Goal: Information Seeking & Learning: Learn about a topic

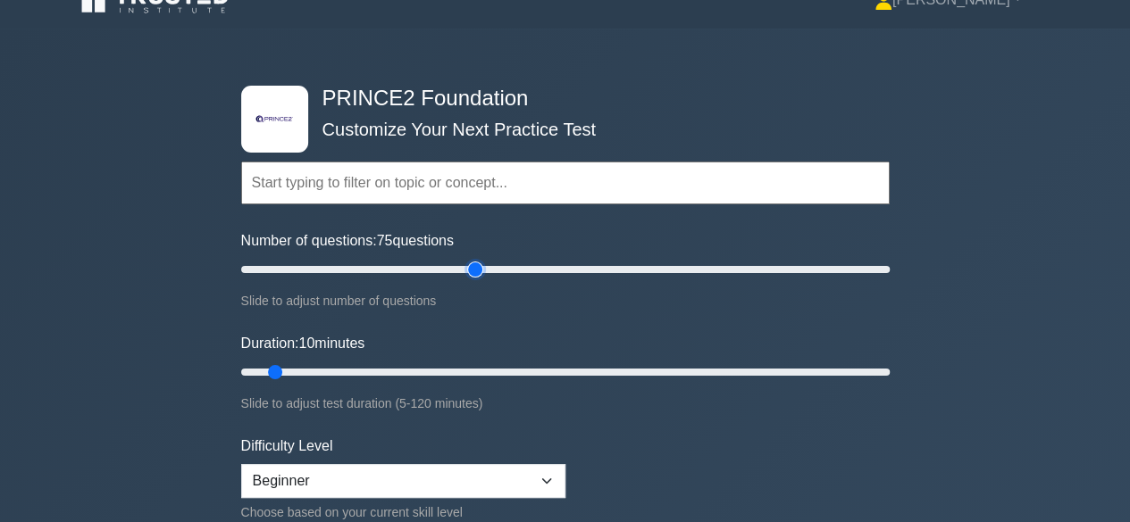
click at [472, 263] on input "Number of questions: 75 questions" at bounding box center [565, 269] width 648 height 21
click at [460, 270] on input "Number of questions: 70 questions" at bounding box center [565, 269] width 648 height 21
click at [446, 269] on input "Number of questions: 65 questions" at bounding box center [565, 269] width 648 height 21
type input "60"
click at [432, 272] on input "Number of questions: 60 questions" at bounding box center [565, 269] width 648 height 21
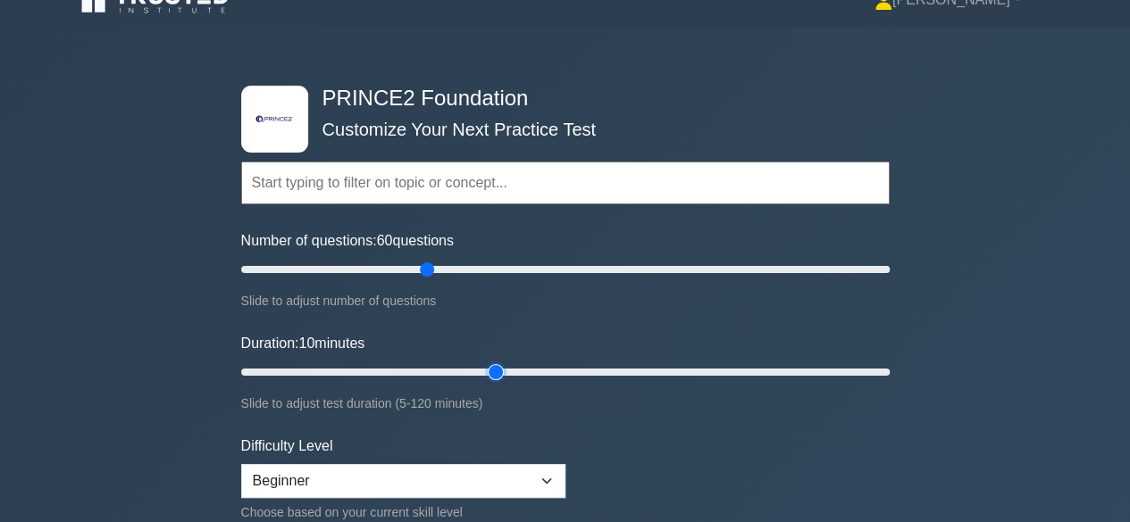
click at [486, 367] on input "Duration: 10 minutes" at bounding box center [565, 372] width 648 height 21
click at [516, 367] on input "Duration: 55 minutes" at bounding box center [565, 372] width 648 height 21
type input "60"
click at [541, 367] on input "Duration: 60 minutes" at bounding box center [565, 372] width 648 height 21
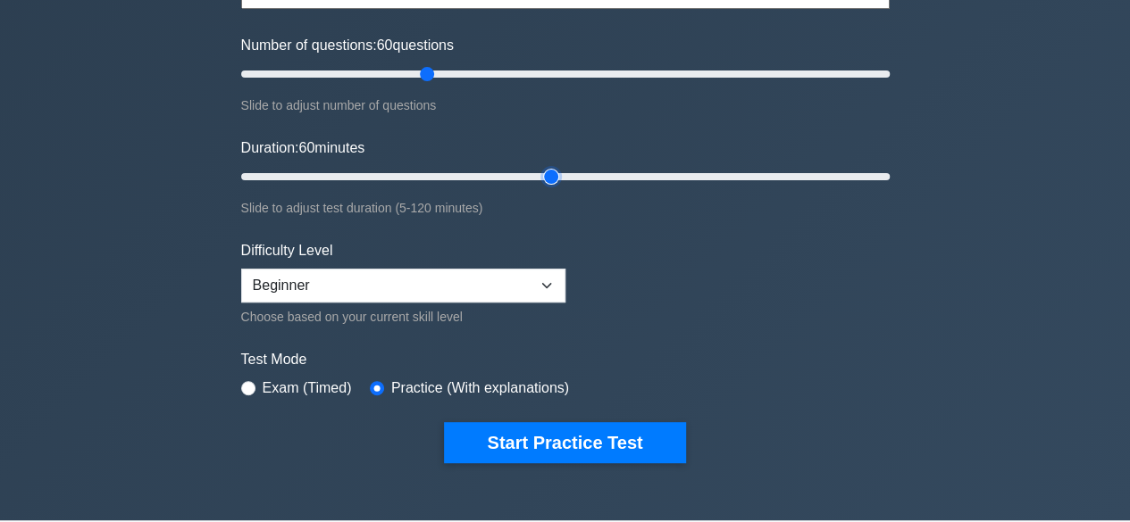
scroll to position [241, 0]
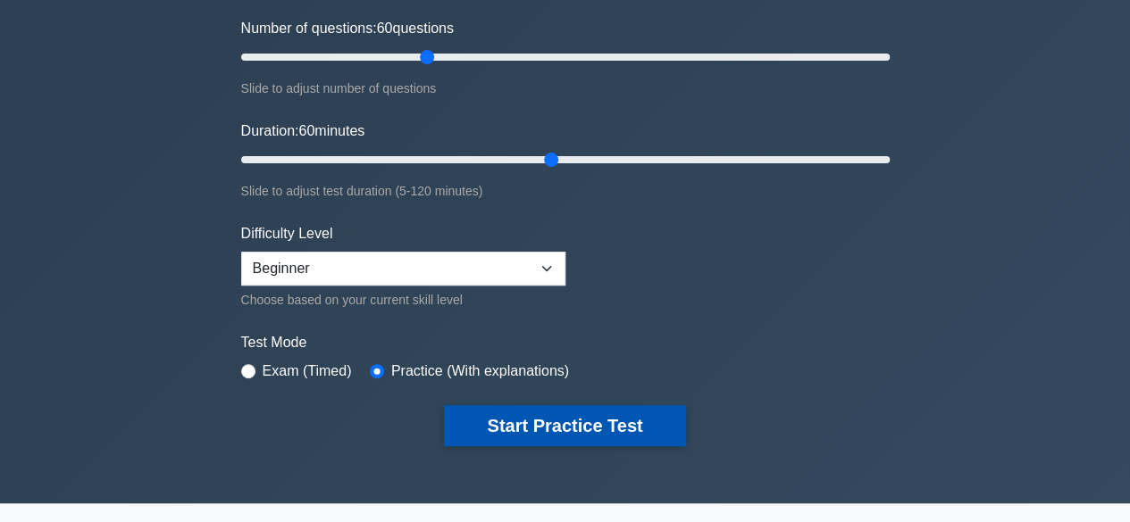
click at [543, 422] on button "Start Practice Test" at bounding box center [564, 425] width 241 height 41
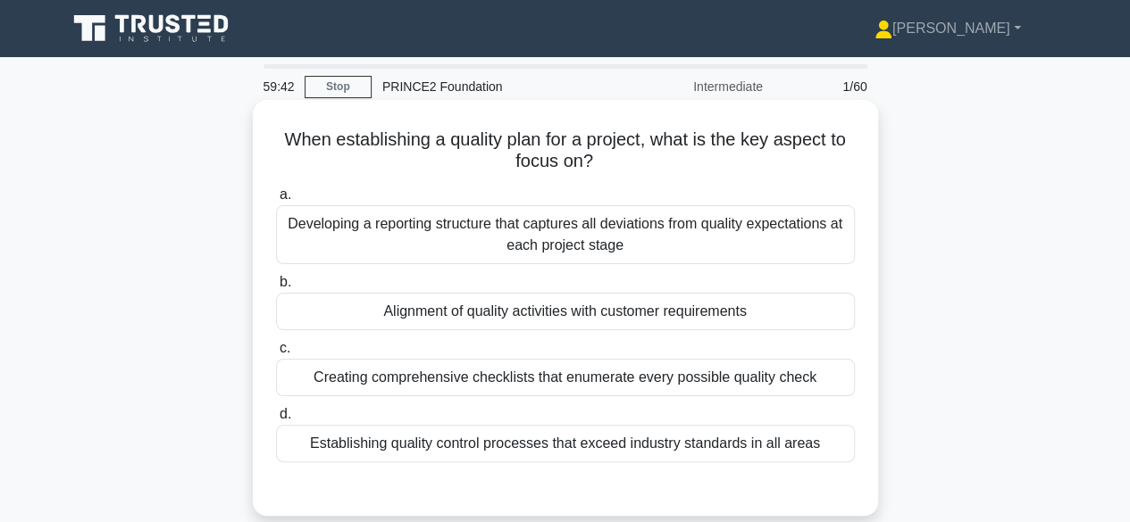
click at [555, 300] on div "Alignment of quality activities with customer requirements" at bounding box center [565, 312] width 579 height 38
click at [276, 288] on input "b. Alignment of quality activities with customer requirements" at bounding box center [276, 283] width 0 height 12
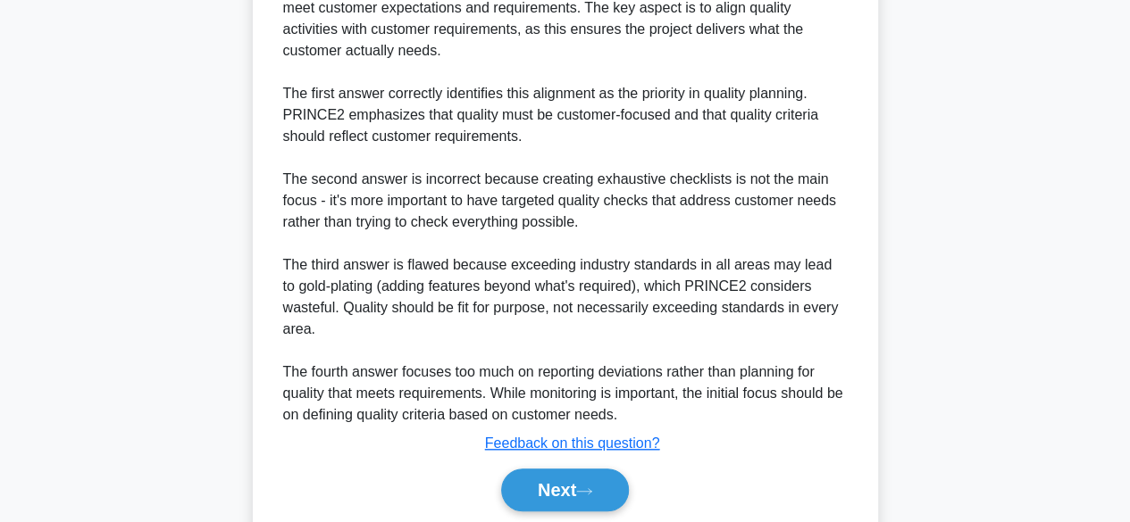
scroll to position [619, 0]
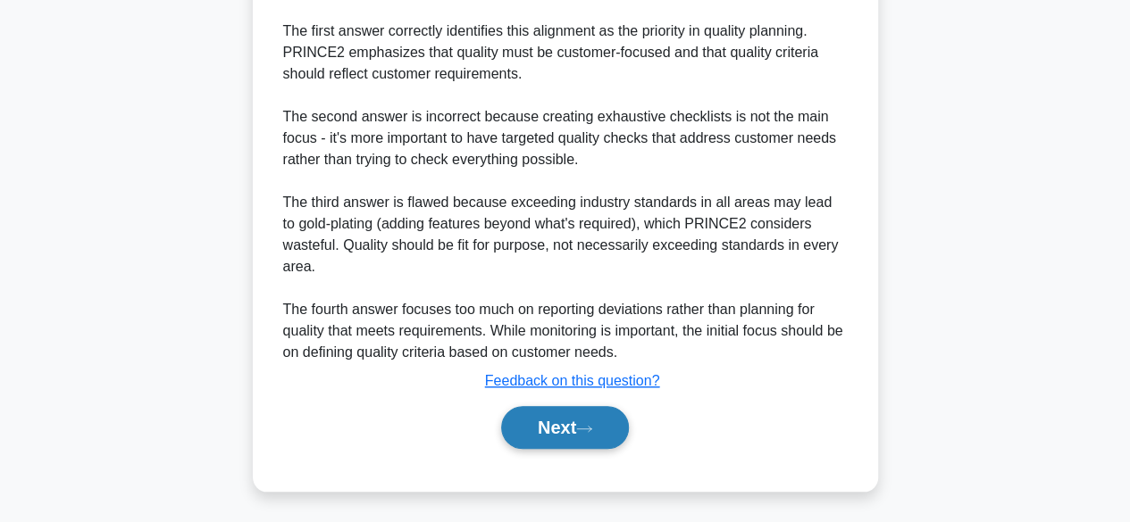
click at [559, 417] on button "Next" at bounding box center [565, 427] width 128 height 43
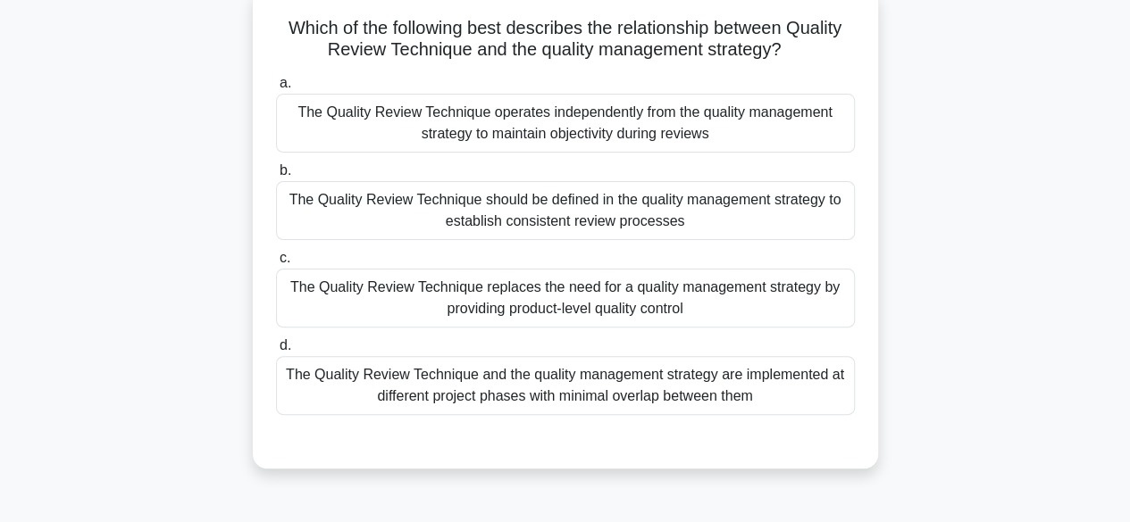
scroll to position [118, 0]
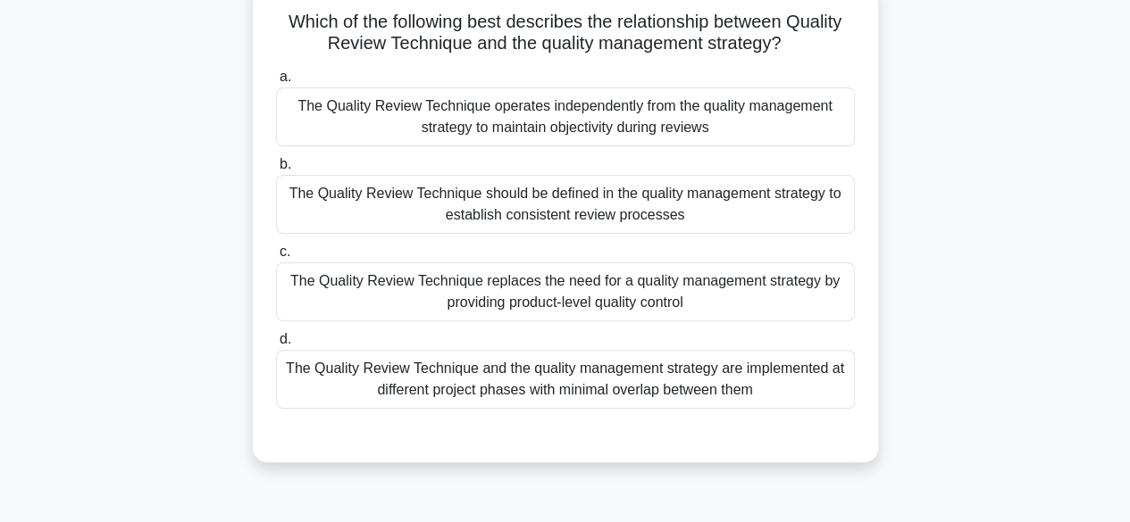
click at [567, 303] on div "The Quality Review Technique replaces the need for a quality management strateg…" at bounding box center [565, 292] width 579 height 59
click at [276, 258] on input "c. The Quality Review Technique replaces the need for a quality management stra…" at bounding box center [276, 252] width 0 height 12
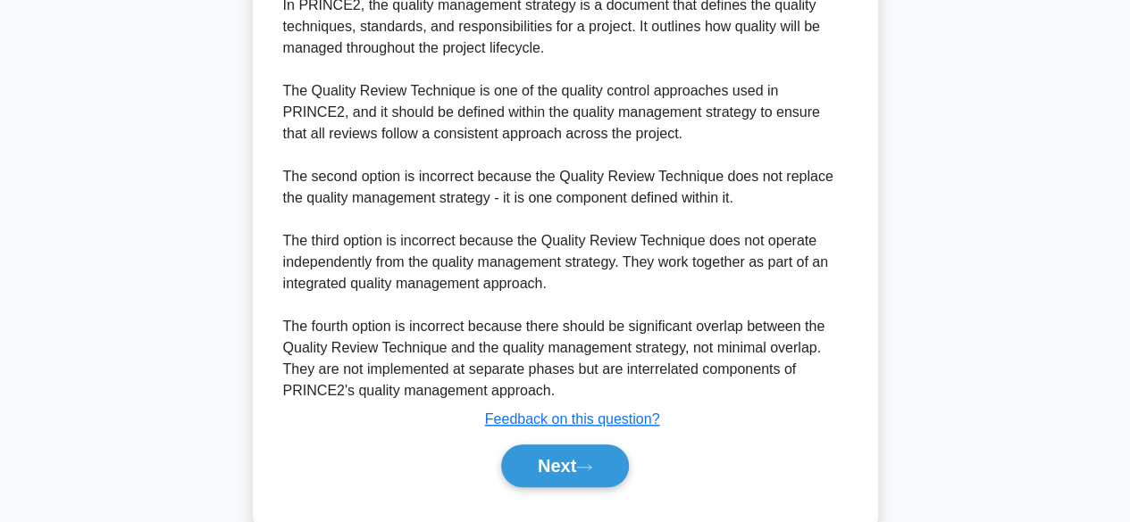
scroll to position [702, 0]
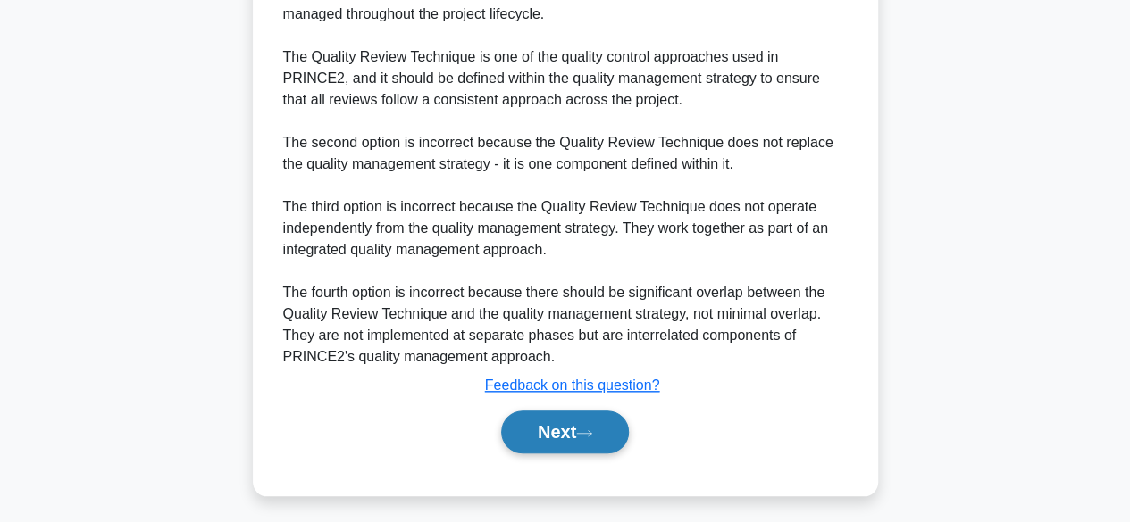
click at [605, 422] on button "Next" at bounding box center [565, 432] width 128 height 43
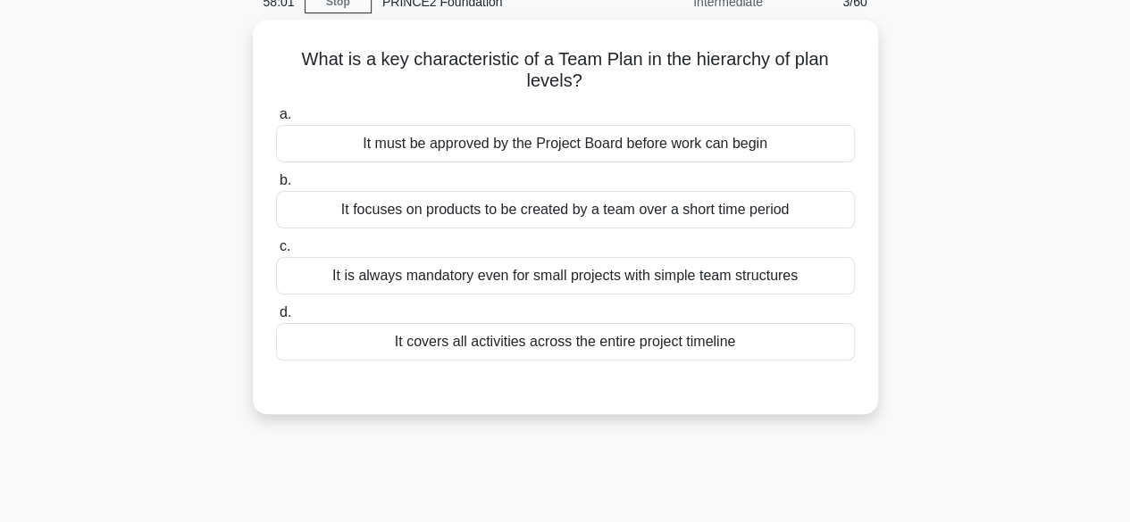
scroll to position [86, 0]
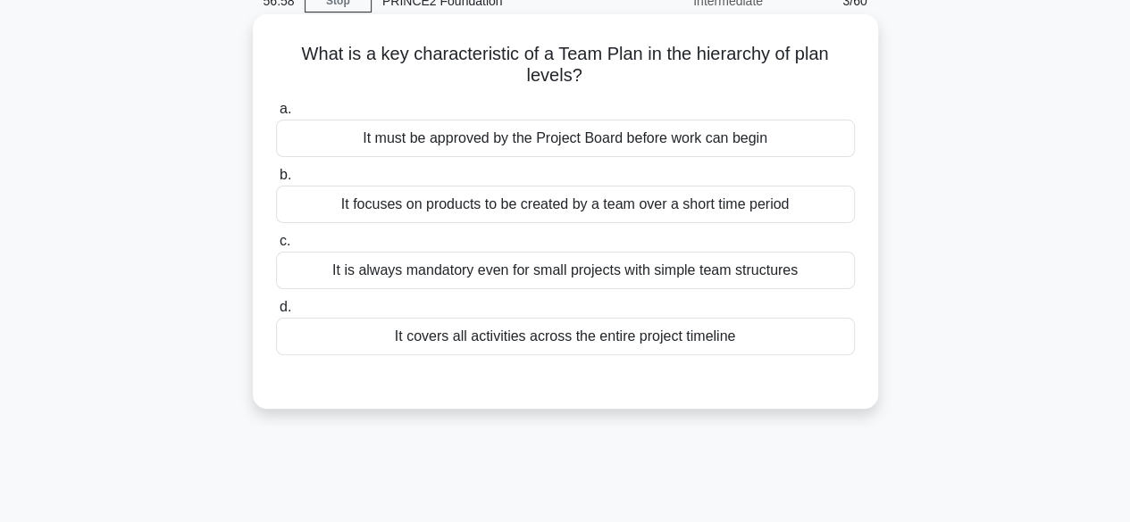
click at [775, 140] on div "It must be approved by the Project Board before work can begin" at bounding box center [565, 139] width 579 height 38
click at [276, 115] on input "a. It must be approved by the Project Board before work can begin" at bounding box center [276, 110] width 0 height 12
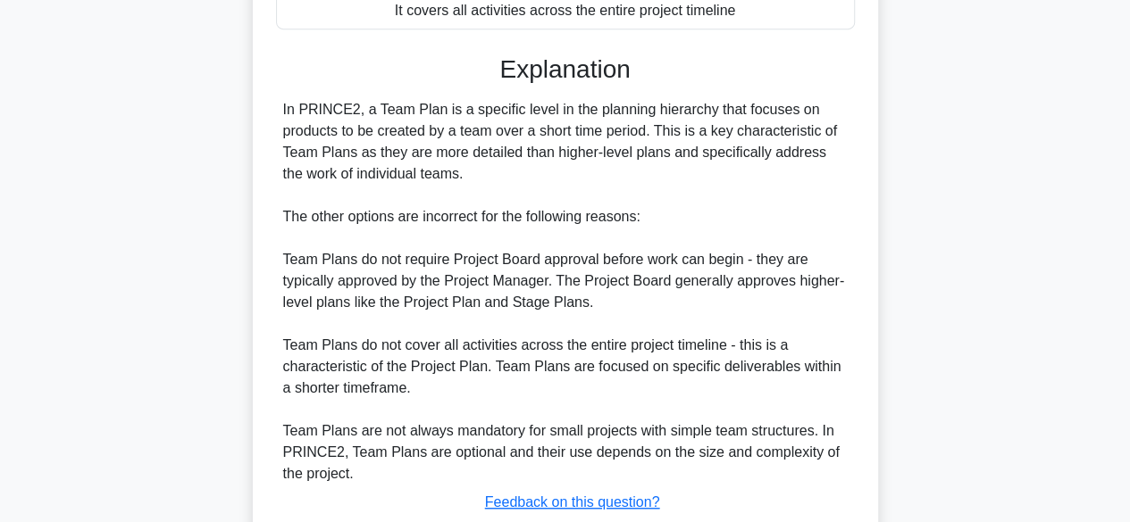
scroll to position [536, 0]
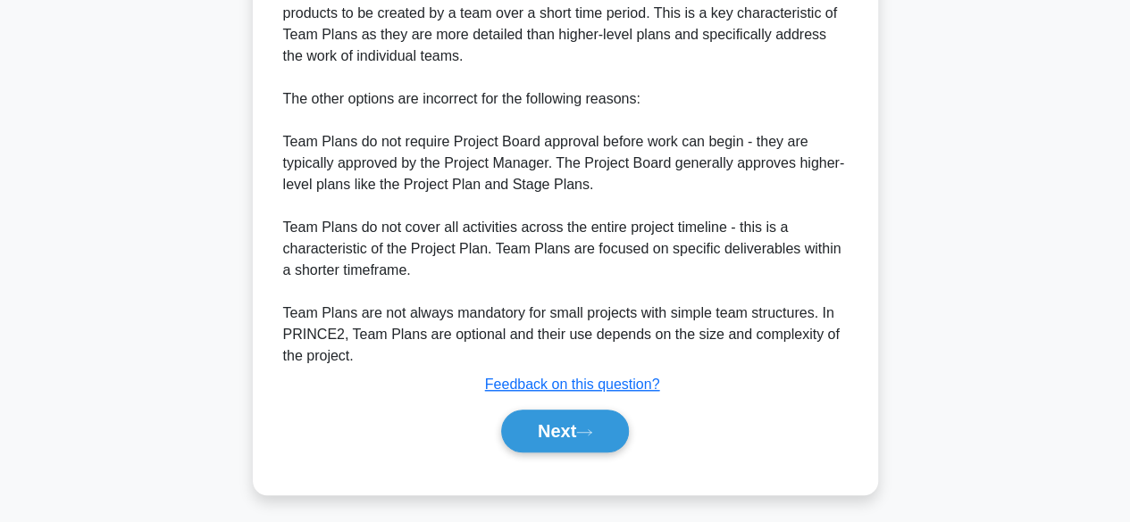
click at [111, 447] on div "What is a key characteristic of a Team Plan in the hierarchy of plan levels? .s…" at bounding box center [565, 43] width 1018 height 948
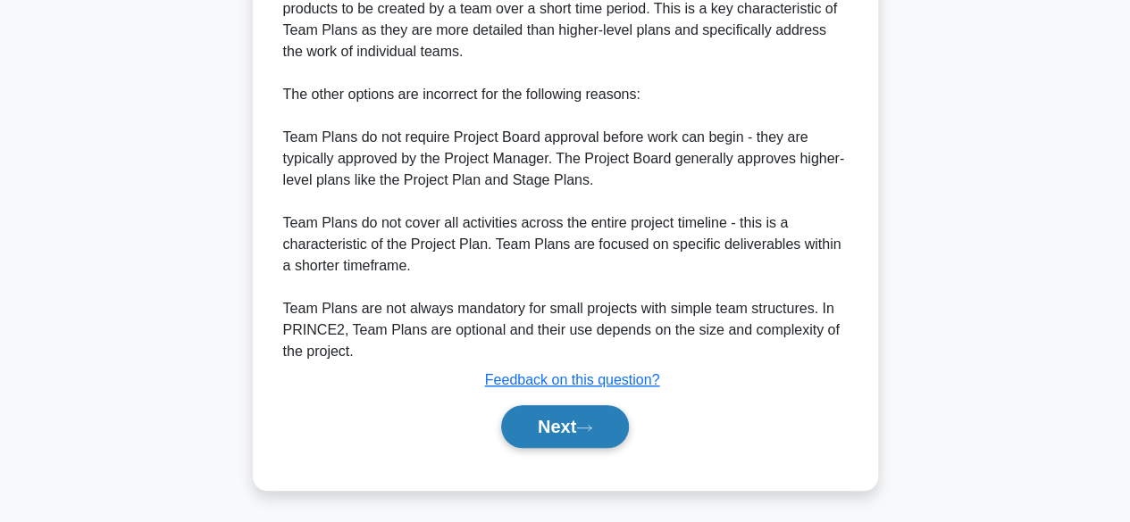
click at [592, 423] on icon at bounding box center [584, 428] width 16 height 10
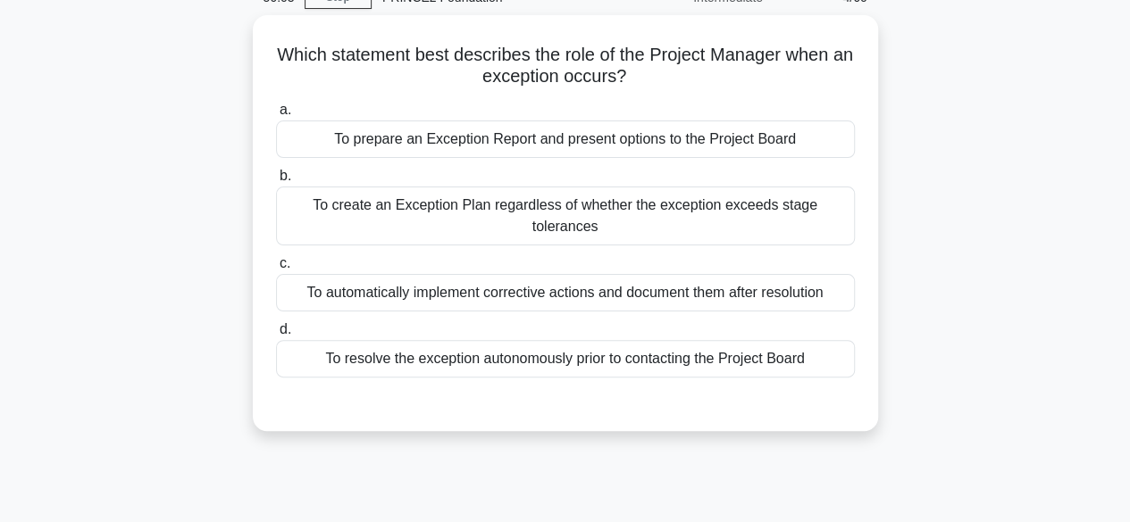
scroll to position [91, 0]
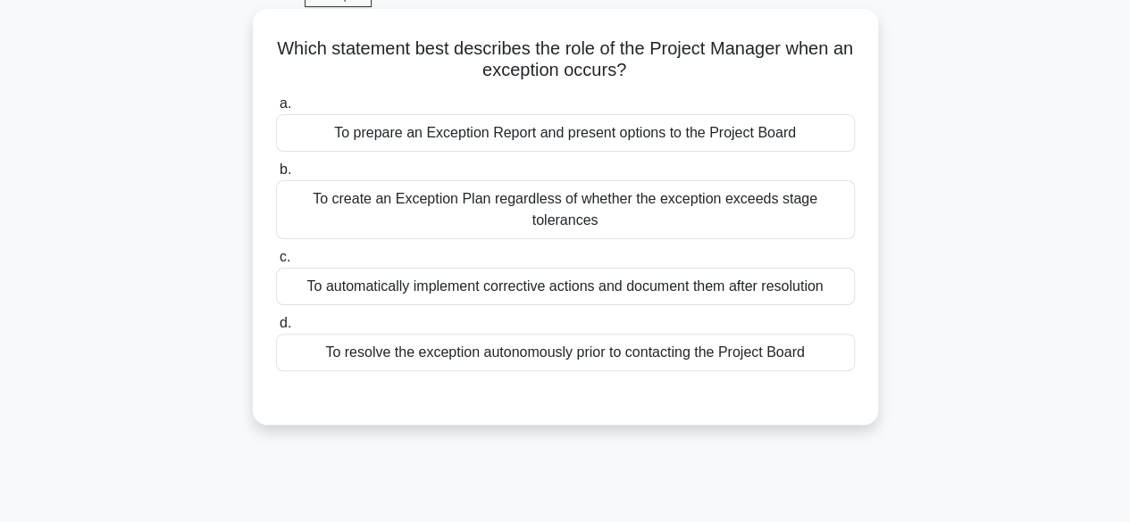
click at [719, 129] on div "To prepare an Exception Report and present options to the Project Board" at bounding box center [565, 133] width 579 height 38
click at [276, 110] on input "a. To prepare an Exception Report and present options to the Project Board" at bounding box center [276, 104] width 0 height 12
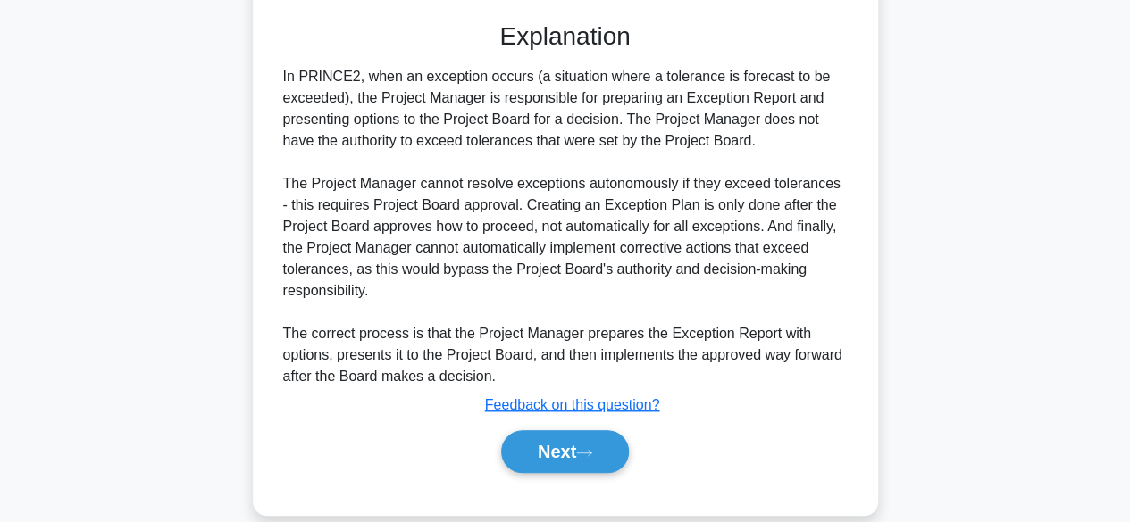
scroll to position [467, 0]
click at [580, 430] on button "Next" at bounding box center [565, 451] width 128 height 43
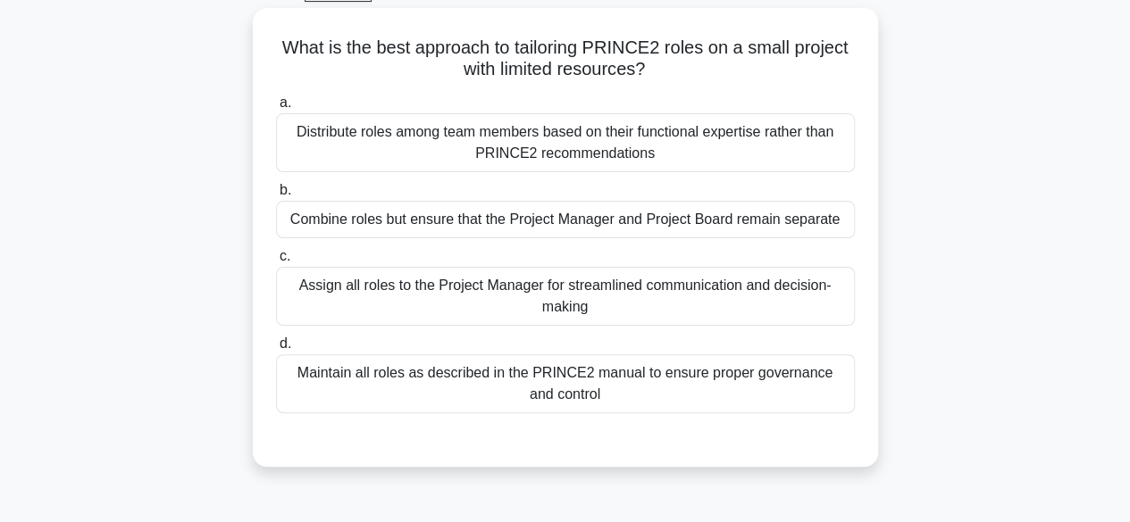
scroll to position [100, 0]
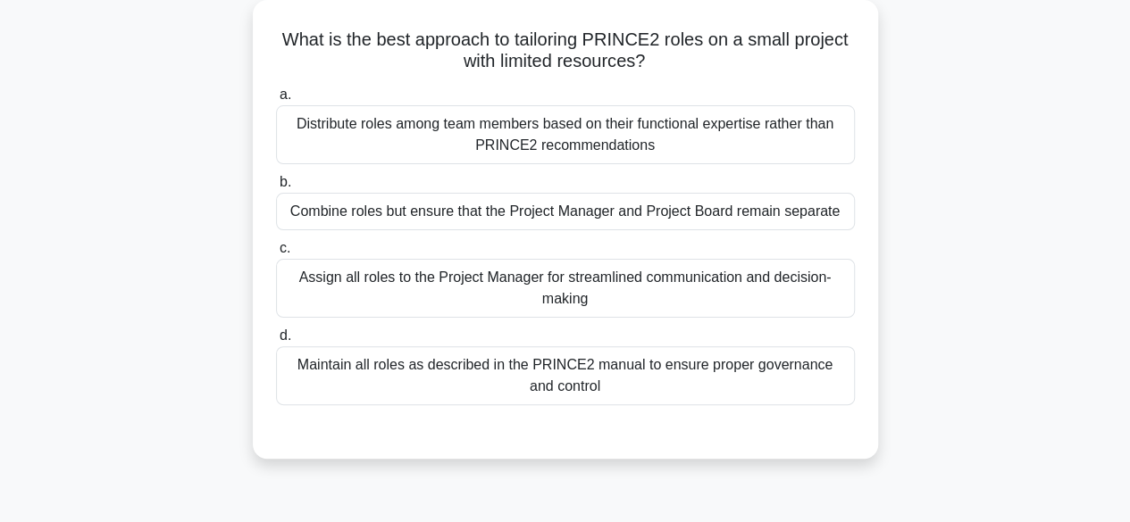
click at [719, 283] on div "Assign all roles to the Project Manager for streamlined communication and decis…" at bounding box center [565, 288] width 579 height 59
click at [276, 255] on input "c. Assign all roles to the Project Manager for streamlined communication and de…" at bounding box center [276, 249] width 0 height 12
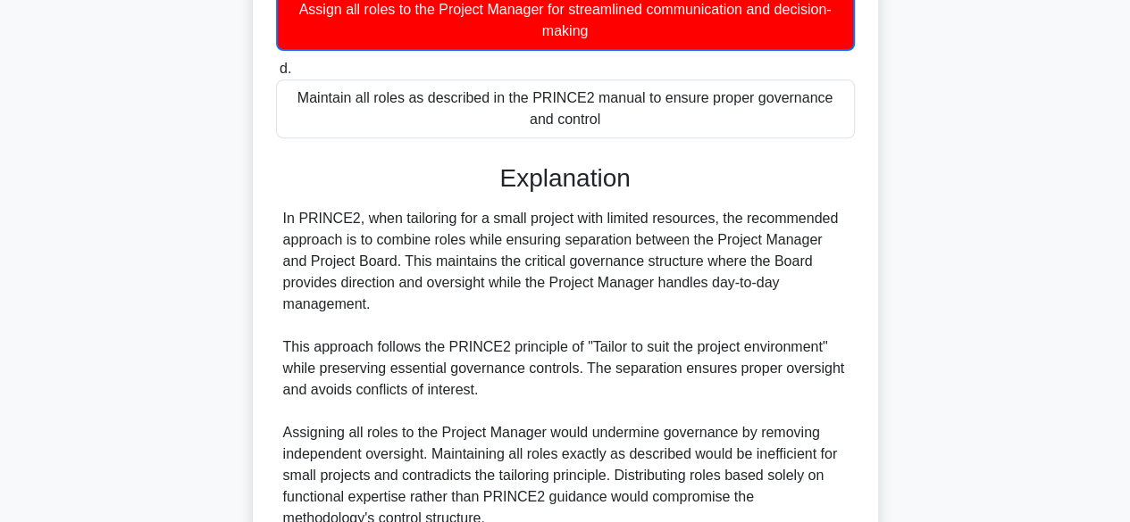
scroll to position [536, 0]
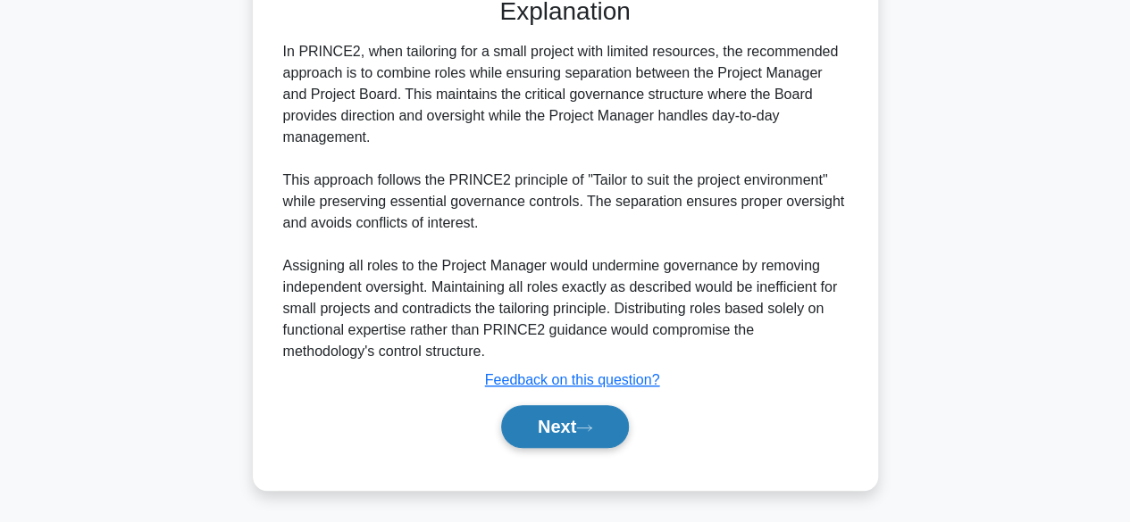
click at [507, 414] on button "Next" at bounding box center [565, 426] width 128 height 43
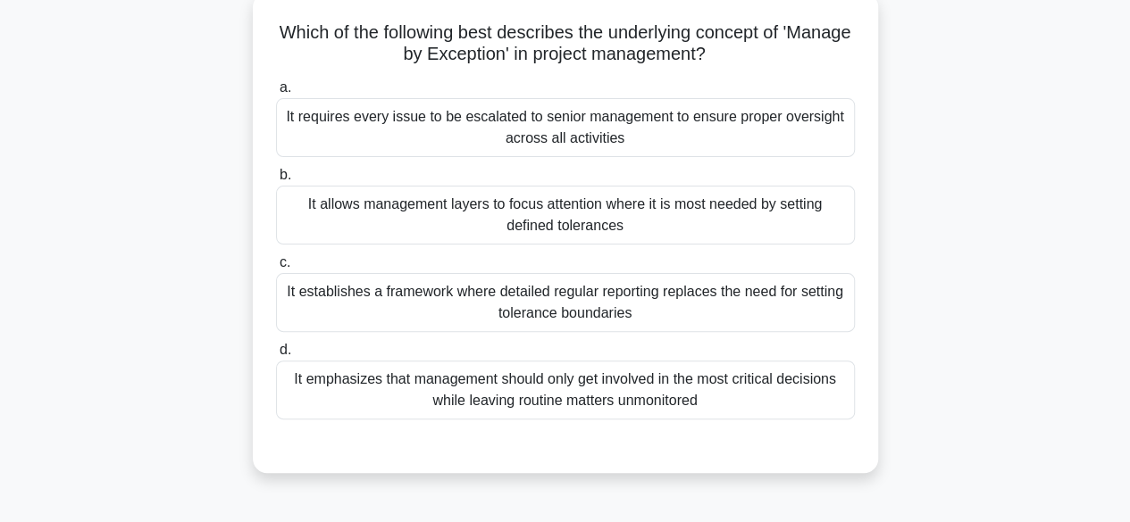
scroll to position [113, 0]
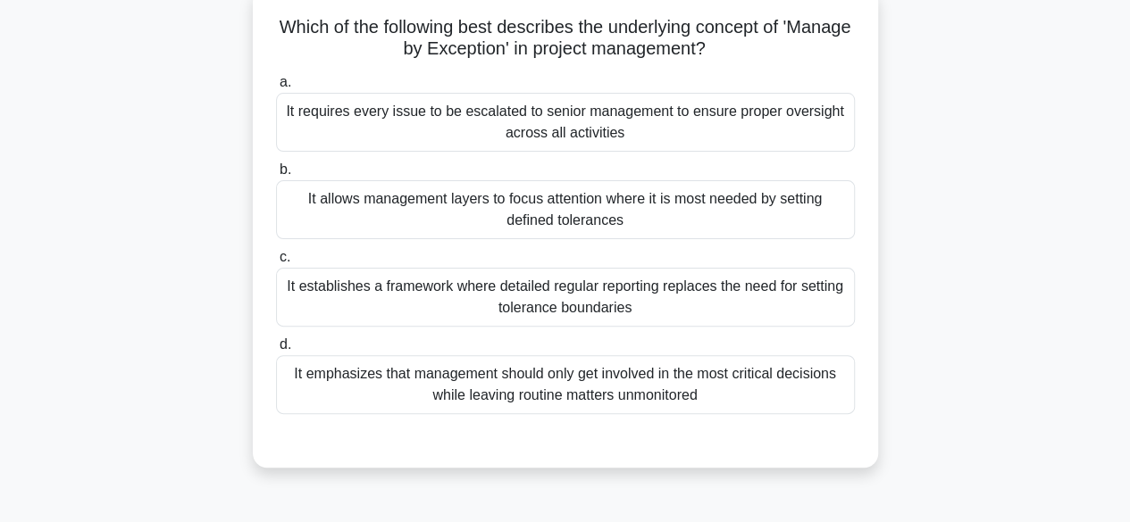
click at [688, 215] on div "It allows management layers to focus attention where it is most needed by setti…" at bounding box center [565, 209] width 579 height 59
click at [276, 176] on input "b. It allows management layers to focus attention where it is most needed by se…" at bounding box center [276, 170] width 0 height 12
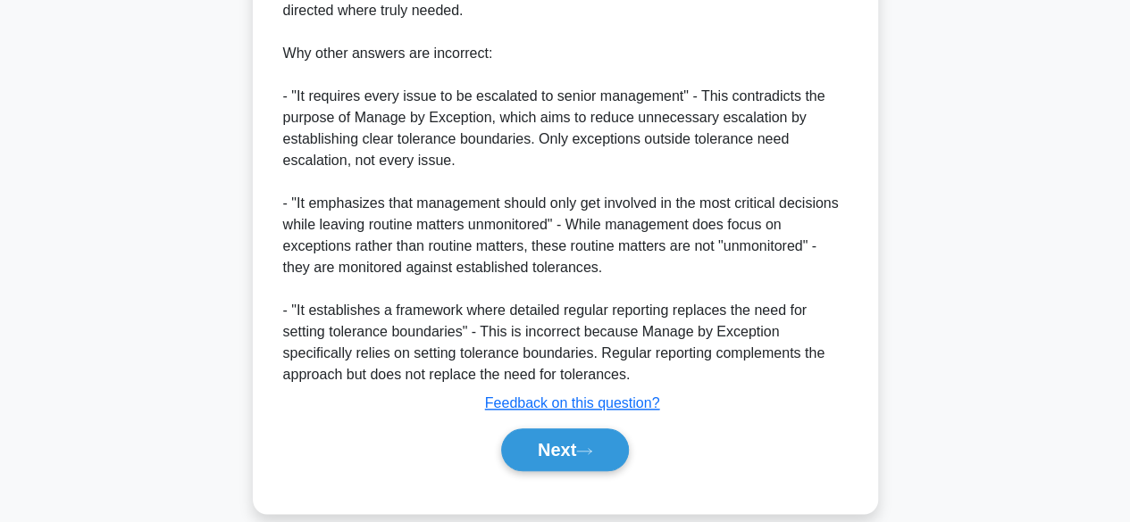
scroll to position [790, 0]
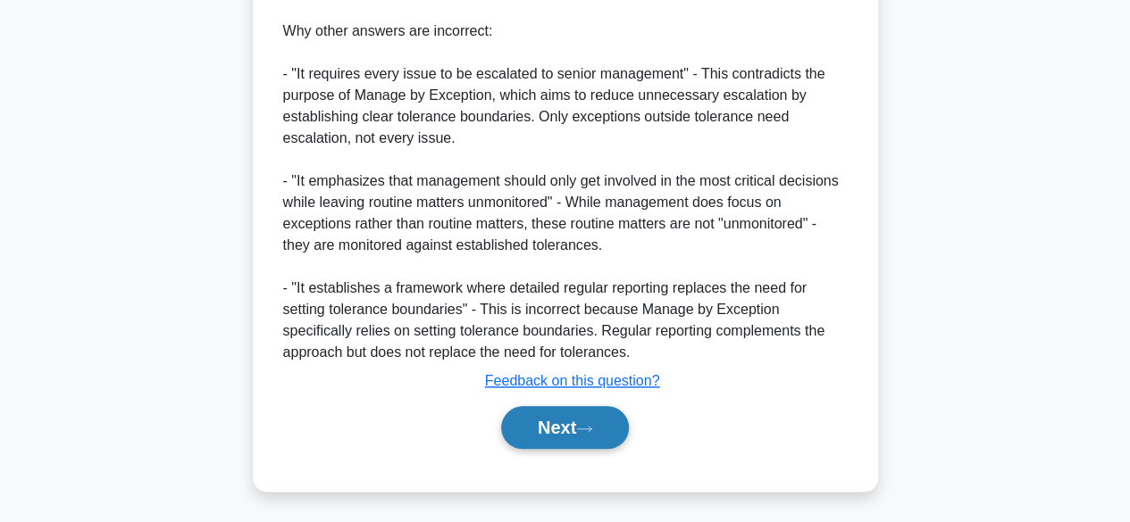
click at [560, 424] on button "Next" at bounding box center [565, 427] width 128 height 43
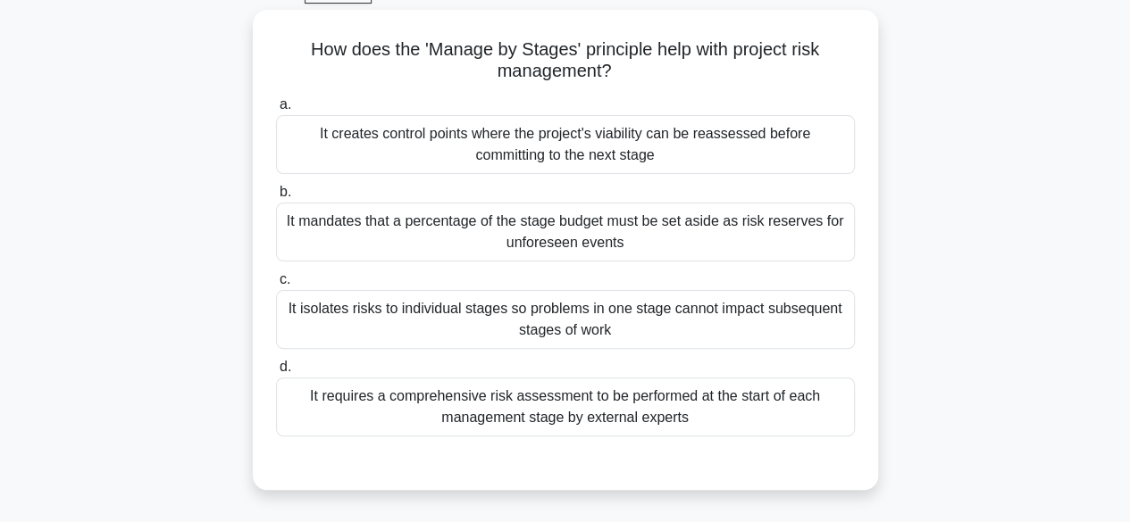
scroll to position [94, 0]
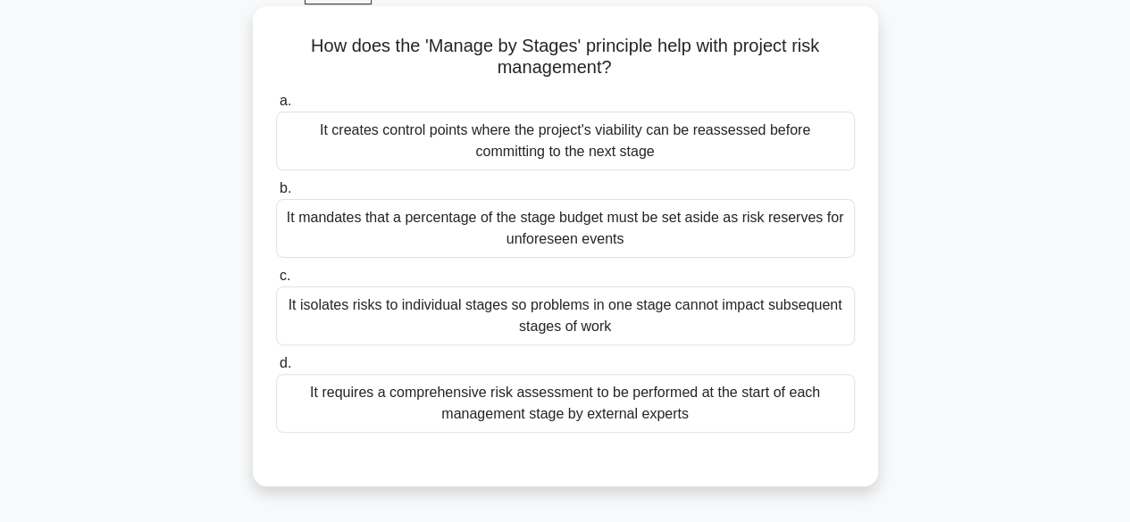
click at [730, 154] on div "It creates control points where the project's viability can be reassessed befor…" at bounding box center [565, 141] width 579 height 59
click at [276, 107] on input "a. It creates control points where the project's viability can be reassessed be…" at bounding box center [276, 102] width 0 height 12
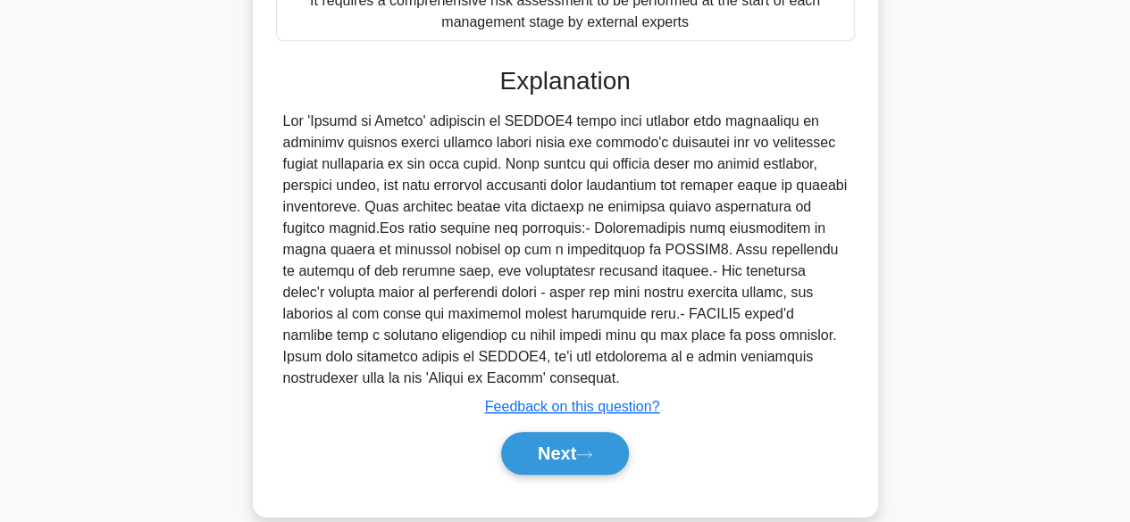
scroll to position [512, 0]
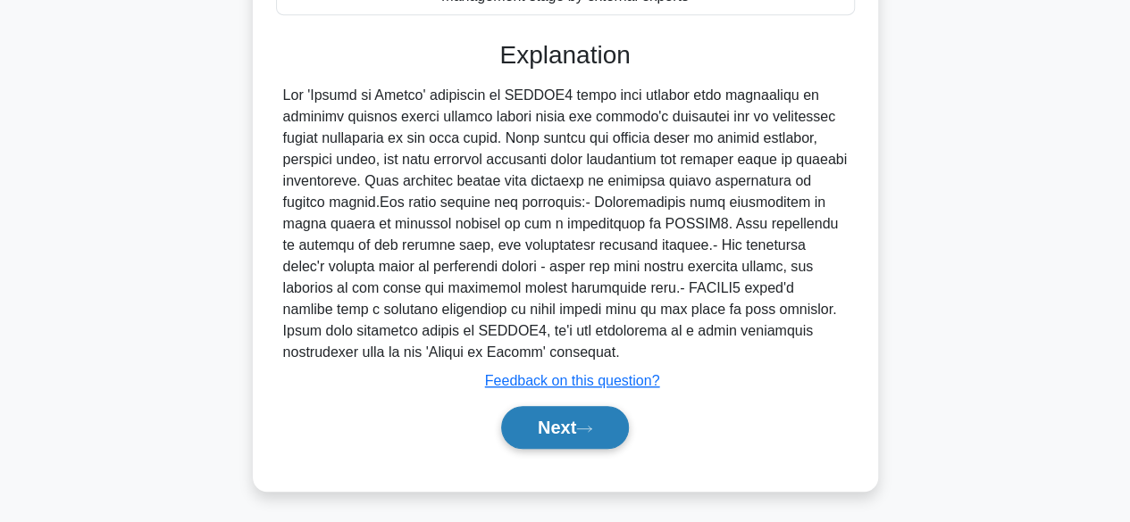
click at [605, 433] on button "Next" at bounding box center [565, 427] width 128 height 43
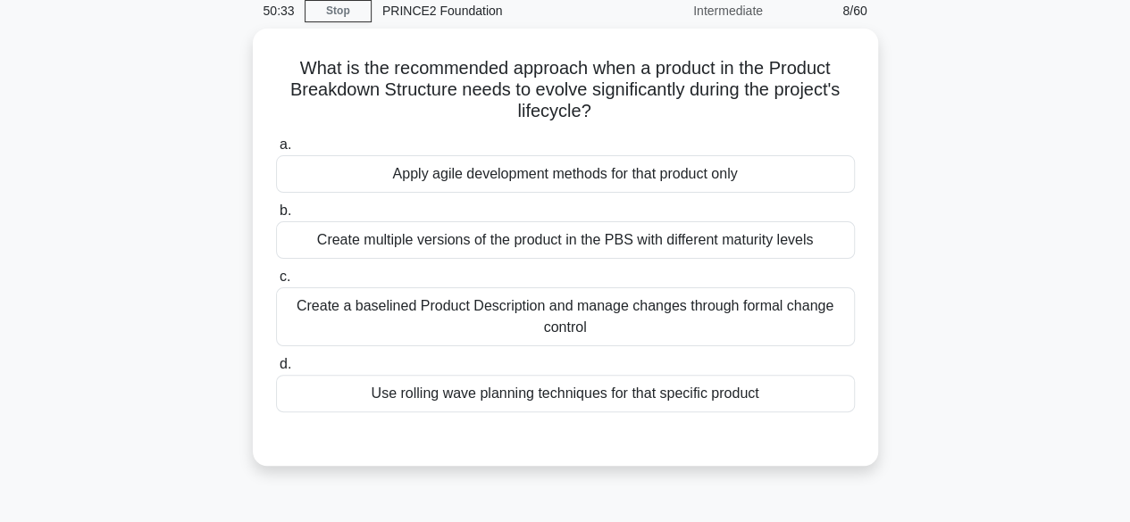
scroll to position [93, 0]
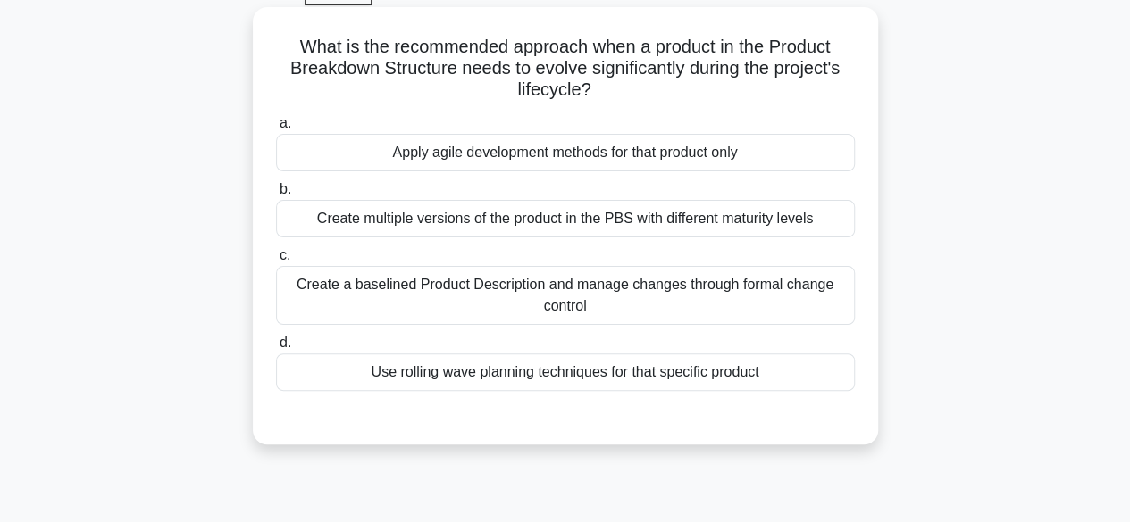
click at [656, 295] on div "Create a baselined Product Description and manage changes through formal change…" at bounding box center [565, 295] width 579 height 59
click at [276, 262] on input "c. Create a baselined Product Description and manage changes through formal cha…" at bounding box center [276, 256] width 0 height 12
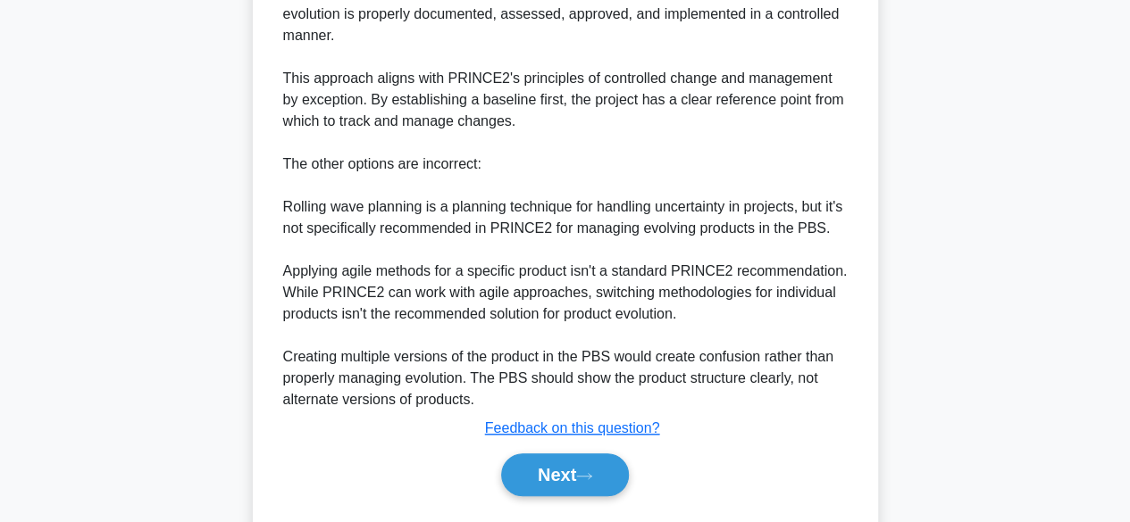
scroll to position [662, 0]
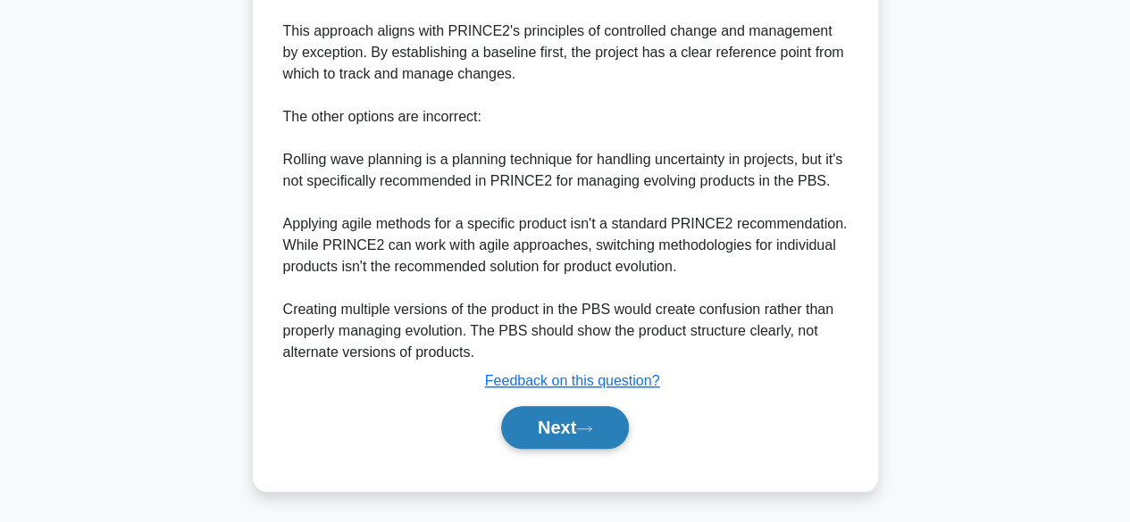
click at [576, 418] on button "Next" at bounding box center [565, 427] width 128 height 43
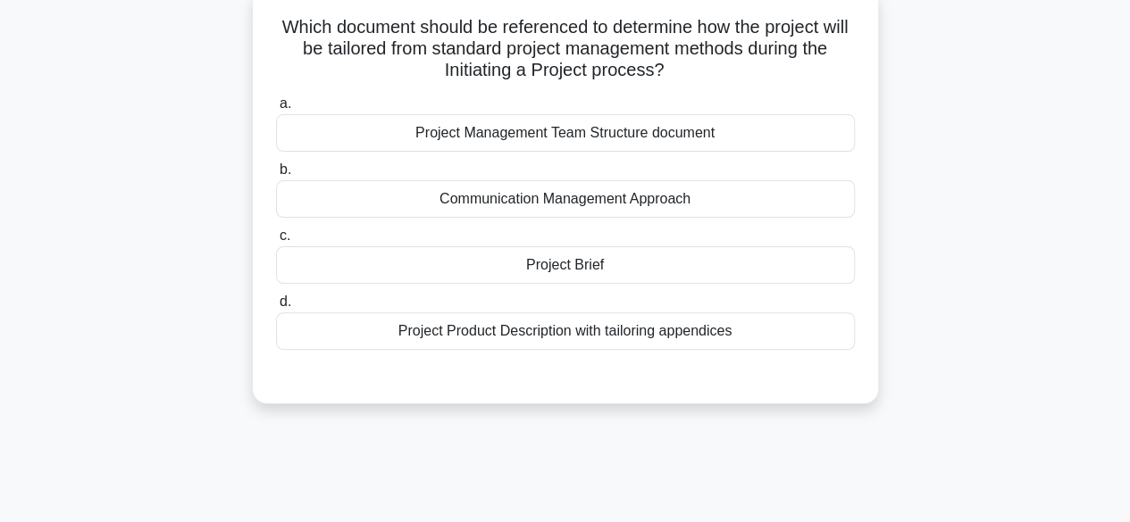
scroll to position [119, 0]
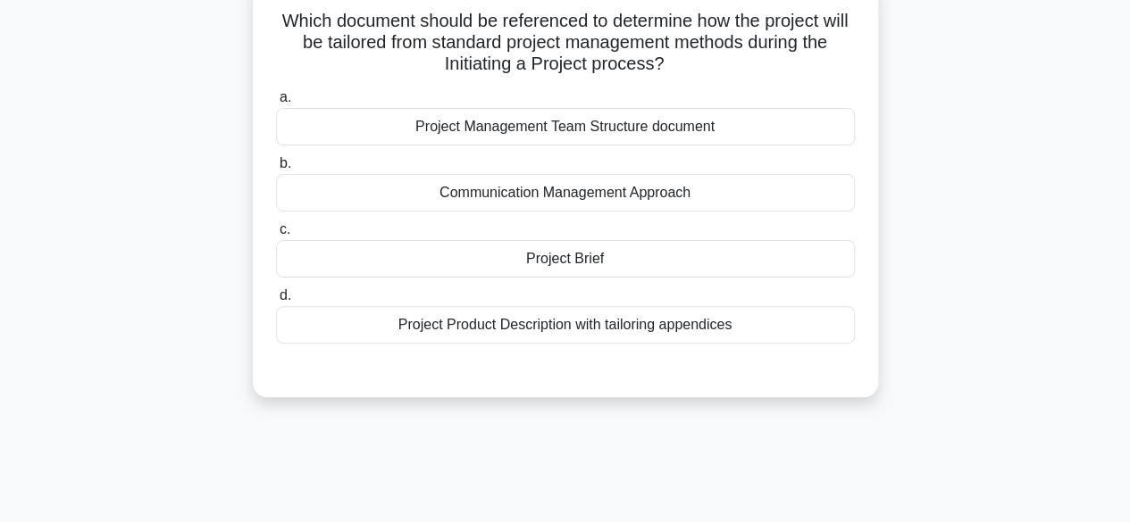
click at [618, 257] on div "Project Brief" at bounding box center [565, 259] width 579 height 38
click at [276, 236] on input "c. Project Brief" at bounding box center [276, 230] width 0 height 12
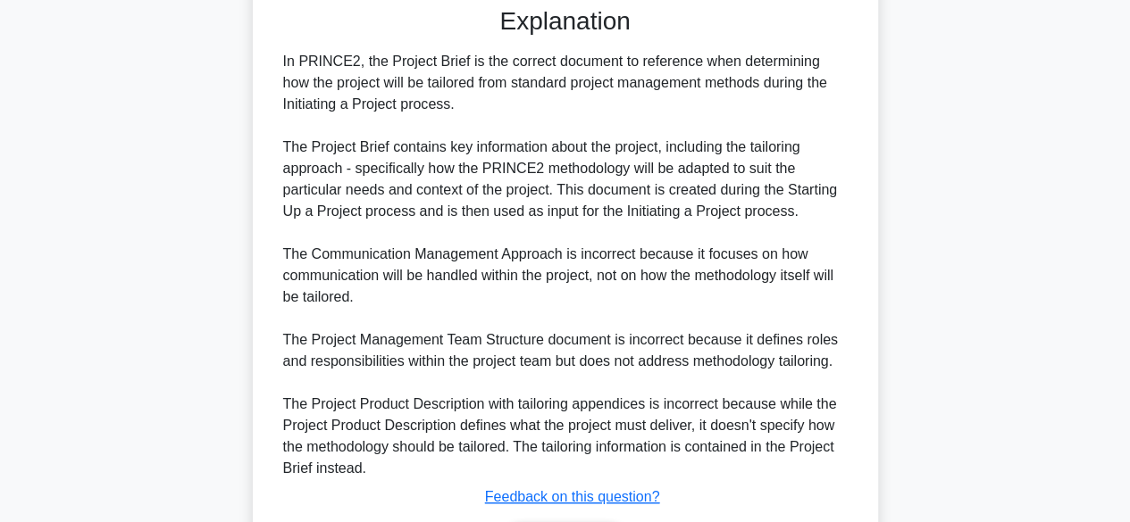
scroll to position [597, 0]
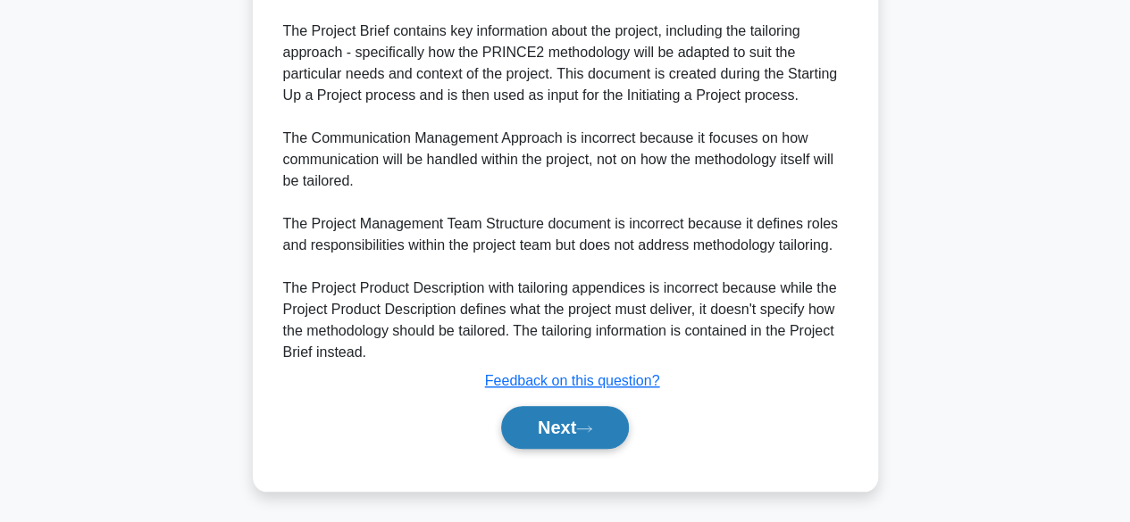
click at [543, 428] on button "Next" at bounding box center [565, 427] width 128 height 43
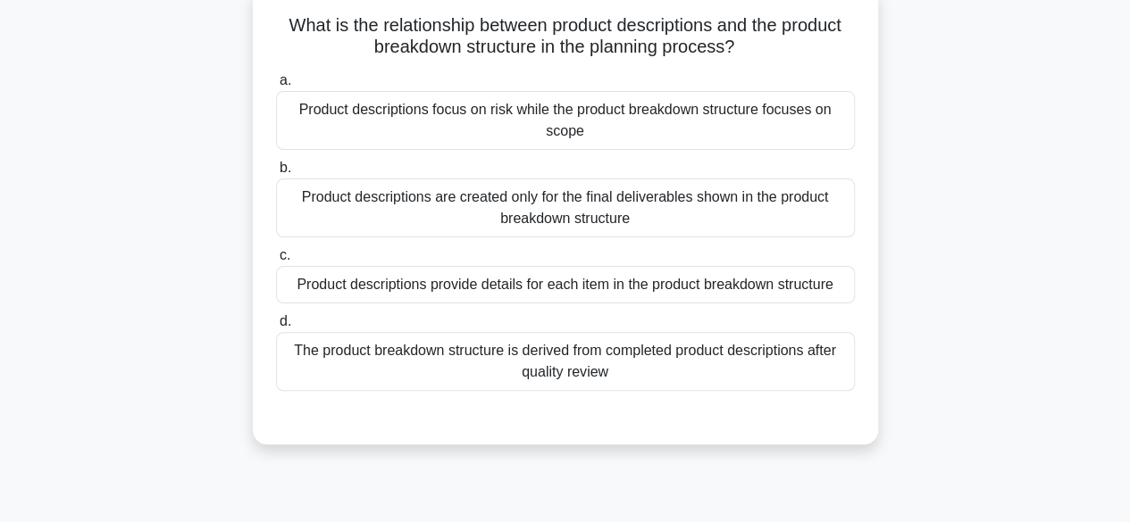
scroll to position [118, 0]
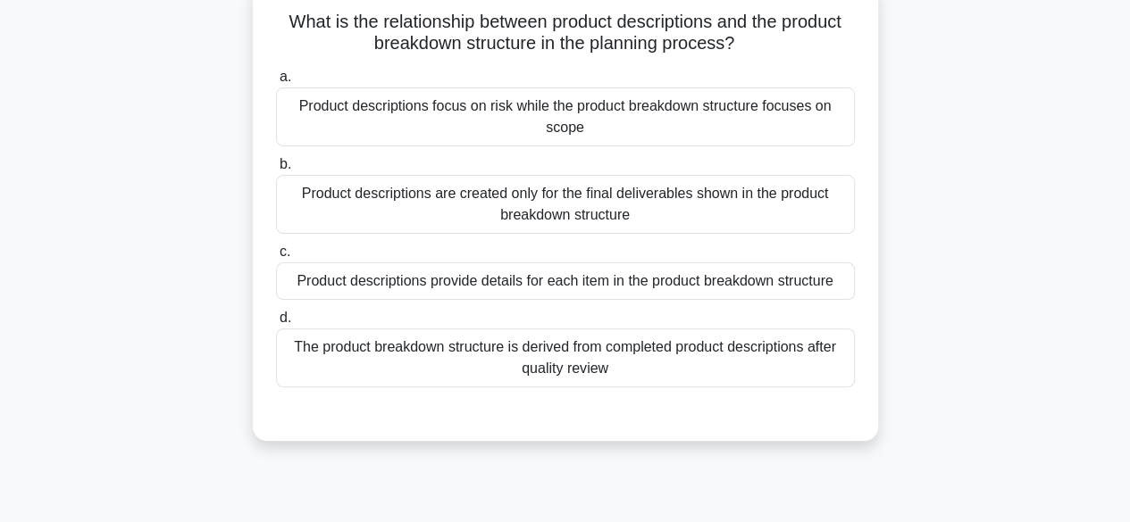
drag, startPoint x: 543, startPoint y: 428, endPoint x: 597, endPoint y: 291, distance: 147.1
click at [597, 291] on div "What is the relationship between product descriptions and the product breakdown…" at bounding box center [565, 211] width 611 height 445
click at [591, 346] on div "The product breakdown structure is derived from completed product descriptions …" at bounding box center [565, 358] width 579 height 59
click at [276, 324] on input "d. The product breakdown structure is derived from completed product descriptio…" at bounding box center [276, 319] width 0 height 12
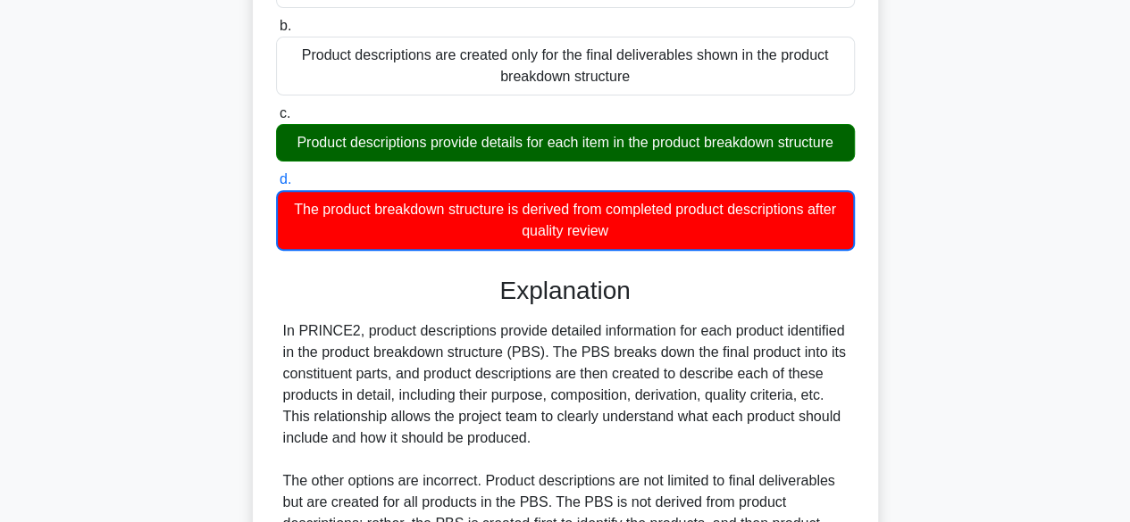
scroll to position [493, 0]
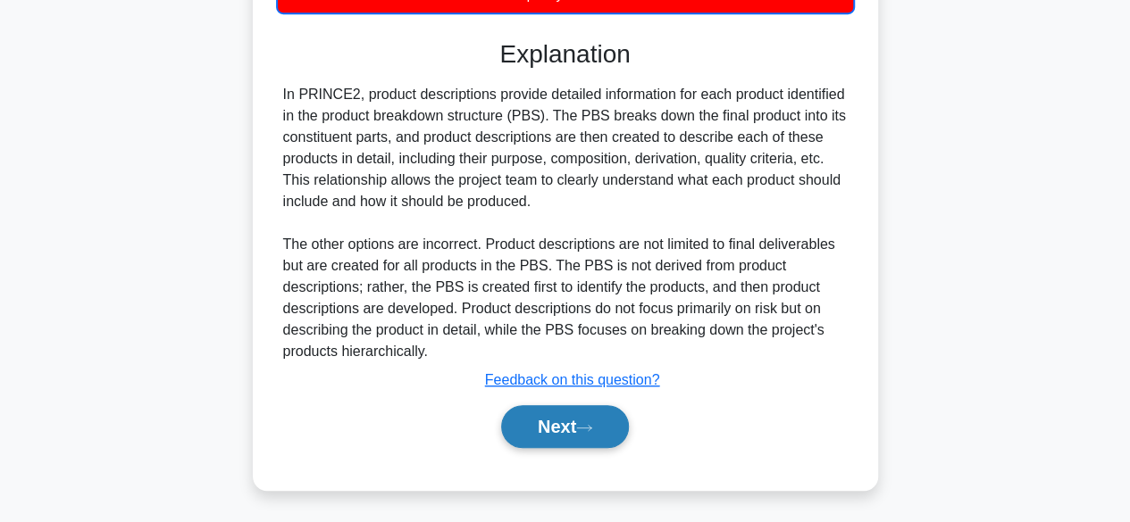
drag, startPoint x: 591, startPoint y: 346, endPoint x: 556, endPoint y: 432, distance: 93.4
click at [556, 432] on div "Explanation In PRINCE2, product descriptions provide detailed information for e…" at bounding box center [565, 247] width 579 height 416
click at [556, 432] on button "Next" at bounding box center [565, 426] width 128 height 43
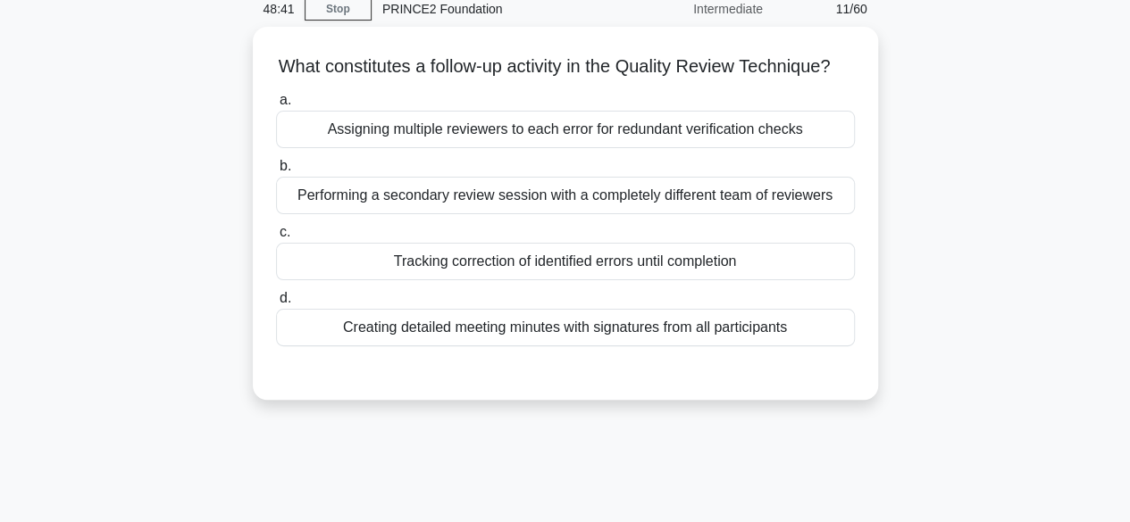
scroll to position [79, 0]
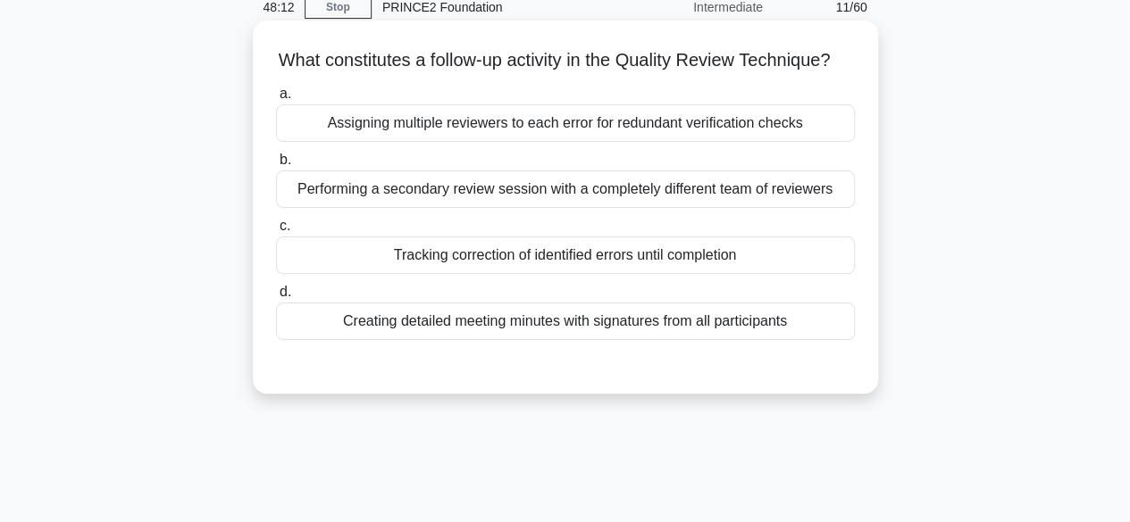
click at [609, 272] on div "Tracking correction of identified errors until completion" at bounding box center [565, 256] width 579 height 38
click at [276, 232] on input "c. Tracking correction of identified errors until completion" at bounding box center [276, 227] width 0 height 12
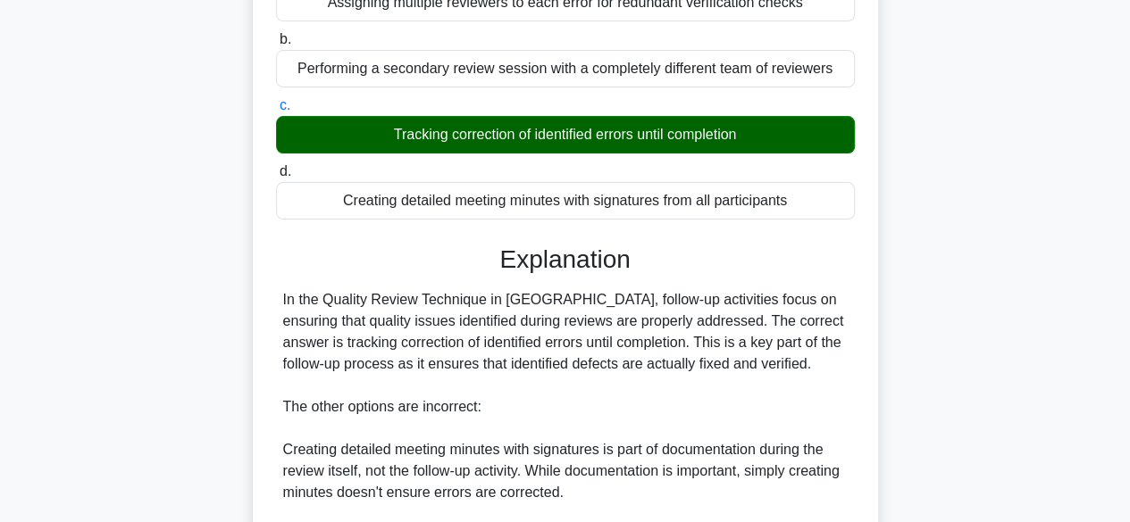
scroll to position [555, 0]
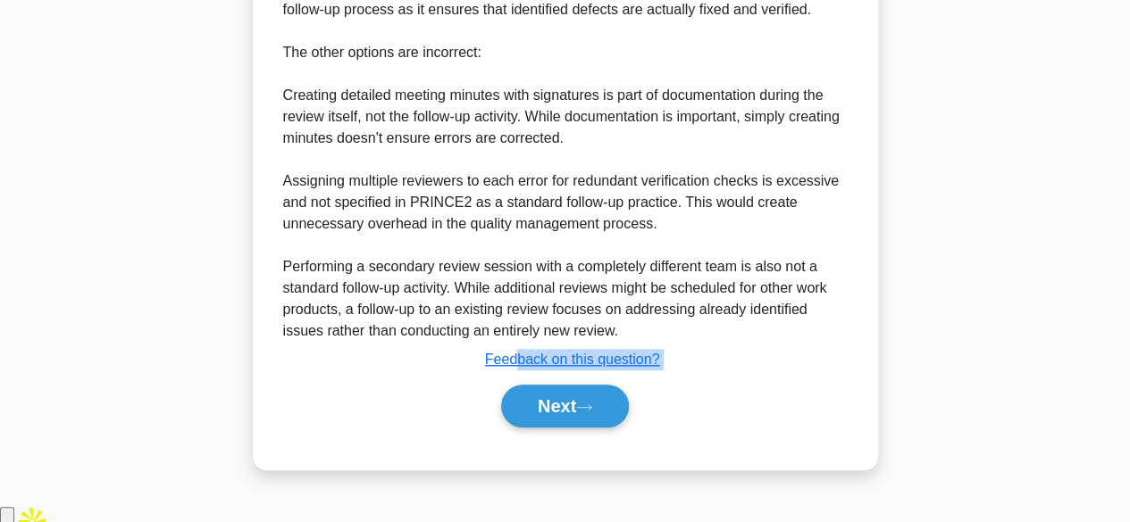
drag, startPoint x: 595, startPoint y: 449, endPoint x: 521, endPoint y: 390, distance: 94.7
click at [521, 390] on div "Explanation In the Quality Review Technique in [GEOGRAPHIC_DATA], follow-up act…" at bounding box center [565, 162] width 579 height 545
click at [529, 406] on button "Next" at bounding box center [565, 406] width 128 height 43
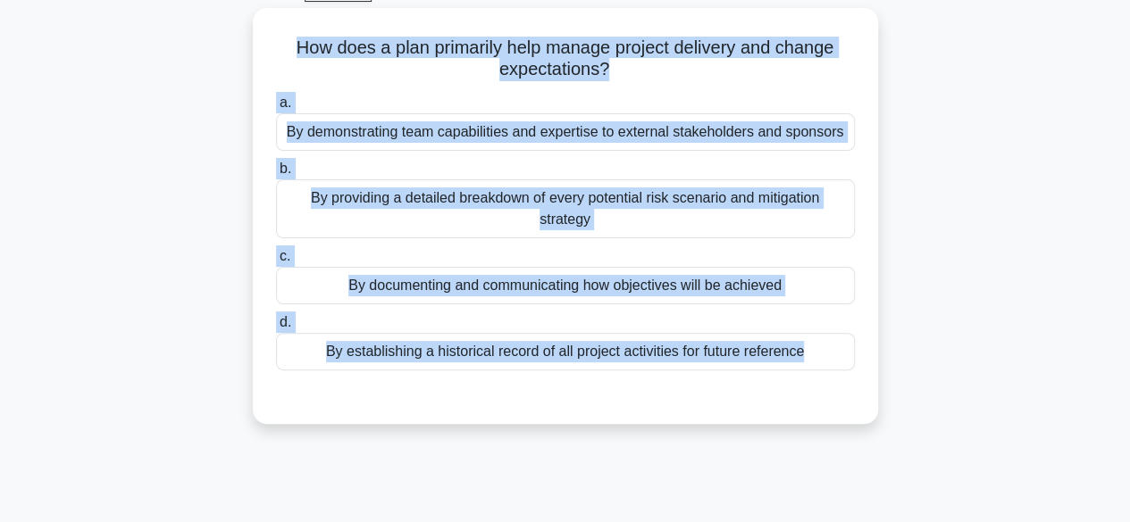
scroll to position [100, 0]
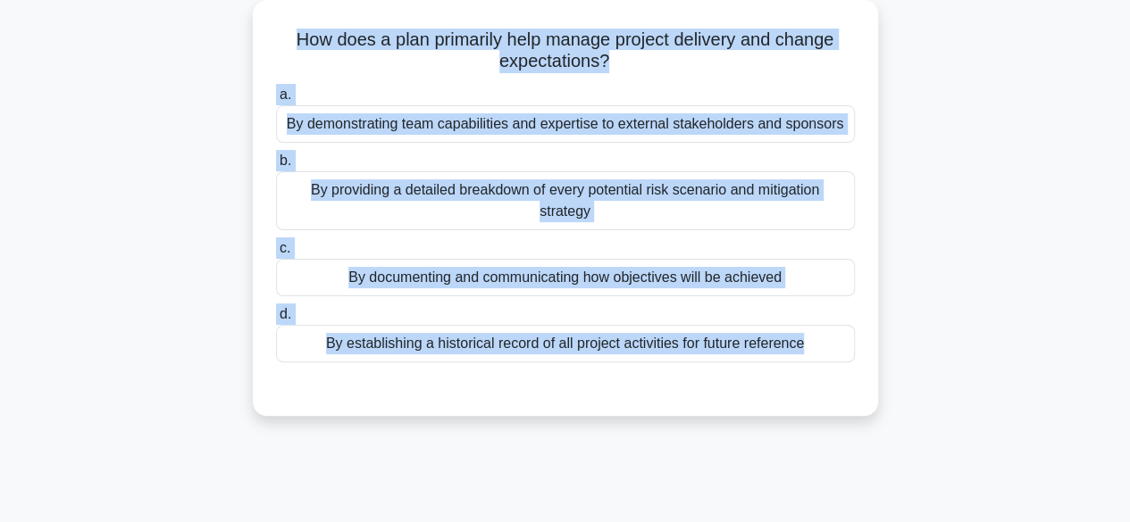
drag, startPoint x: 511, startPoint y: 315, endPoint x: 514, endPoint y: 263, distance: 52.8
click at [514, 263] on div "a. By demonstrating team capabilities and expertise to external stakeholders an…" at bounding box center [565, 223] width 600 height 286
click at [509, 269] on div "By documenting and communicating how objectives will be achieved" at bounding box center [565, 278] width 579 height 38
click at [276, 255] on input "c. By documenting and communicating how objectives will be achieved" at bounding box center [276, 249] width 0 height 12
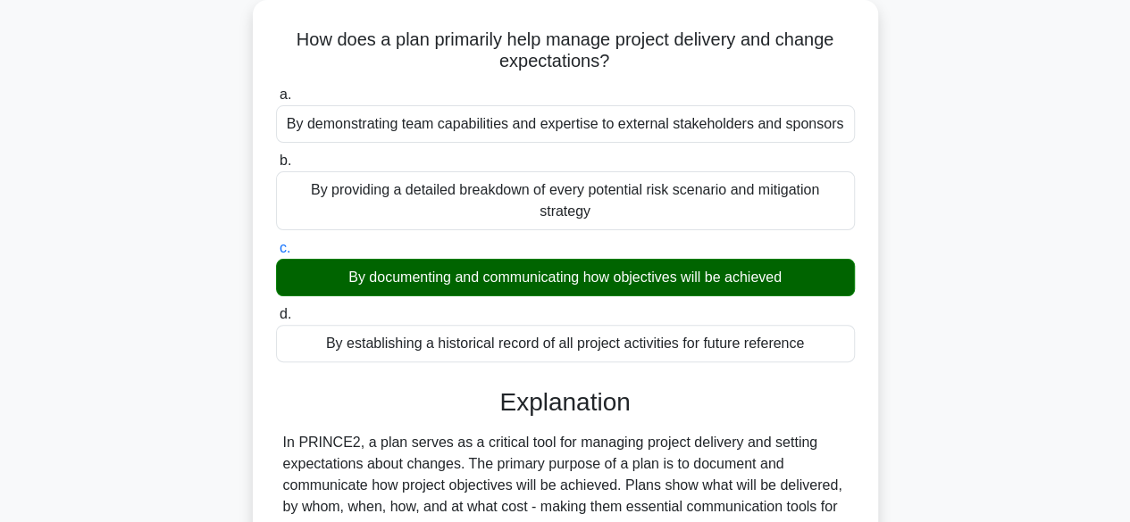
drag, startPoint x: 509, startPoint y: 269, endPoint x: 664, endPoint y: 512, distance: 287.9
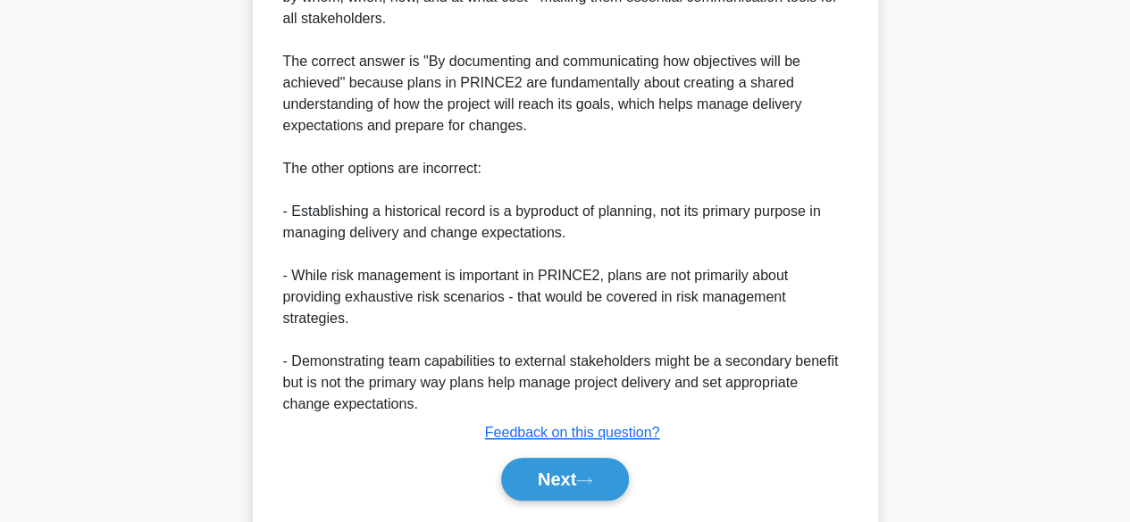
scroll to position [662, 0]
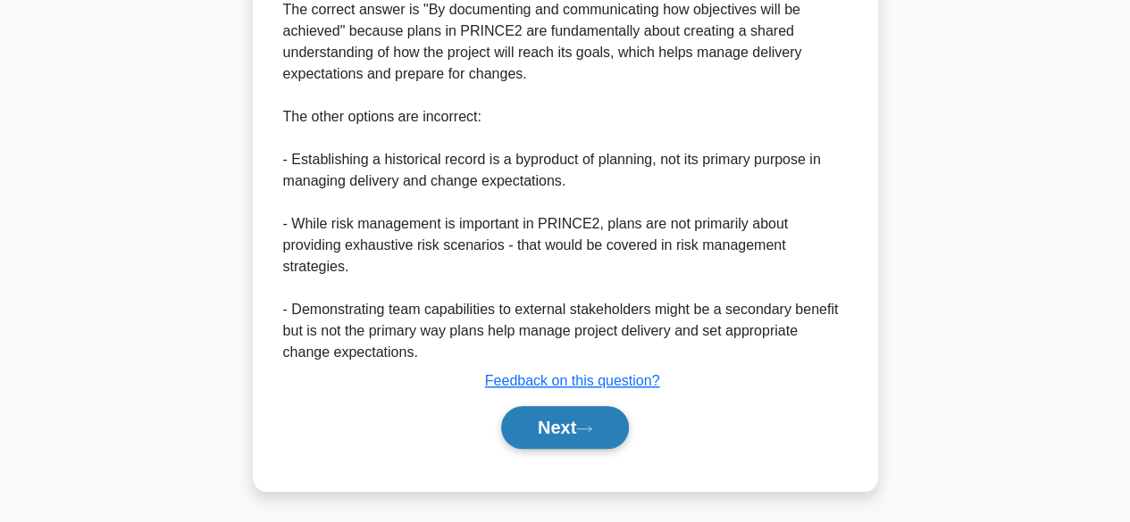
click at [560, 425] on button "Next" at bounding box center [565, 427] width 128 height 43
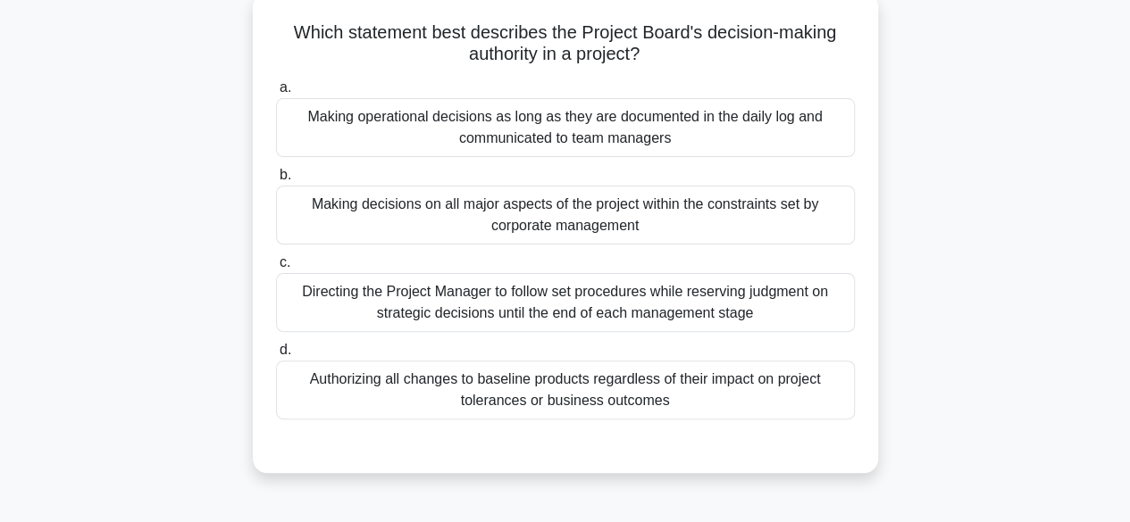
scroll to position [111, 0]
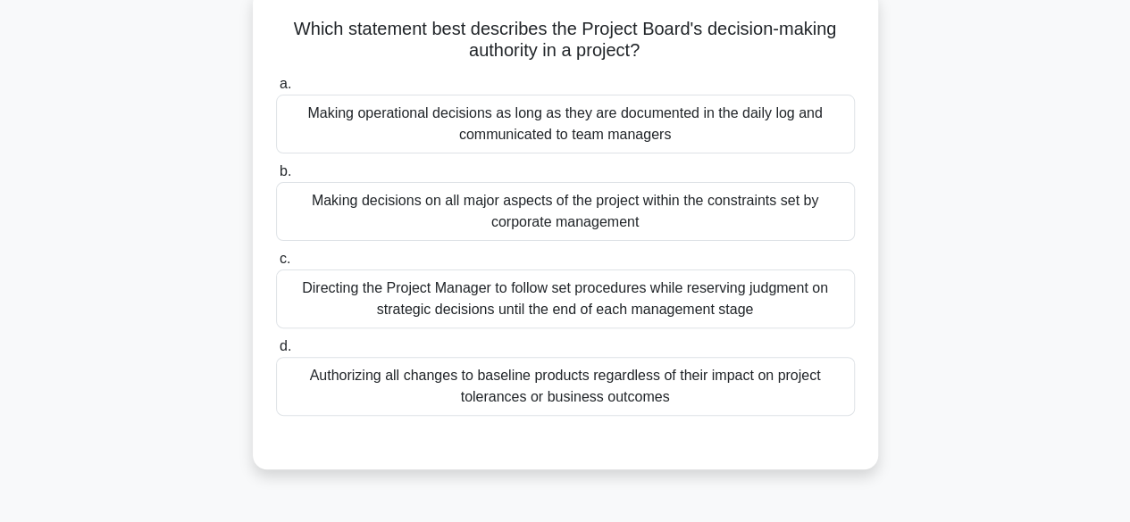
drag, startPoint x: 560, startPoint y: 425, endPoint x: 561, endPoint y: 402, distance: 23.2
click at [561, 402] on div "a. Making operational decisions as long as they are documented in the daily log…" at bounding box center [565, 259] width 582 height 379
click at [557, 398] on div "Authorizing all changes to baseline products regardless of their impact on proj…" at bounding box center [565, 386] width 579 height 59
click at [276, 353] on input "d. Authorizing all changes to baseline products regardless of their impact on p…" at bounding box center [276, 347] width 0 height 12
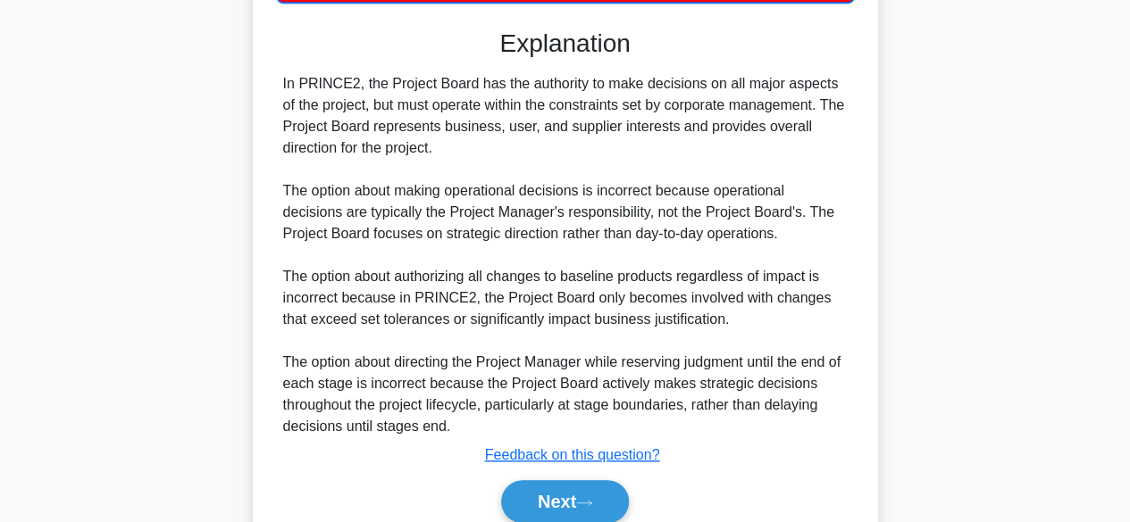
scroll to position [600, 0]
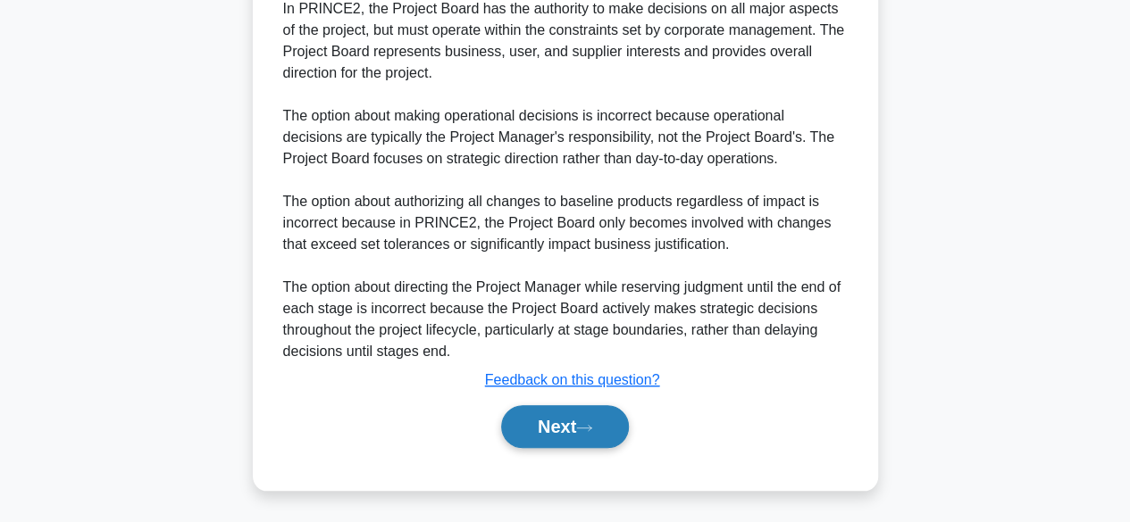
drag, startPoint x: 557, startPoint y: 398, endPoint x: 573, endPoint y: 438, distance: 42.5
click at [573, 438] on div "Next" at bounding box center [565, 426] width 579 height 57
click at [573, 438] on button "Next" at bounding box center [565, 426] width 128 height 43
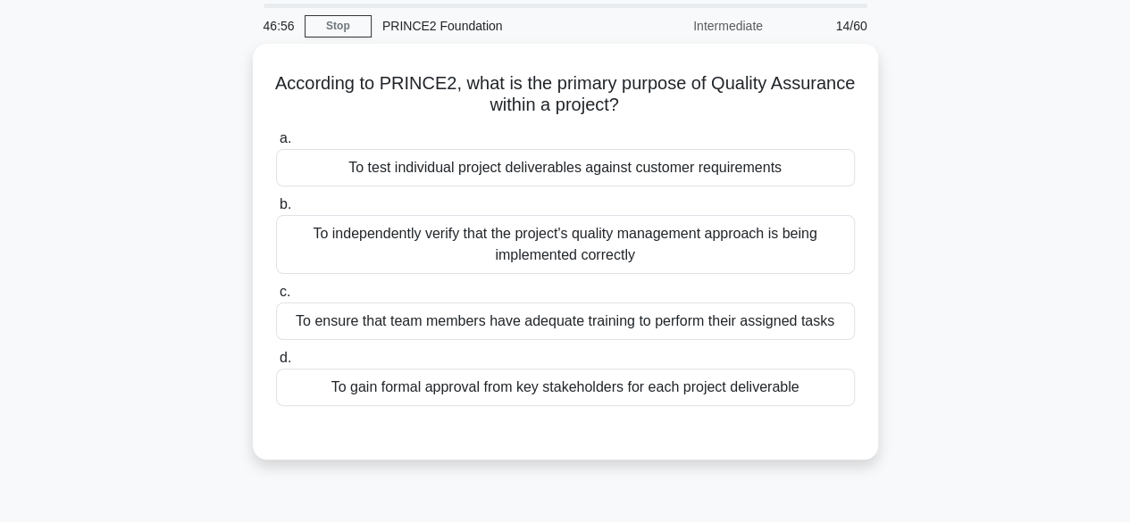
scroll to position [65, 0]
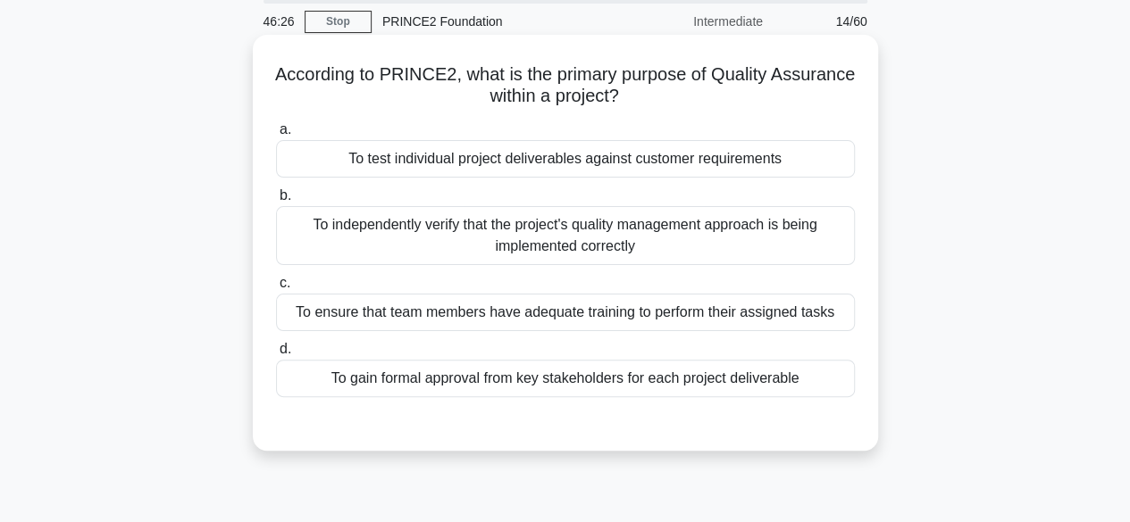
drag, startPoint x: 573, startPoint y: 438, endPoint x: 556, endPoint y: 396, distance: 45.3
click at [556, 396] on div "According to PRINCE2, what is the primary purpose of Quality Assurance within a…" at bounding box center [565, 243] width 611 height 402
click at [545, 307] on div "To ensure that team members have adequate training to perform their assigned ta…" at bounding box center [565, 313] width 579 height 38
click at [276, 289] on input "c. To ensure that team members have adequate training to perform their assigned…" at bounding box center [276, 284] width 0 height 12
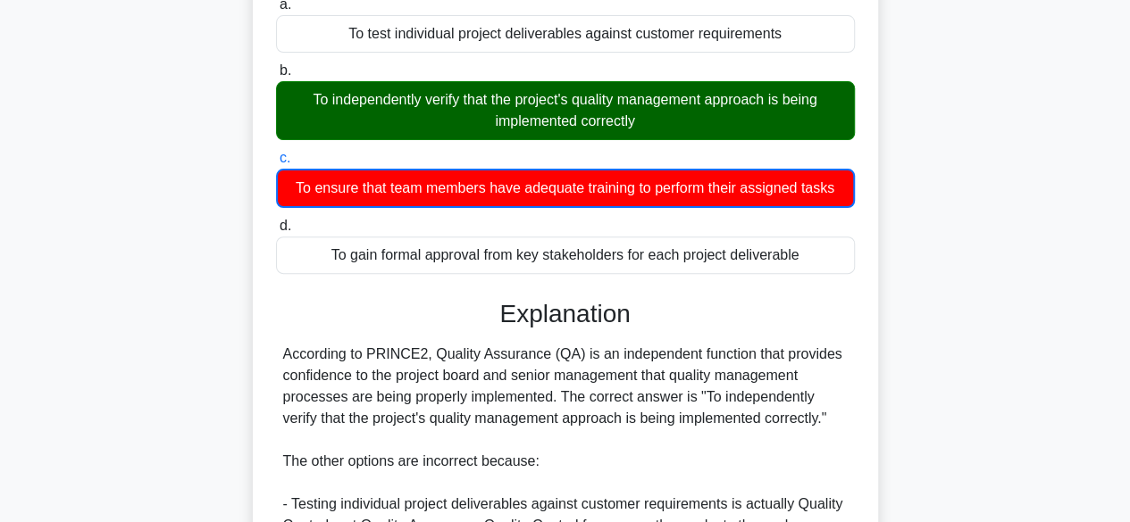
scroll to position [458, 0]
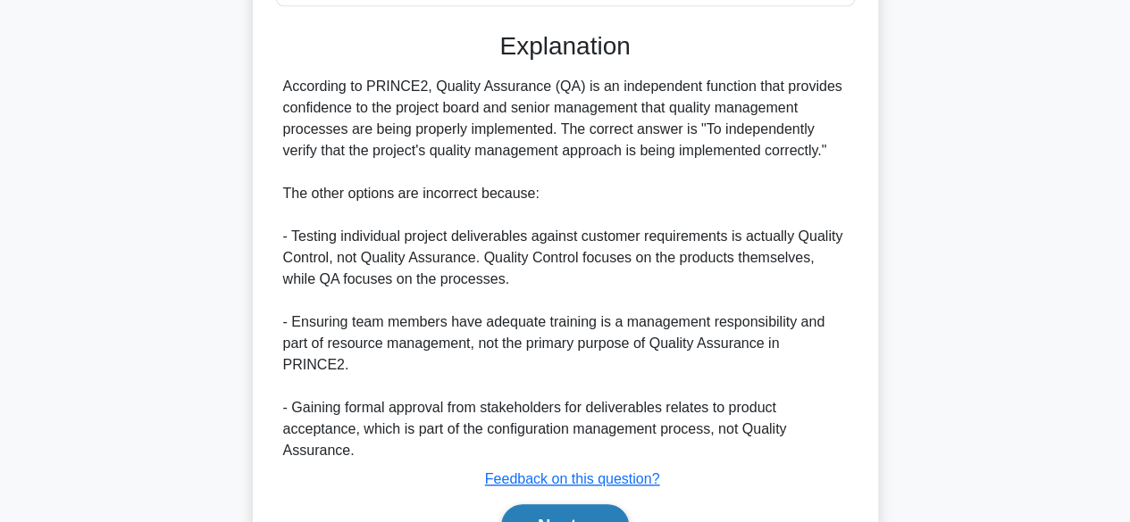
click at [586, 522] on icon at bounding box center [584, 527] width 16 height 10
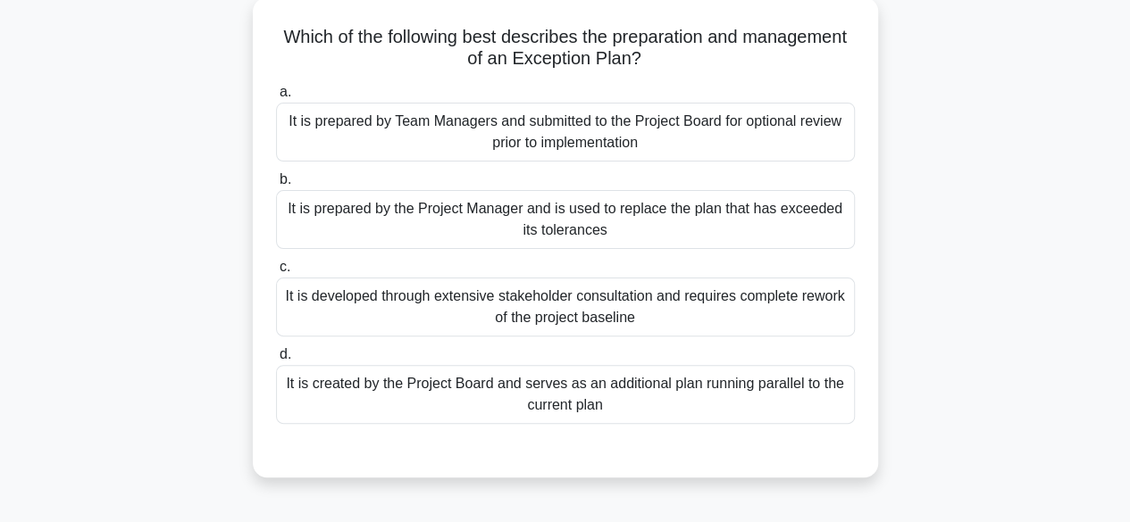
scroll to position [107, 0]
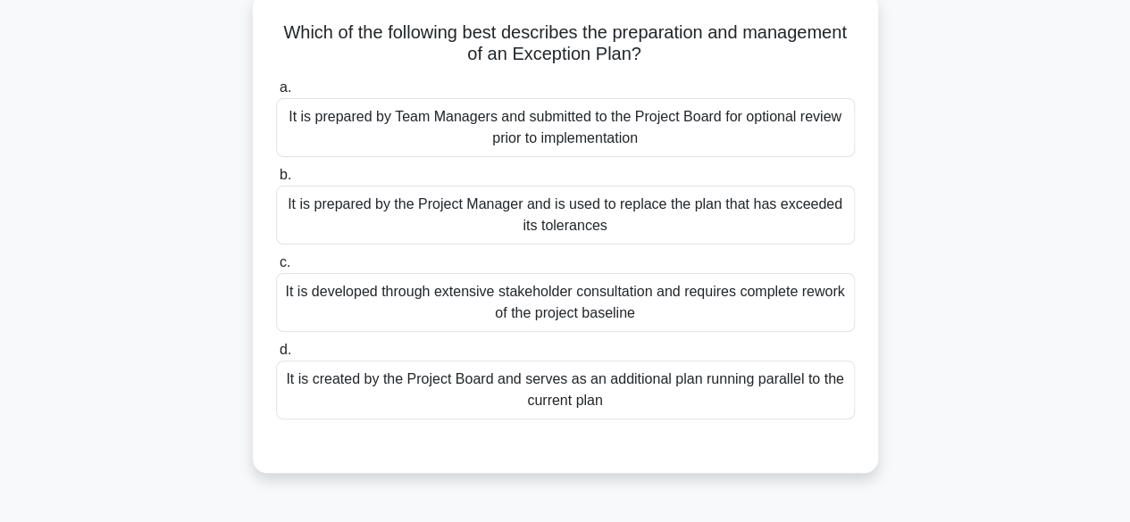
click at [825, 217] on div "It is prepared by the Project Manager and is used to replace the plan that has …" at bounding box center [565, 215] width 579 height 59
click at [276, 181] on input "b. It is prepared by the Project Manager and is used to replace the plan that h…" at bounding box center [276, 176] width 0 height 12
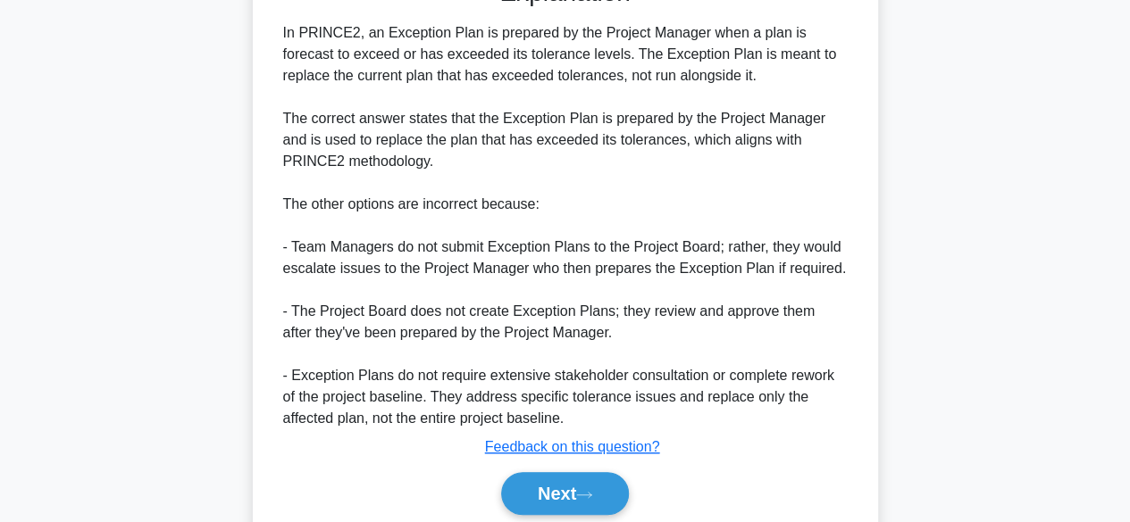
scroll to position [640, 0]
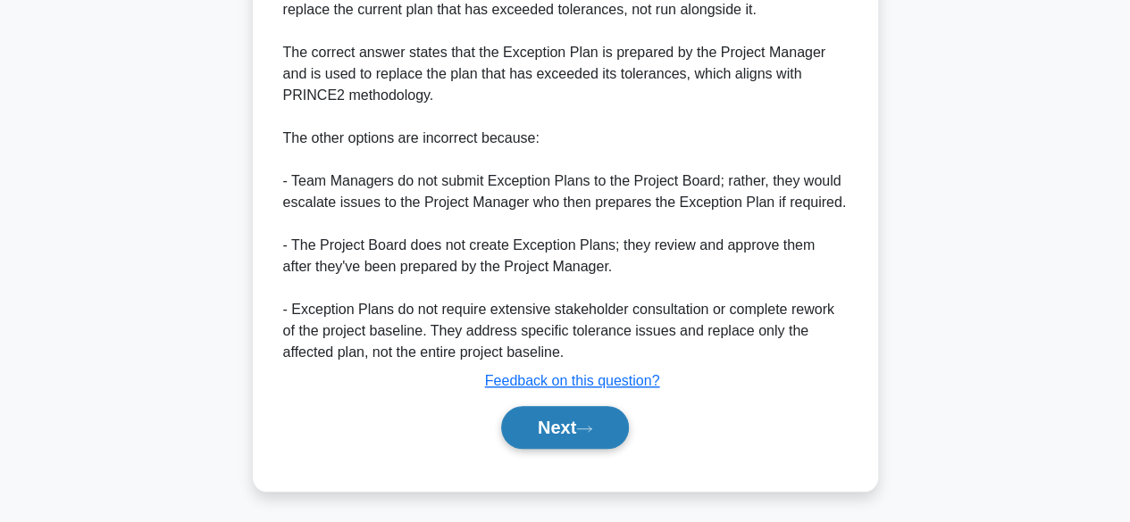
click at [586, 432] on icon at bounding box center [584, 429] width 16 height 10
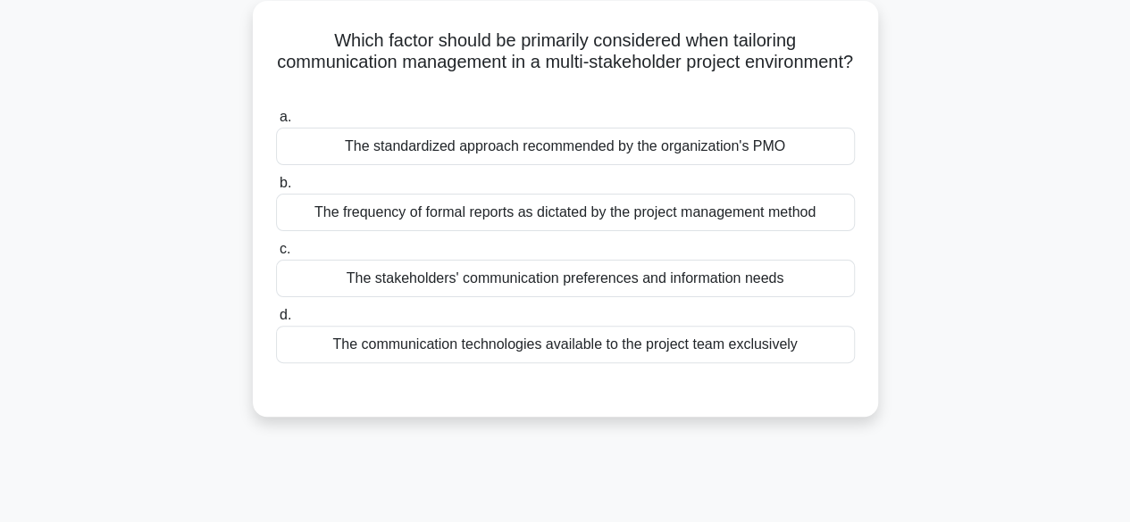
scroll to position [100, 0]
click at [803, 282] on div "The stakeholders' communication preferences and information needs" at bounding box center [565, 278] width 579 height 38
click at [276, 255] on input "c. The stakeholders' communication preferences and information needs" at bounding box center [276, 249] width 0 height 12
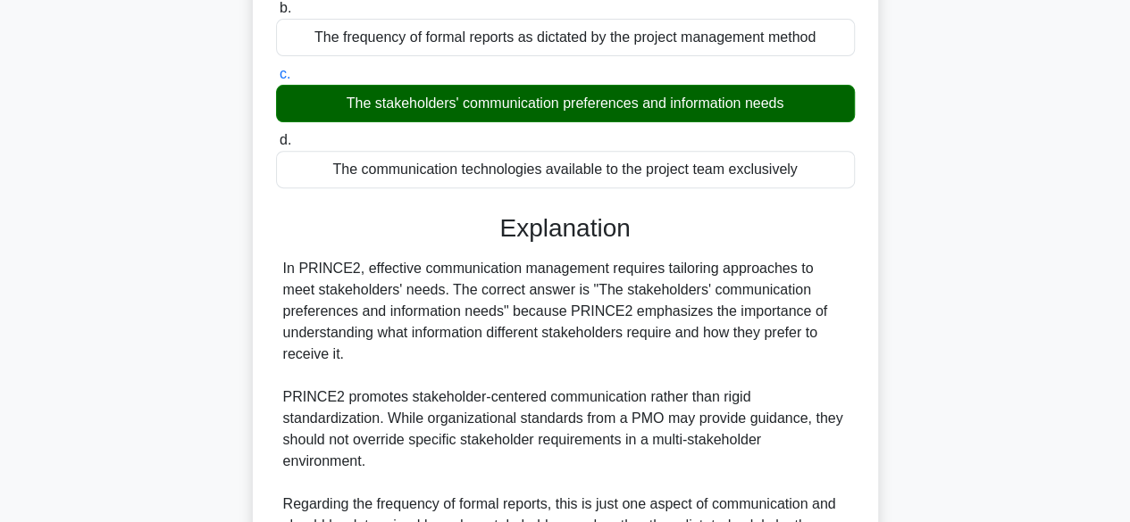
scroll to position [533, 0]
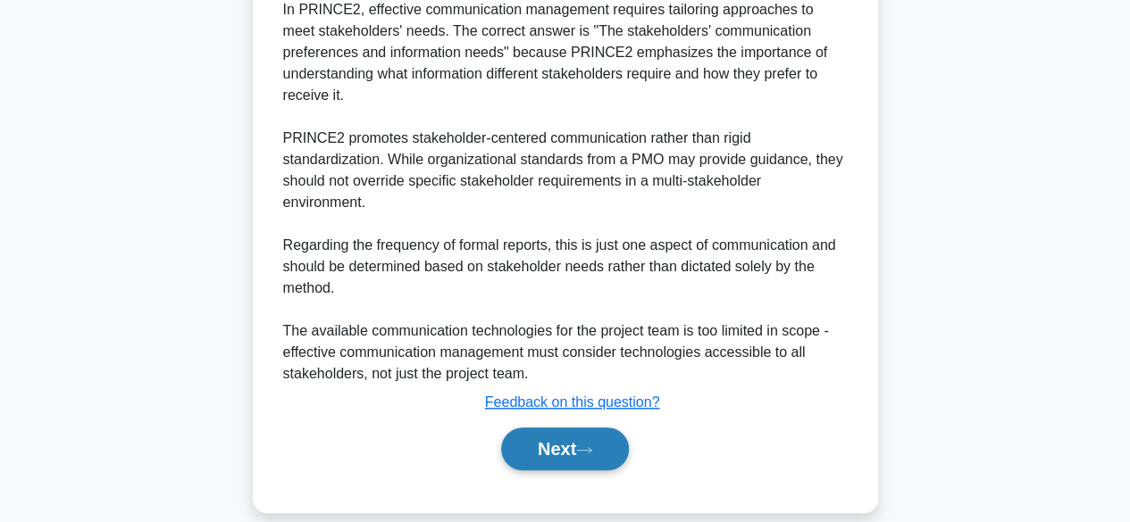
click at [541, 428] on button "Next" at bounding box center [565, 449] width 128 height 43
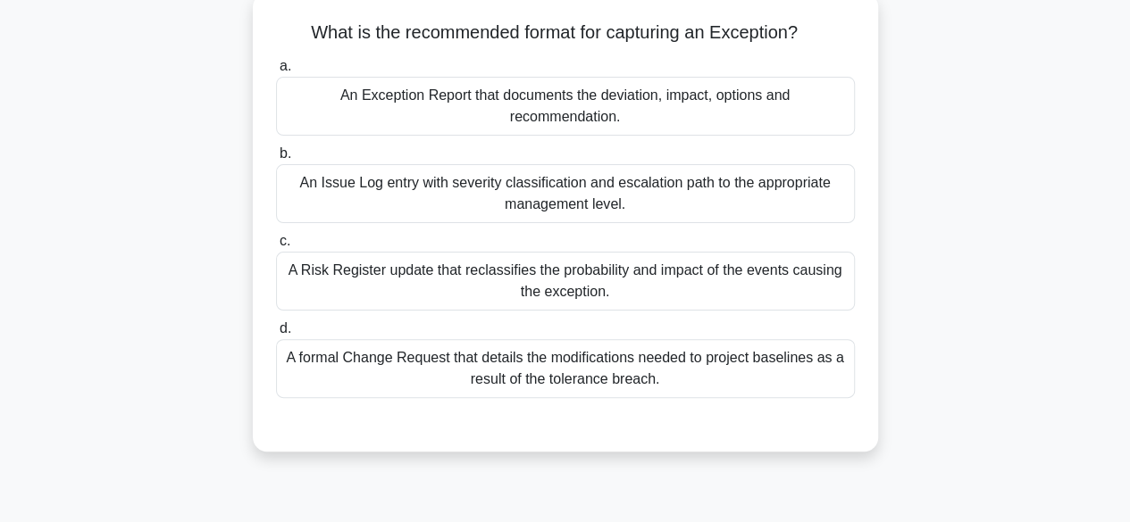
scroll to position [107, 0]
click at [797, 113] on div "An Exception Report that documents the deviation, impact, options and recommend…" at bounding box center [565, 106] width 579 height 59
click at [276, 72] on input "a. An Exception Report that documents the deviation, impact, options and recomm…" at bounding box center [276, 67] width 0 height 12
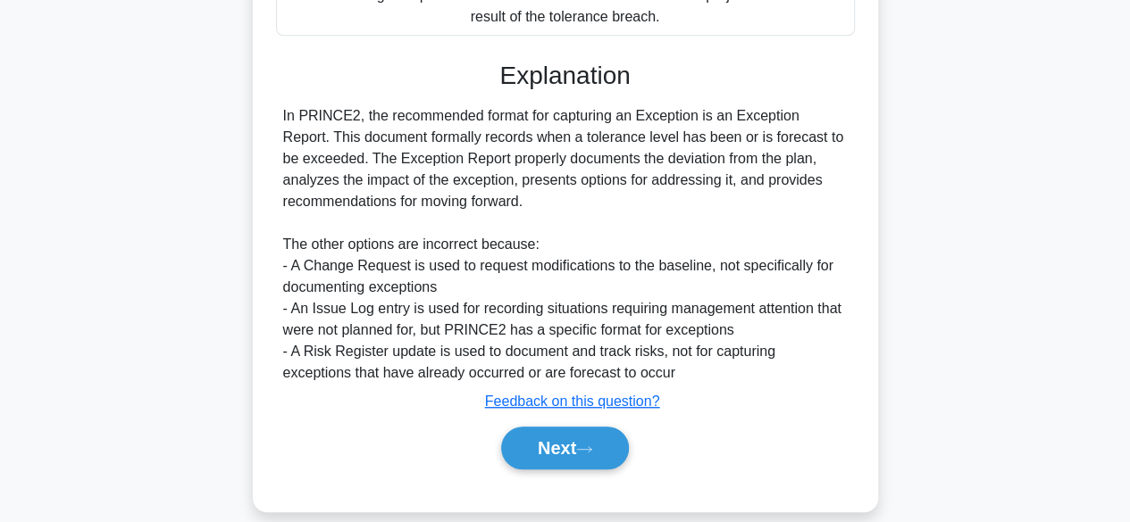
scroll to position [490, 0]
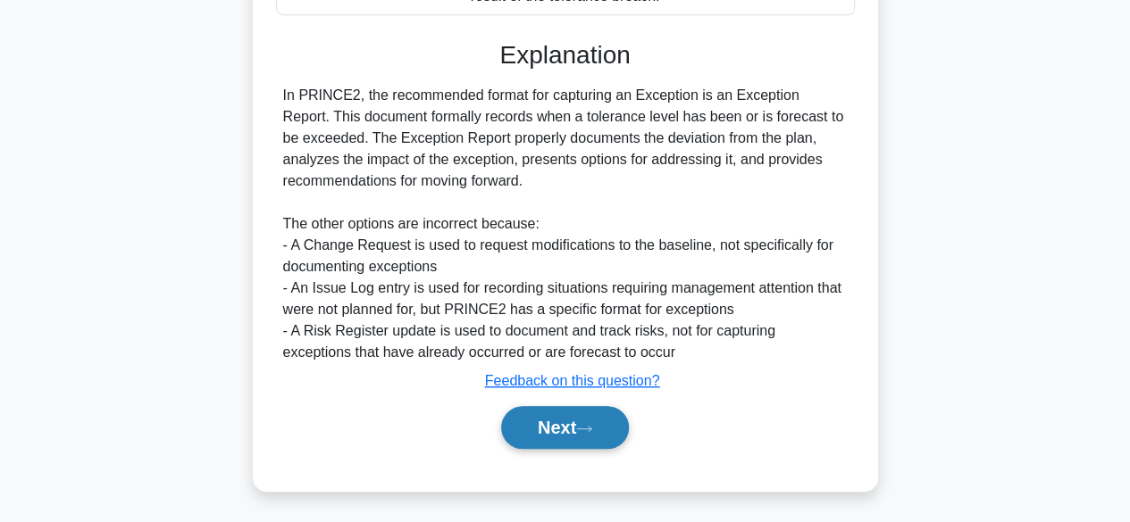
click at [586, 431] on icon at bounding box center [584, 429] width 16 height 10
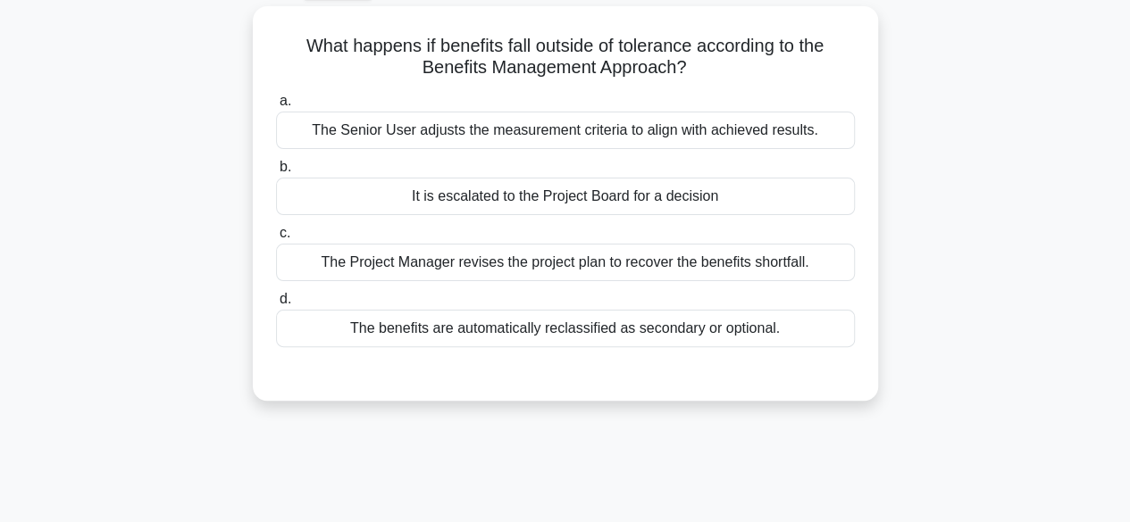
scroll to position [100, 0]
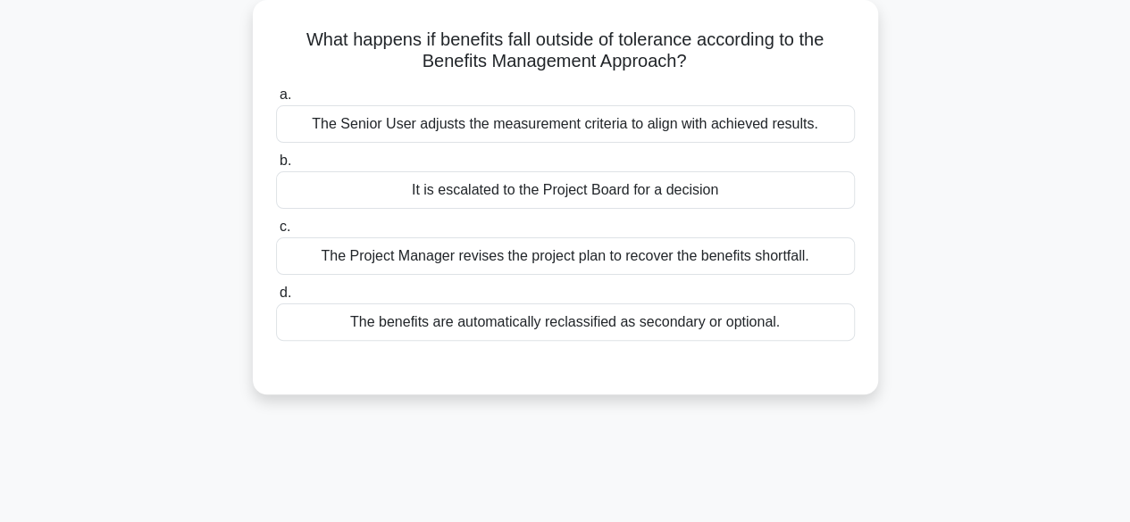
click at [763, 192] on div "It is escalated to the Project Board for a decision" at bounding box center [565, 190] width 579 height 38
click at [276, 167] on input "b. It is escalated to the Project Board for a decision" at bounding box center [276, 161] width 0 height 12
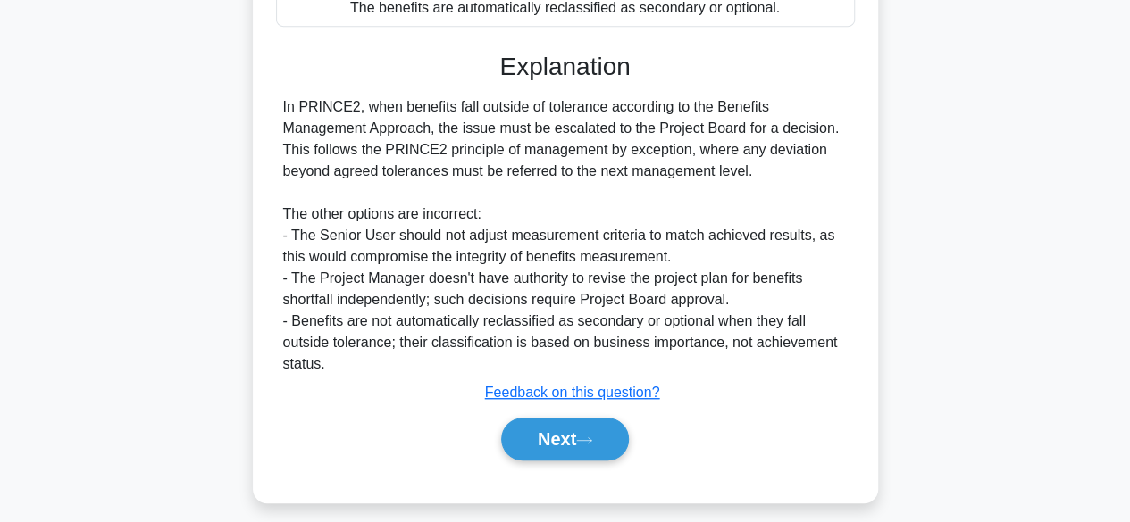
scroll to position [442, 0]
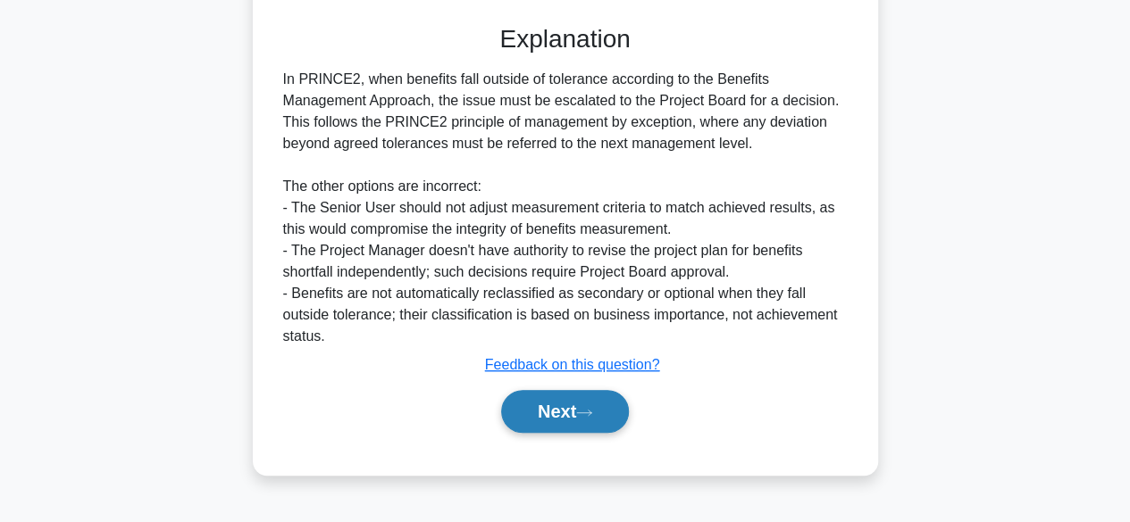
click at [584, 414] on icon at bounding box center [584, 413] width 16 height 10
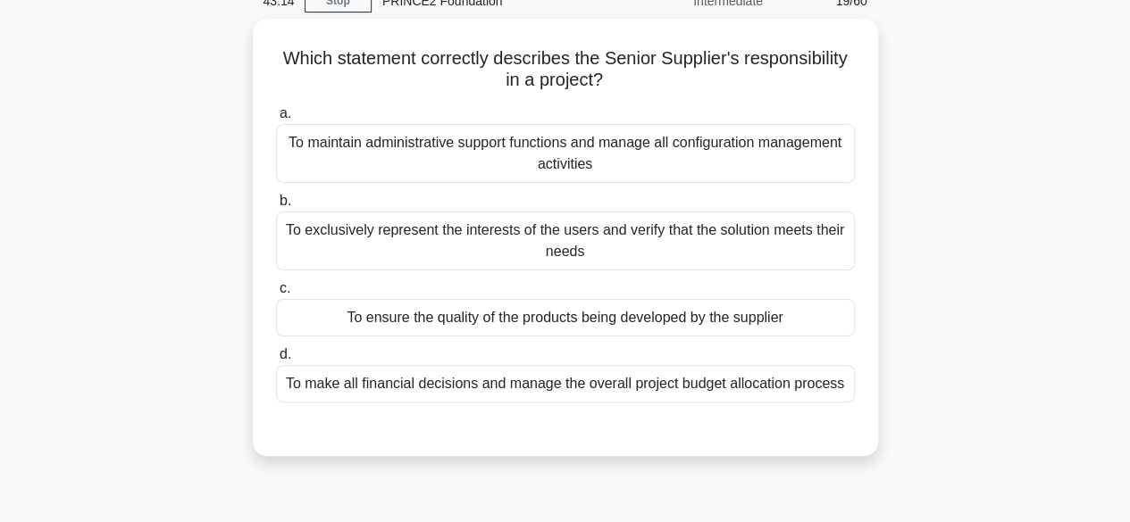
scroll to position [89, 0]
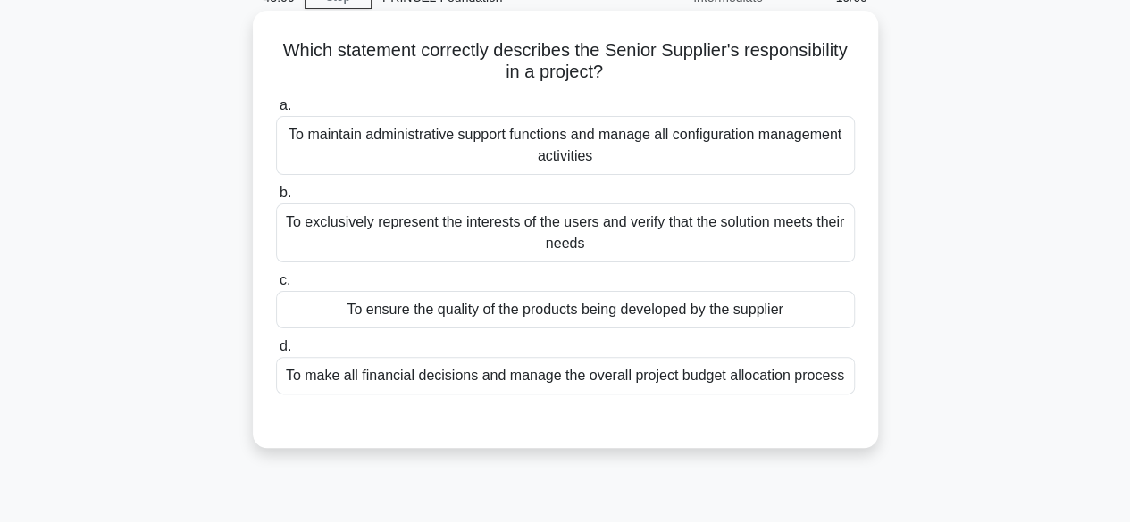
click at [795, 313] on div "To ensure the quality of the products being developed by the supplier" at bounding box center [565, 310] width 579 height 38
click at [276, 287] on input "c. To ensure the quality of the products being developed by the supplier" at bounding box center [276, 281] width 0 height 12
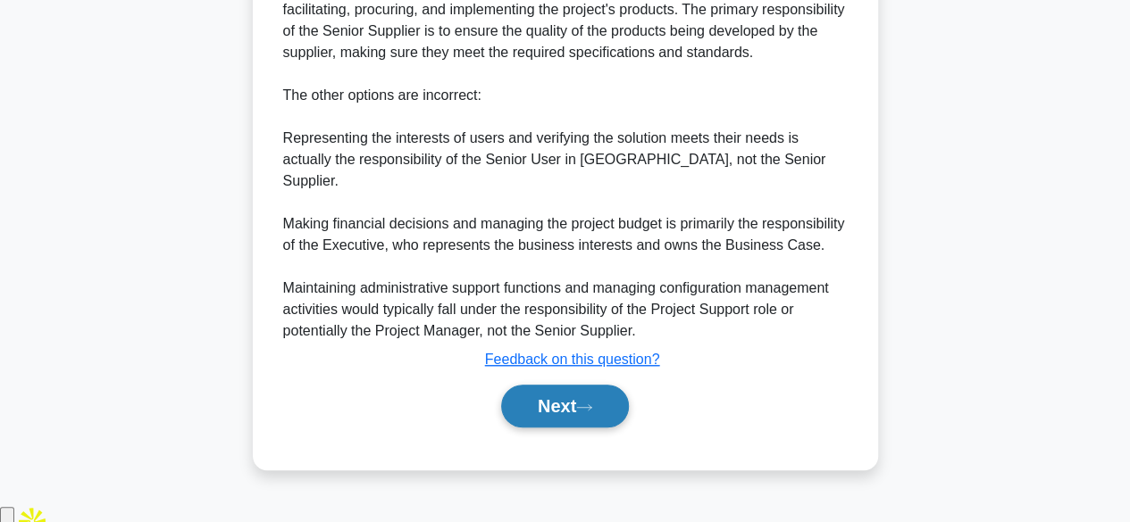
click at [585, 428] on button "Next" at bounding box center [565, 406] width 128 height 43
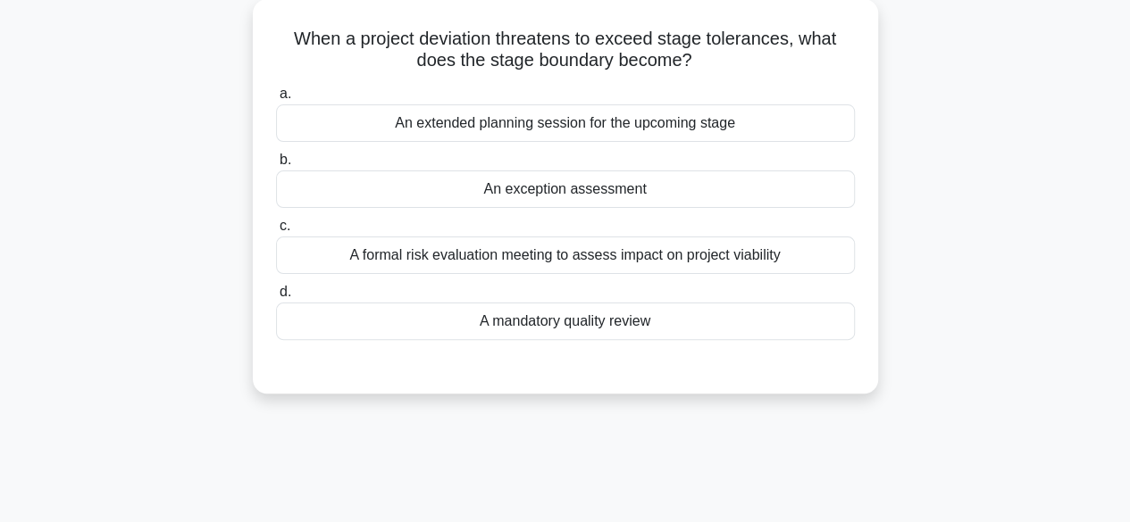
scroll to position [115, 0]
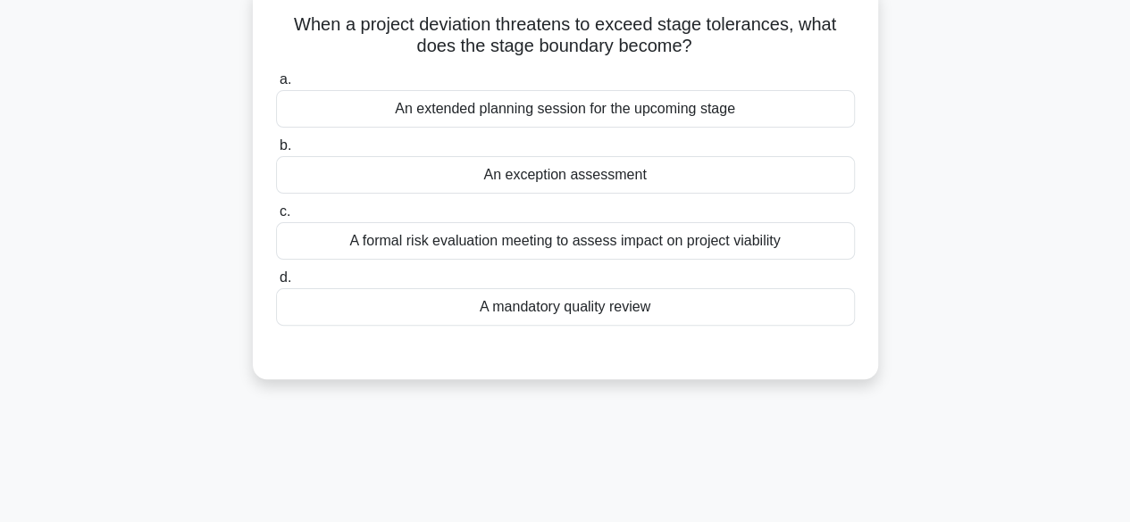
click at [811, 176] on div "An exception assessment" at bounding box center [565, 175] width 579 height 38
click at [276, 152] on input "b. An exception assessment" at bounding box center [276, 146] width 0 height 12
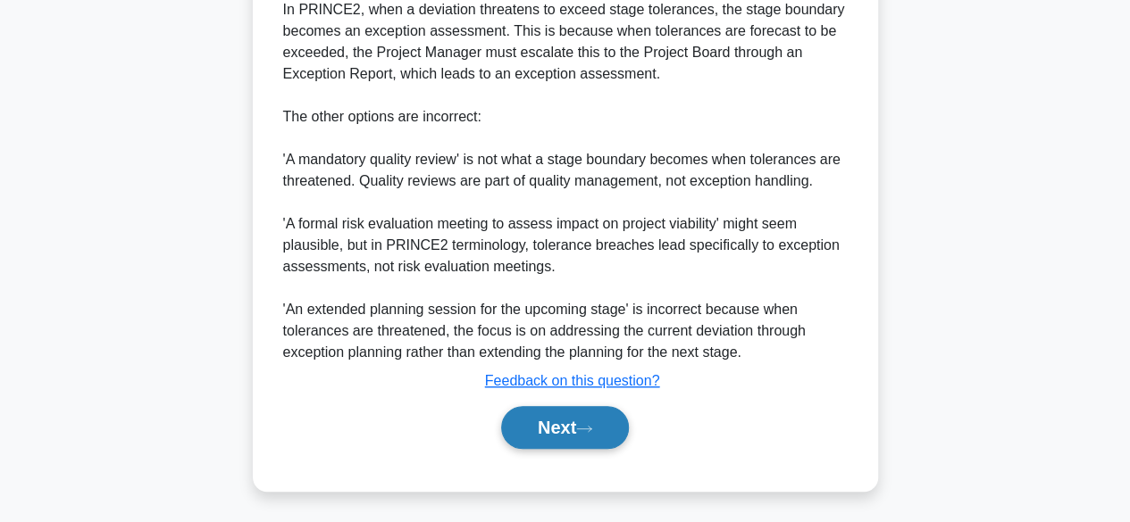
click at [589, 429] on icon at bounding box center [584, 429] width 16 height 10
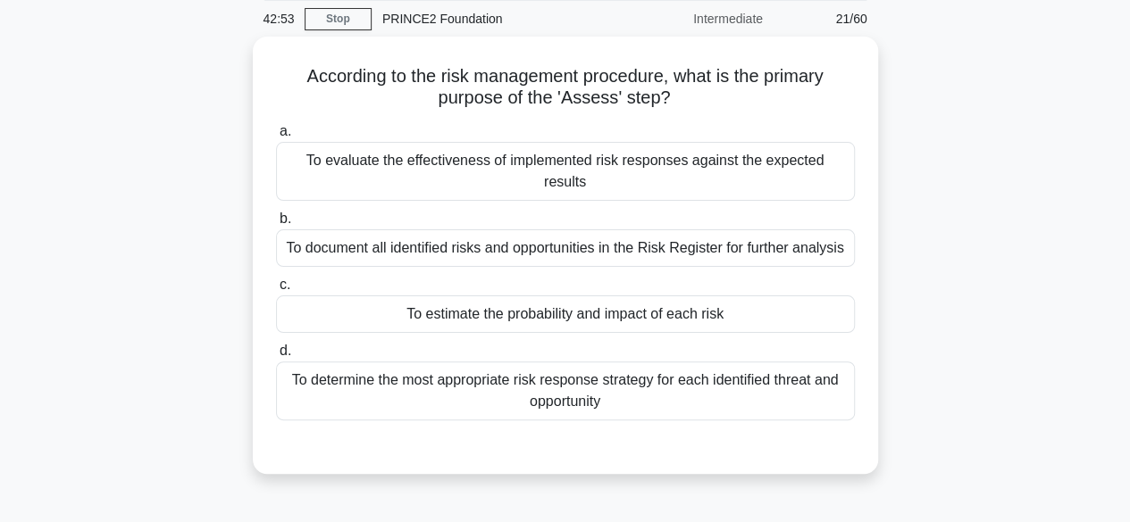
scroll to position [54, 0]
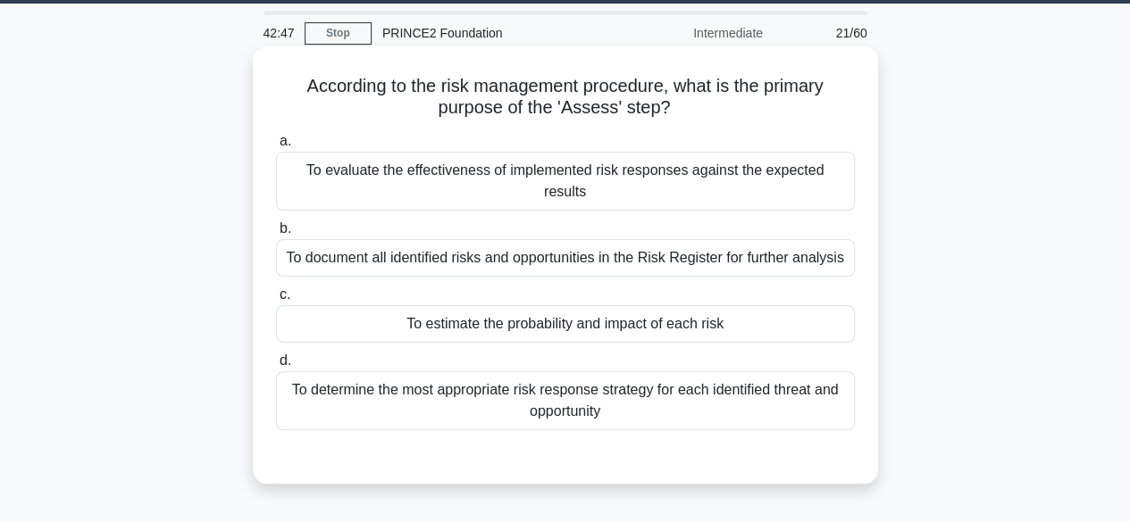
click at [807, 305] on div "To estimate the probability and impact of each risk" at bounding box center [565, 324] width 579 height 38
click at [276, 301] on input "c. To estimate the probability and impact of each risk" at bounding box center [276, 295] width 0 height 12
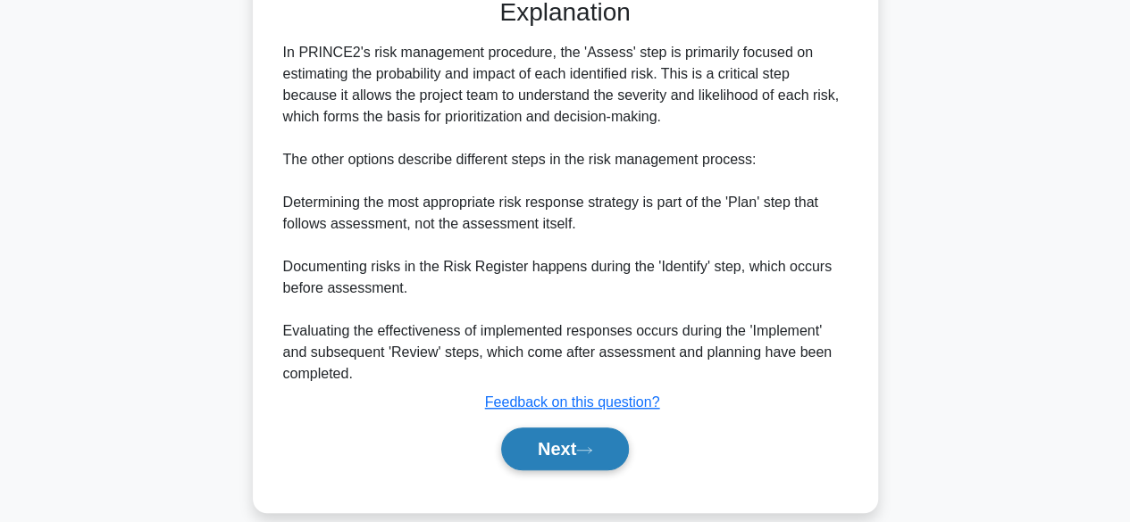
click at [584, 446] on icon at bounding box center [584, 451] width 16 height 10
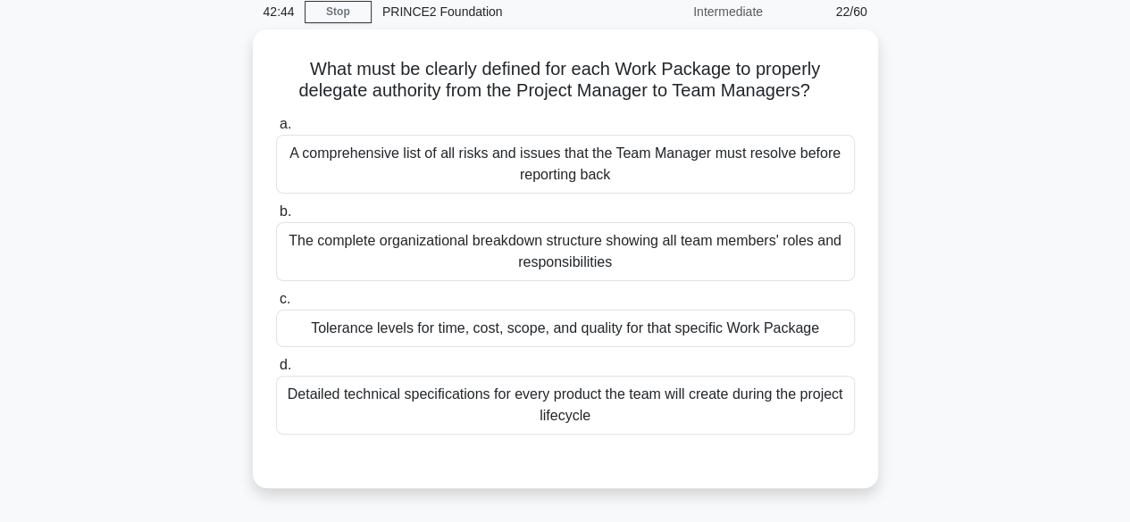
scroll to position [78, 0]
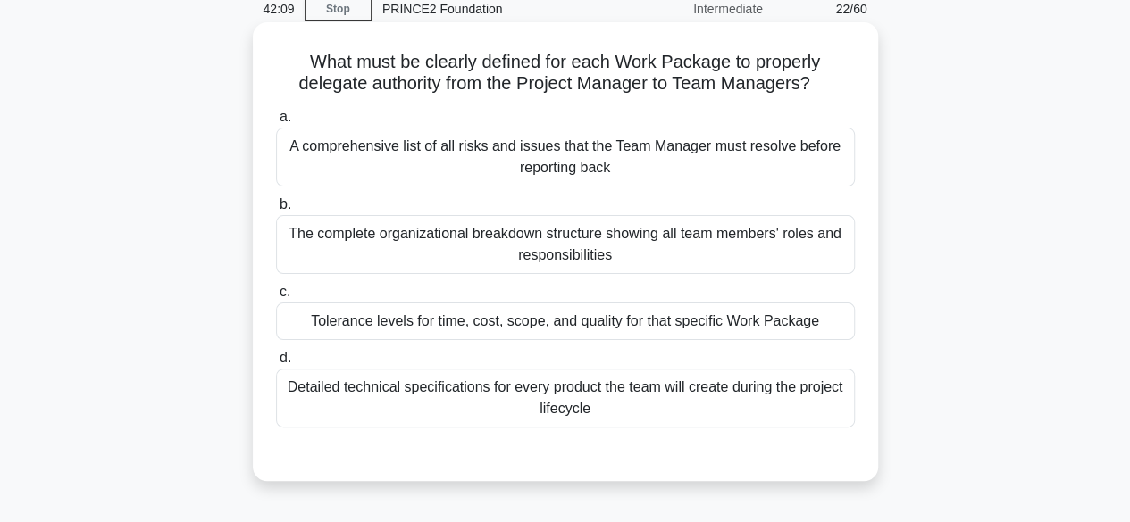
click at [807, 325] on div "Tolerance levels for time, cost, scope, and quality for that specific Work Pack…" at bounding box center [565, 322] width 579 height 38
click at [276, 298] on input "c. Tolerance levels for time, cost, scope, and quality for that specific Work P…" at bounding box center [276, 293] width 0 height 12
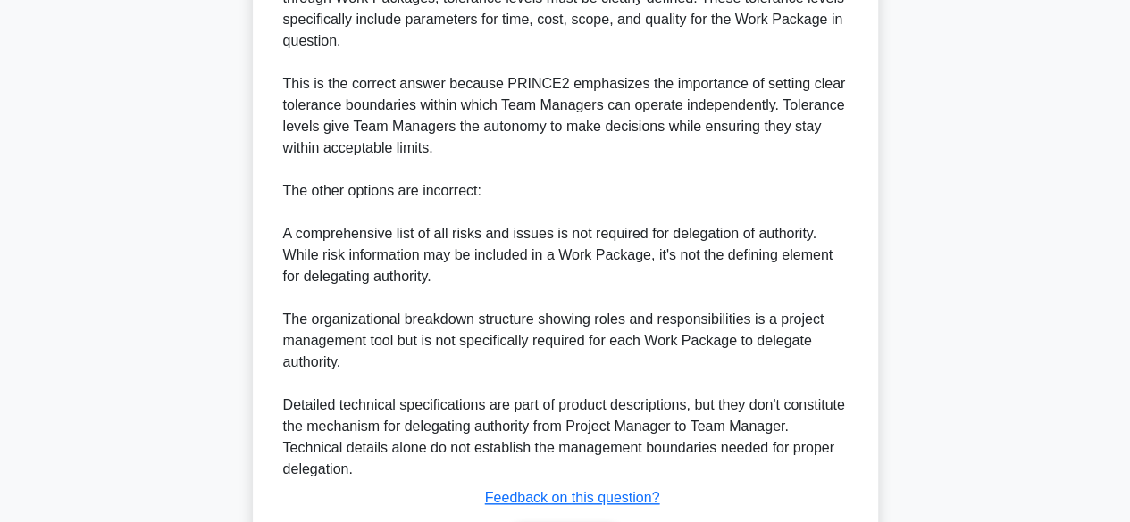
scroll to position [726, 0]
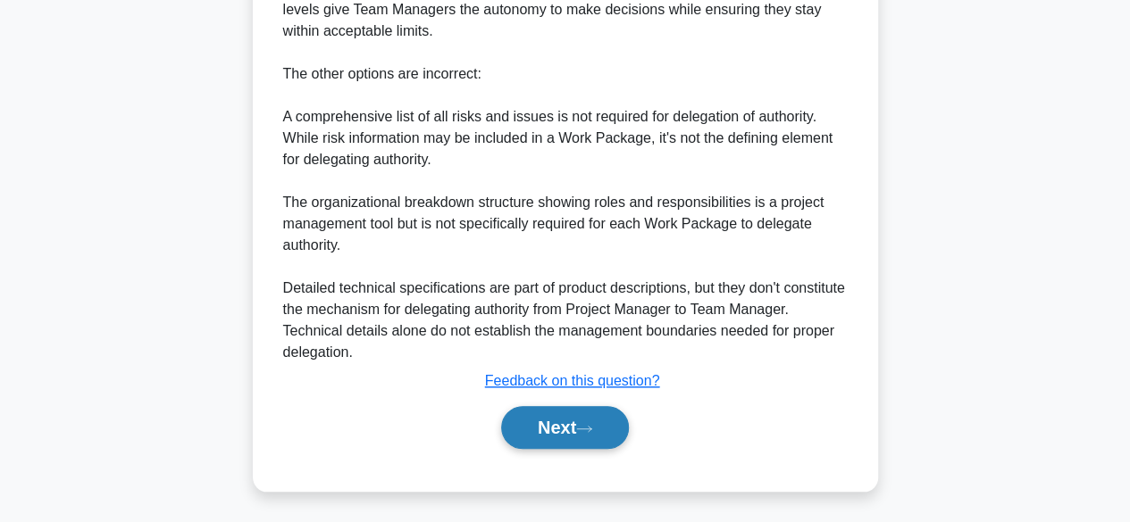
click at [600, 430] on button "Next" at bounding box center [565, 427] width 128 height 43
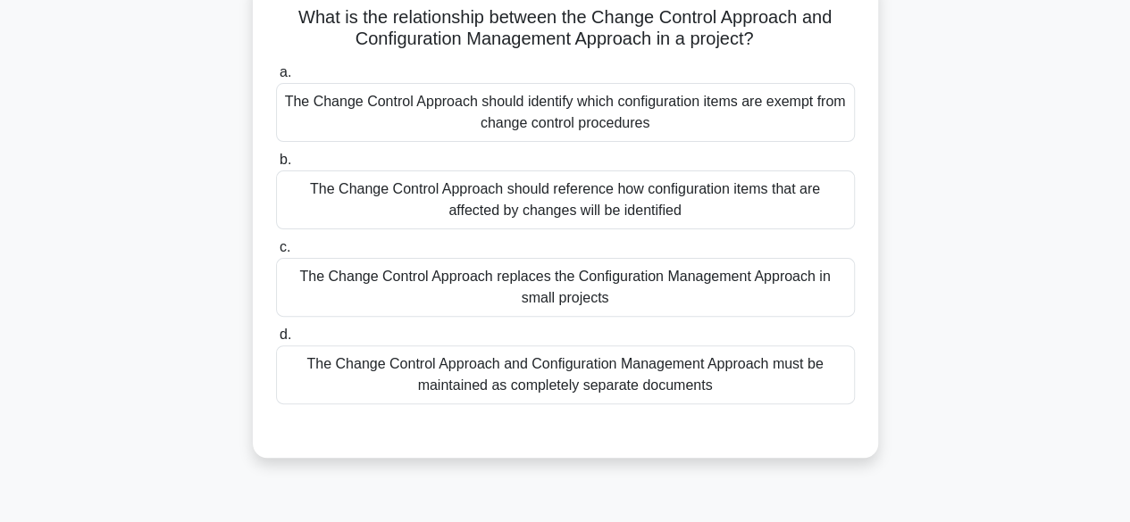
scroll to position [134, 0]
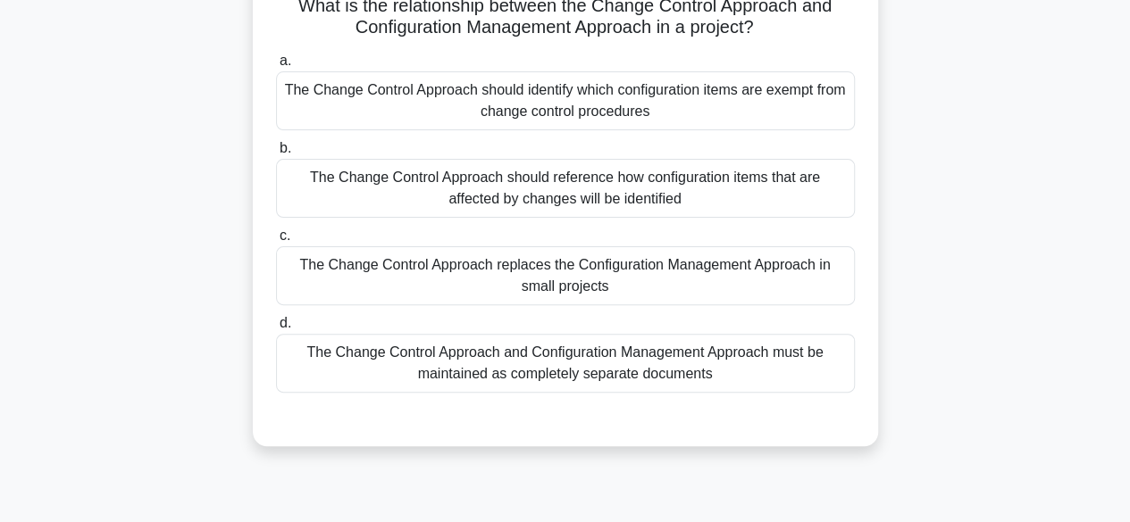
click at [807, 195] on div "The Change Control Approach should reference how configuration items that are a…" at bounding box center [565, 188] width 579 height 59
click at [276, 154] on input "b. The Change Control Approach should reference how configuration items that ar…" at bounding box center [276, 149] width 0 height 12
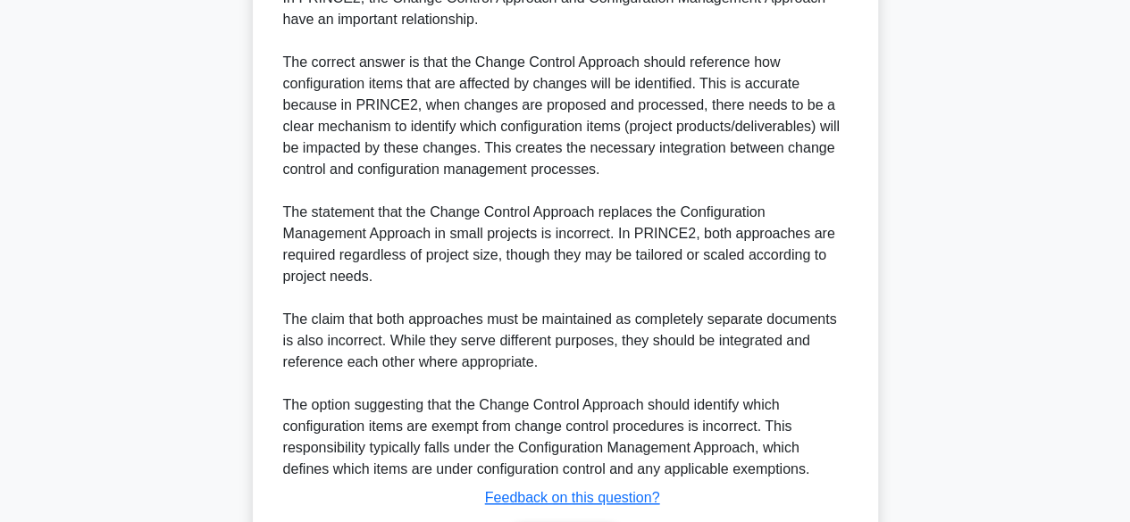
scroll to position [726, 0]
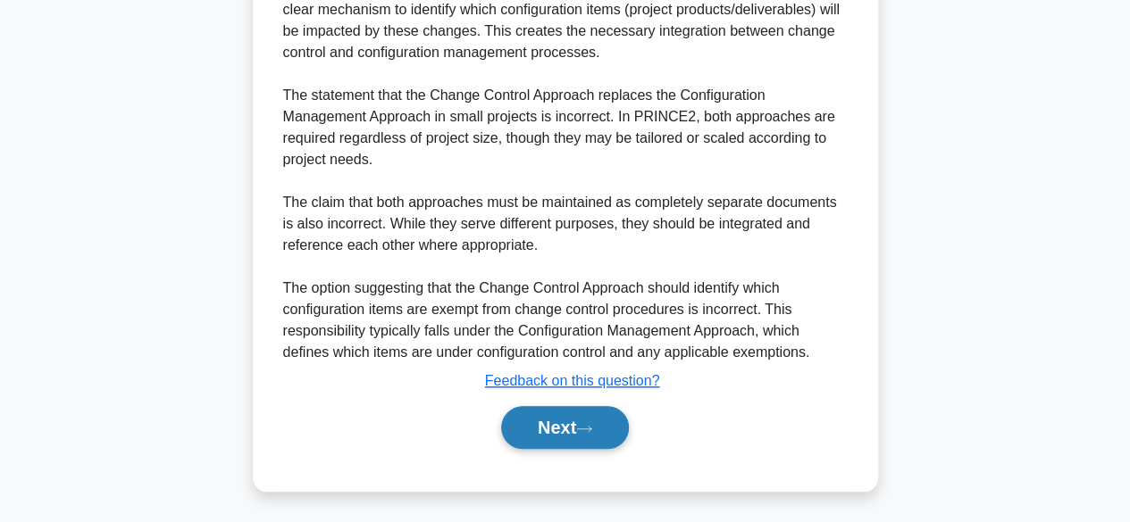
click at [586, 430] on icon at bounding box center [584, 429] width 16 height 10
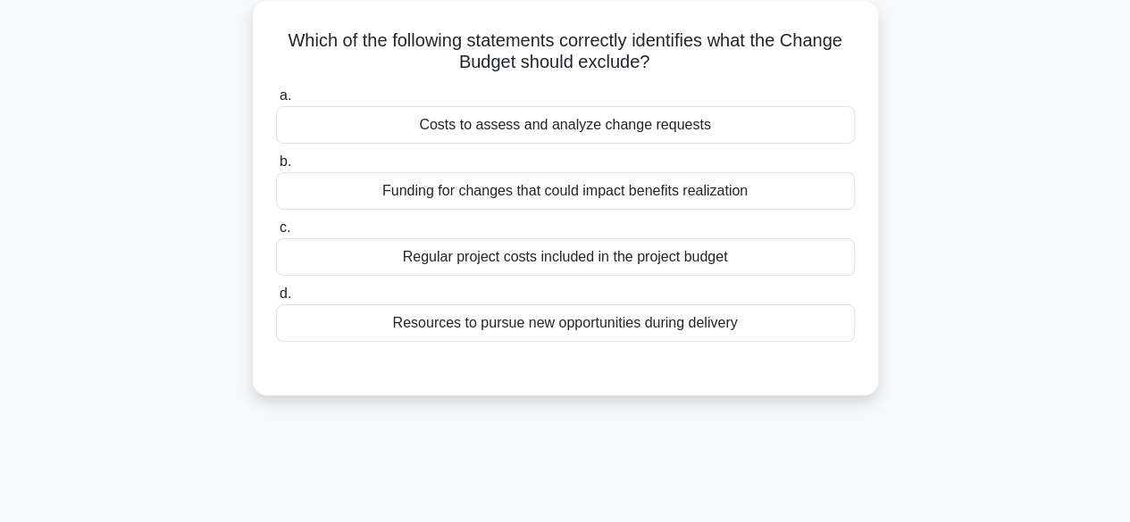
scroll to position [104, 0]
click at [777, 247] on div "Regular project costs included in the project budget" at bounding box center [565, 257] width 579 height 38
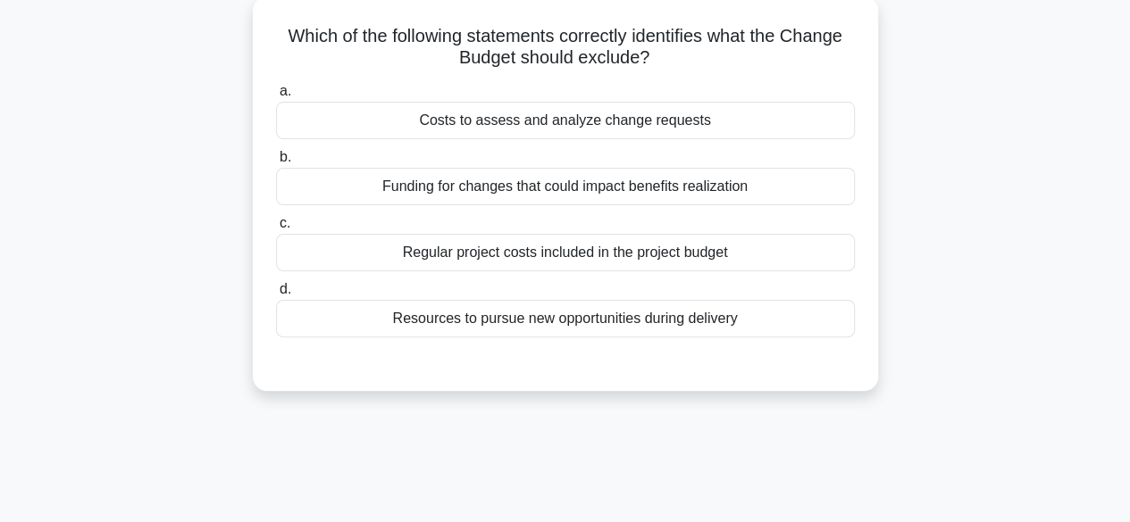
click at [276, 230] on input "c. Regular project costs included in the project budget" at bounding box center [276, 224] width 0 height 12
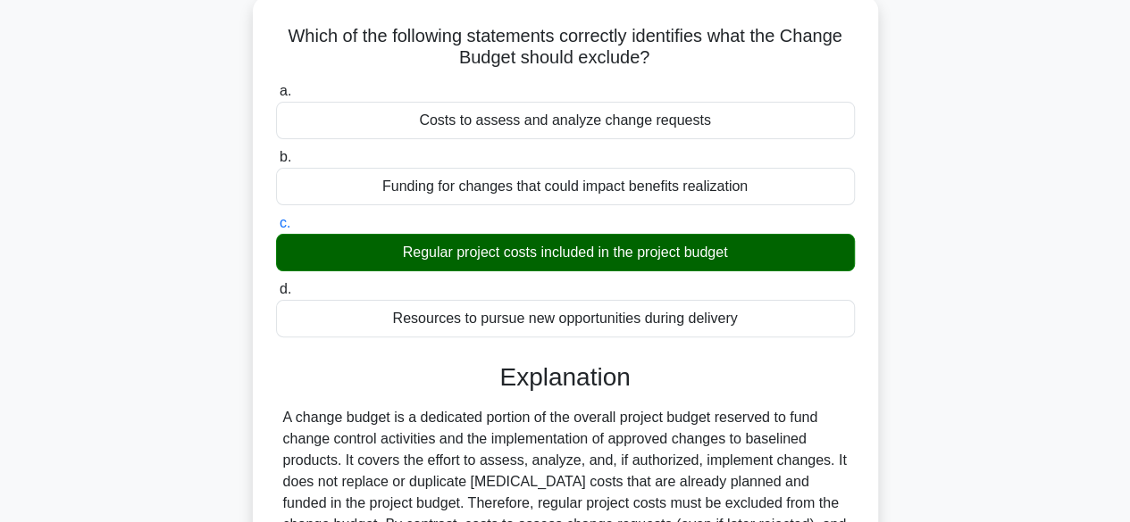
click at [797, 363] on h3 "Explanation" at bounding box center [565, 378] width 557 height 30
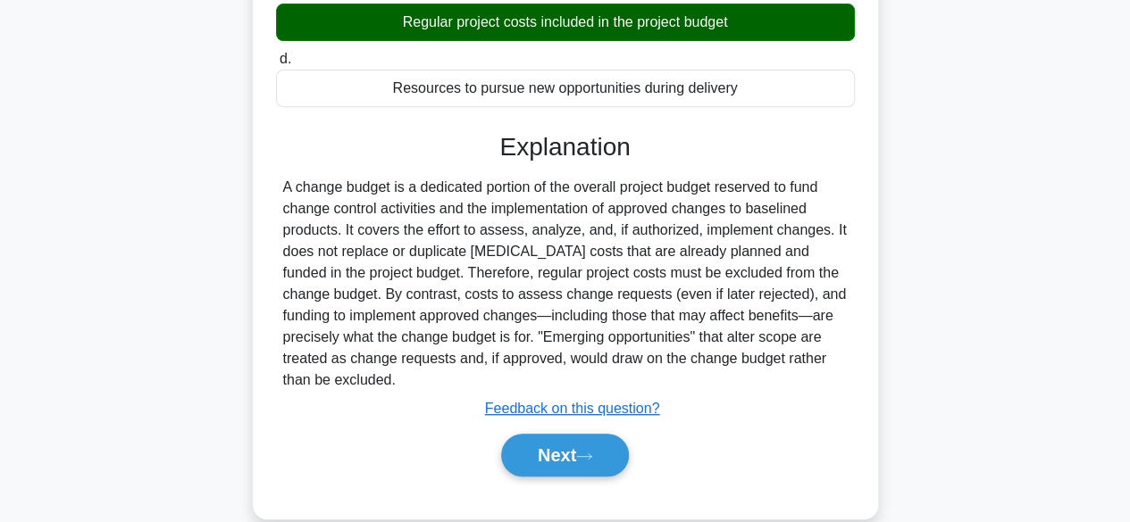
scroll to position [442, 0]
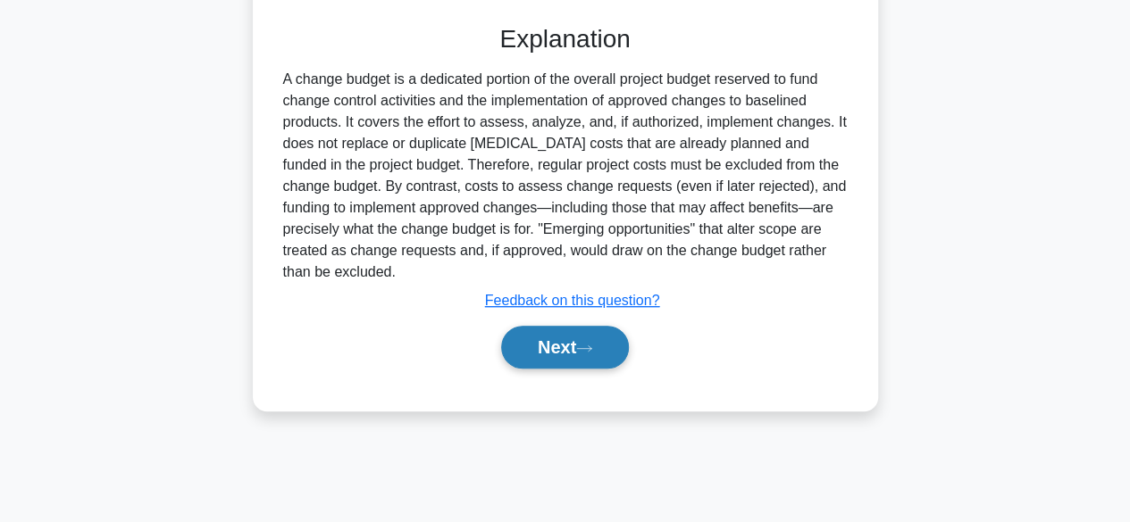
click at [592, 347] on icon at bounding box center [584, 349] width 16 height 10
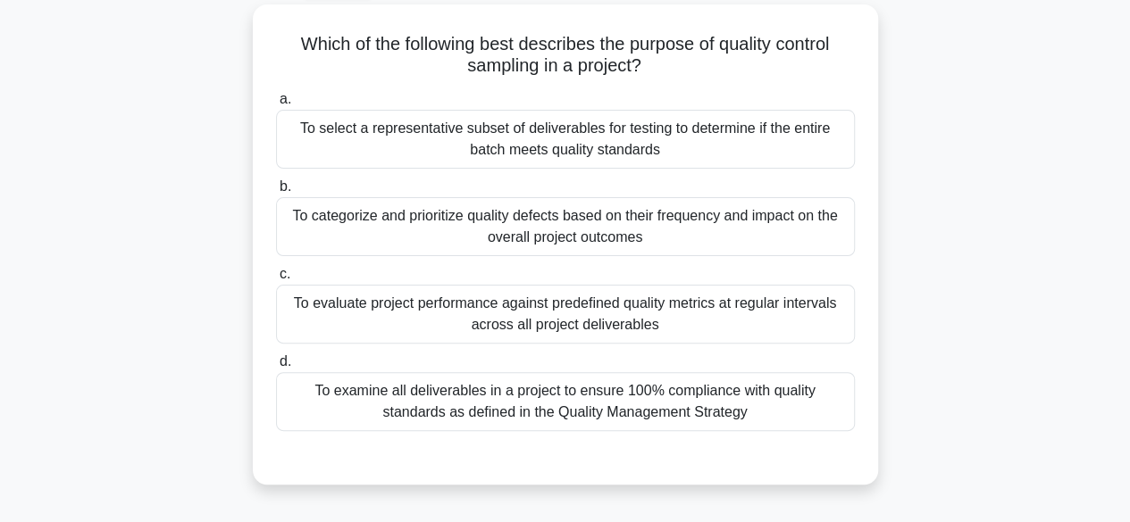
scroll to position [100, 0]
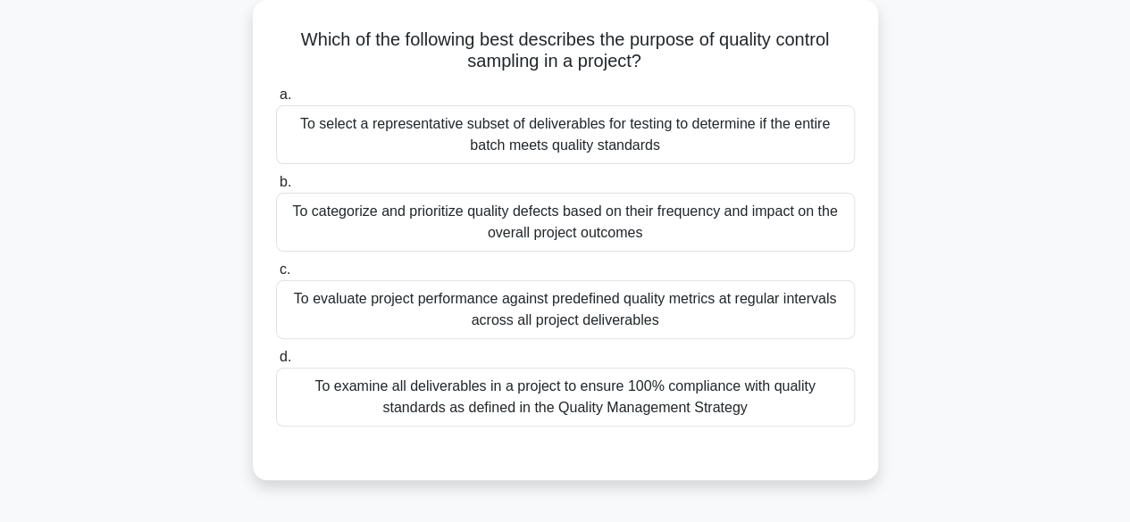
click at [751, 313] on div "To evaluate project performance against predefined quality metrics at regular i…" at bounding box center [565, 309] width 579 height 59
click at [276, 276] on input "c. To evaluate project performance against predefined quality metrics at regula…" at bounding box center [276, 270] width 0 height 12
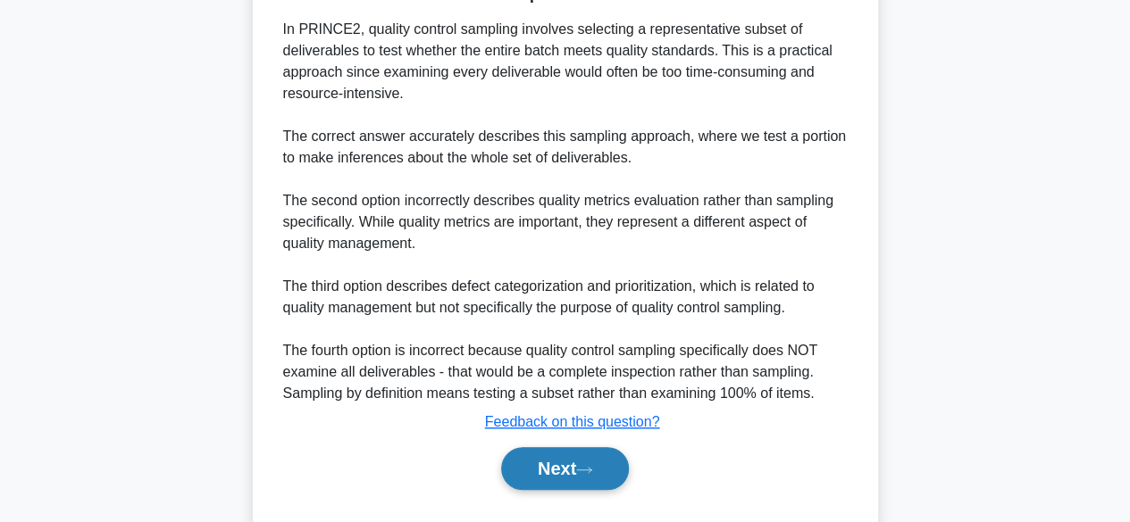
click at [555, 473] on button "Next" at bounding box center [565, 468] width 128 height 43
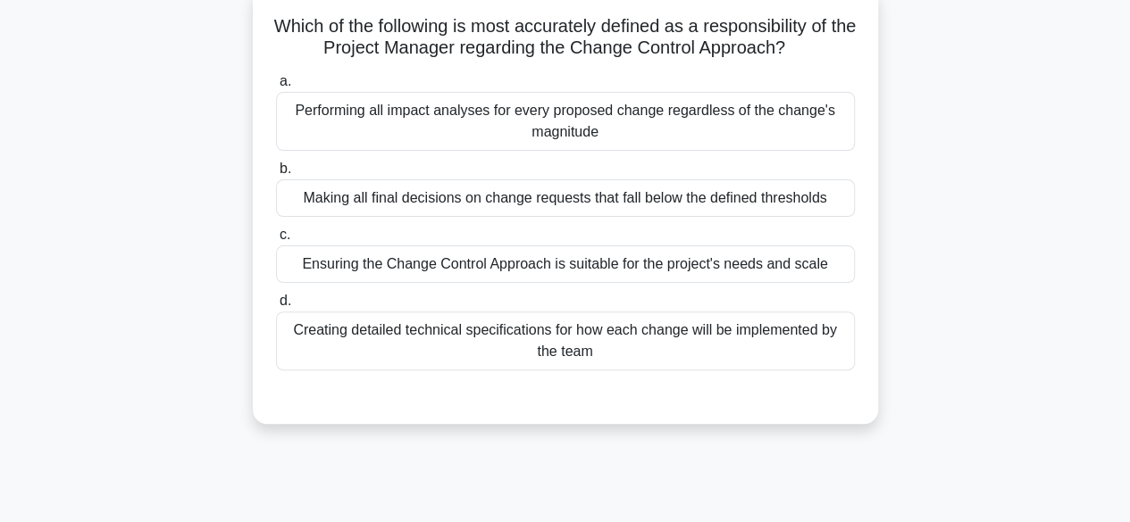
scroll to position [121, 0]
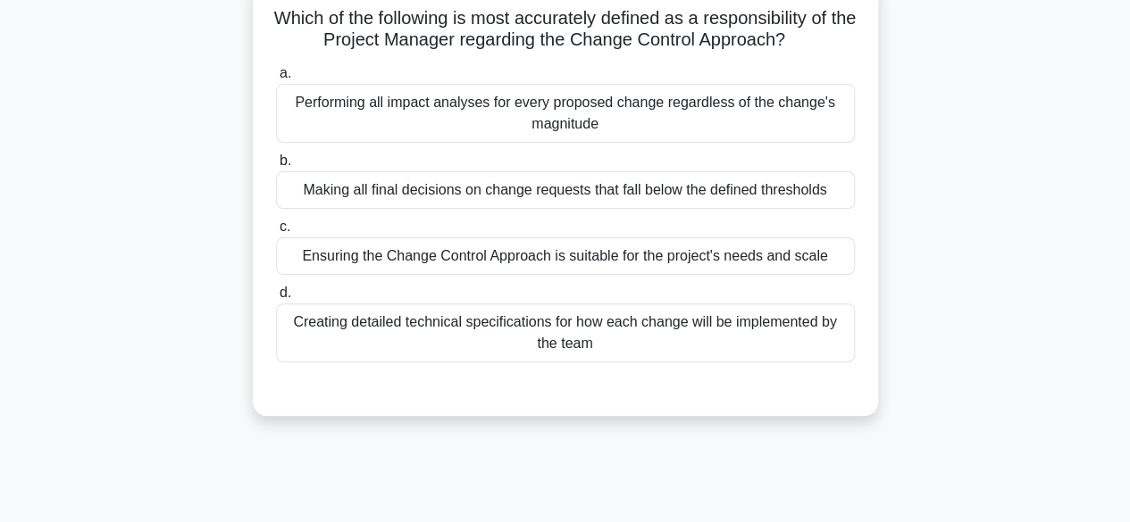
click at [736, 251] on div "Ensuring the Change Control Approach is suitable for the project's needs and sc…" at bounding box center [565, 257] width 579 height 38
click at [276, 233] on input "c. Ensuring the Change Control Approach is suitable for the project's needs and…" at bounding box center [276, 227] width 0 height 12
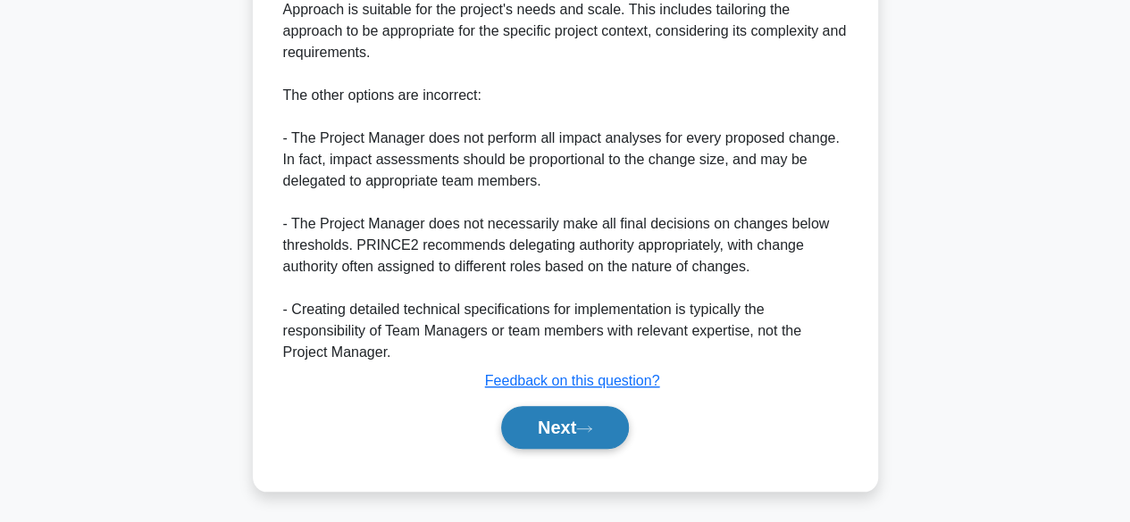
click at [534, 427] on button "Next" at bounding box center [565, 427] width 128 height 43
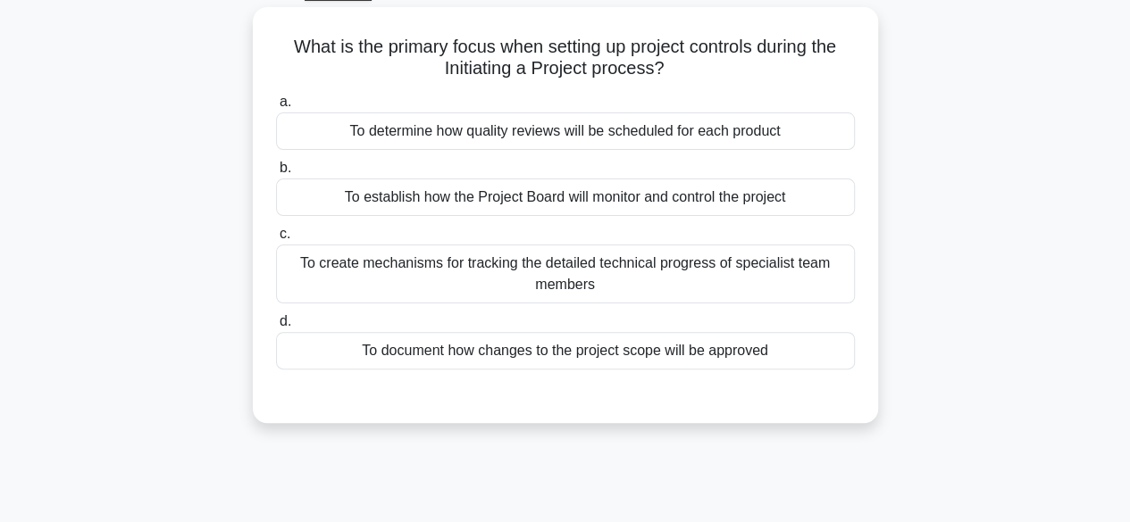
scroll to position [93, 0]
click at [782, 205] on div "To establish how the Project Board will monitor and control the project" at bounding box center [565, 198] width 579 height 38
click at [276, 174] on input "b. To establish how the Project Board will monitor and control the project" at bounding box center [276, 169] width 0 height 12
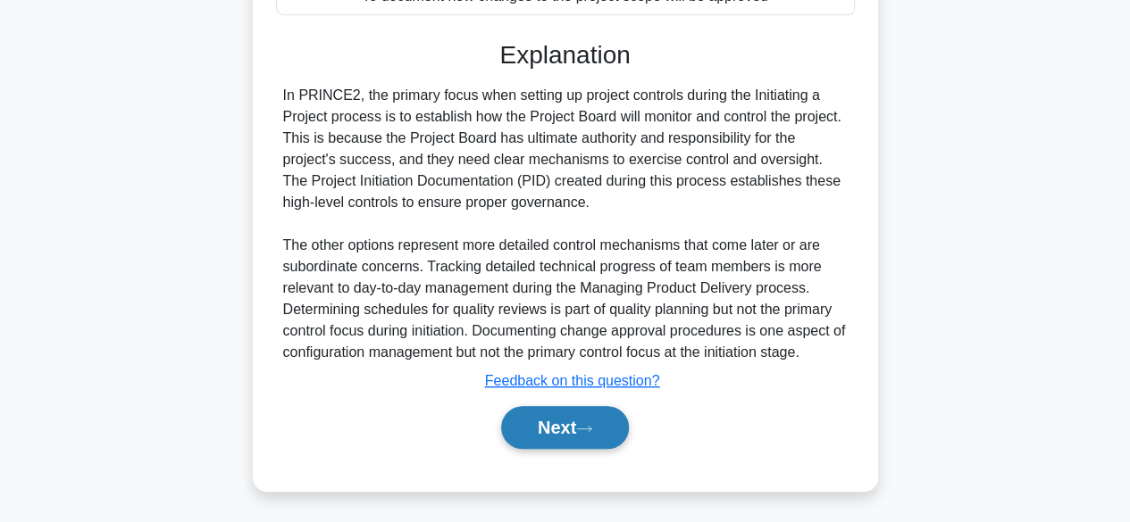
click at [570, 427] on button "Next" at bounding box center [565, 427] width 128 height 43
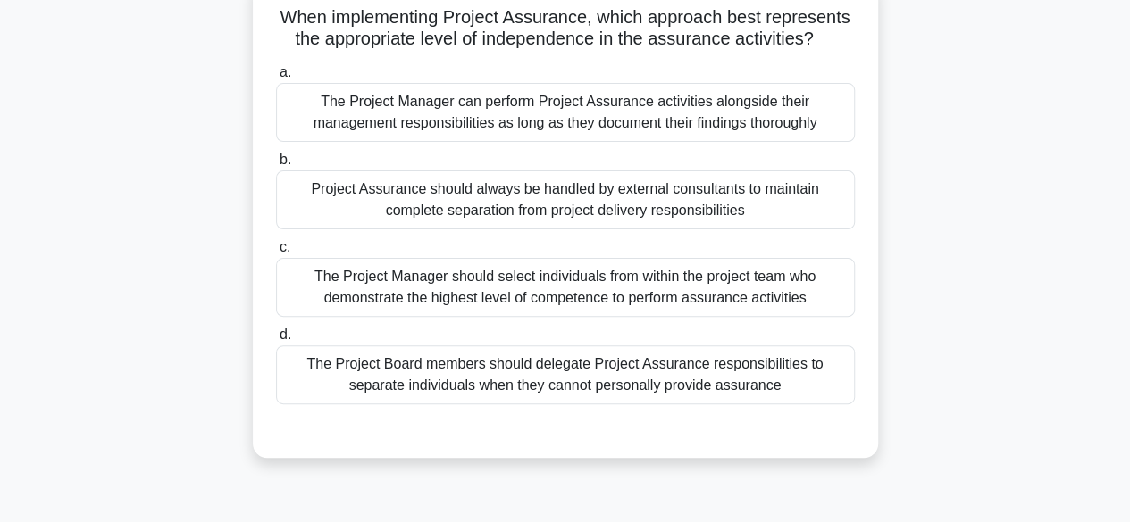
scroll to position [117, 0]
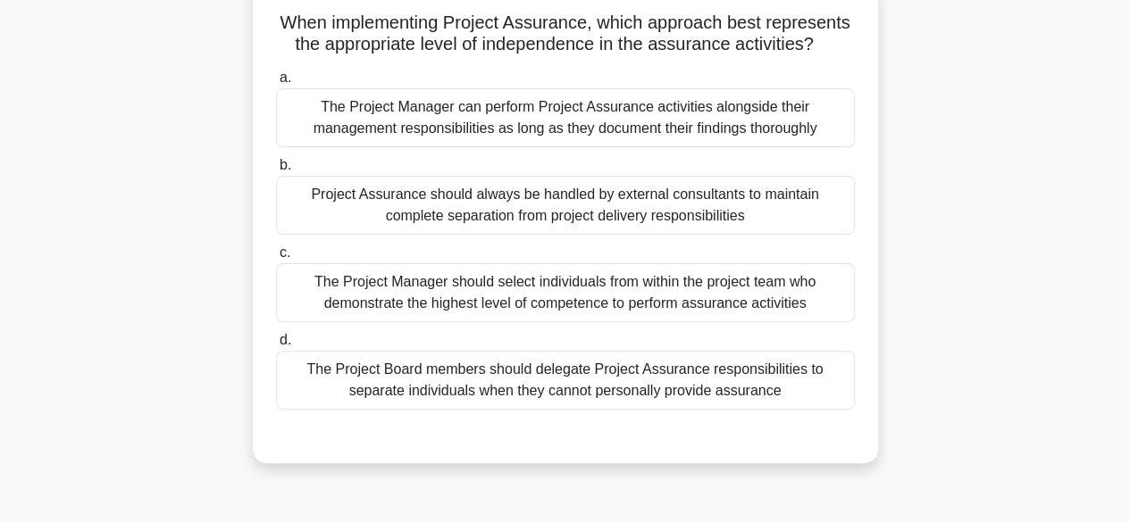
click at [803, 214] on div "Project Assurance should always be handled by external consultants to maintain …" at bounding box center [565, 205] width 579 height 59
click at [276, 171] on input "b. Project Assurance should always be handled by external consultants to mainta…" at bounding box center [276, 166] width 0 height 12
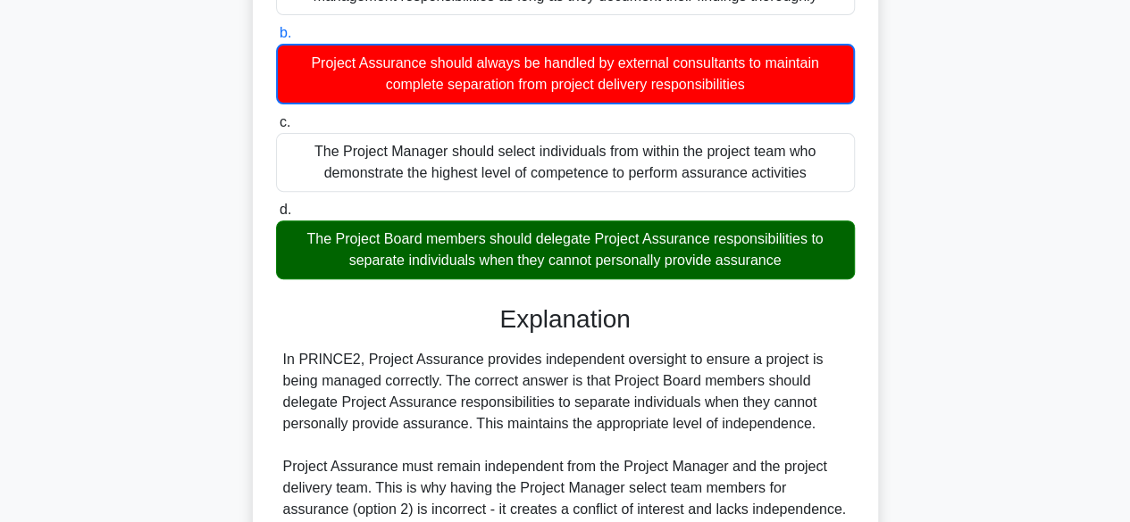
scroll to position [252, 0]
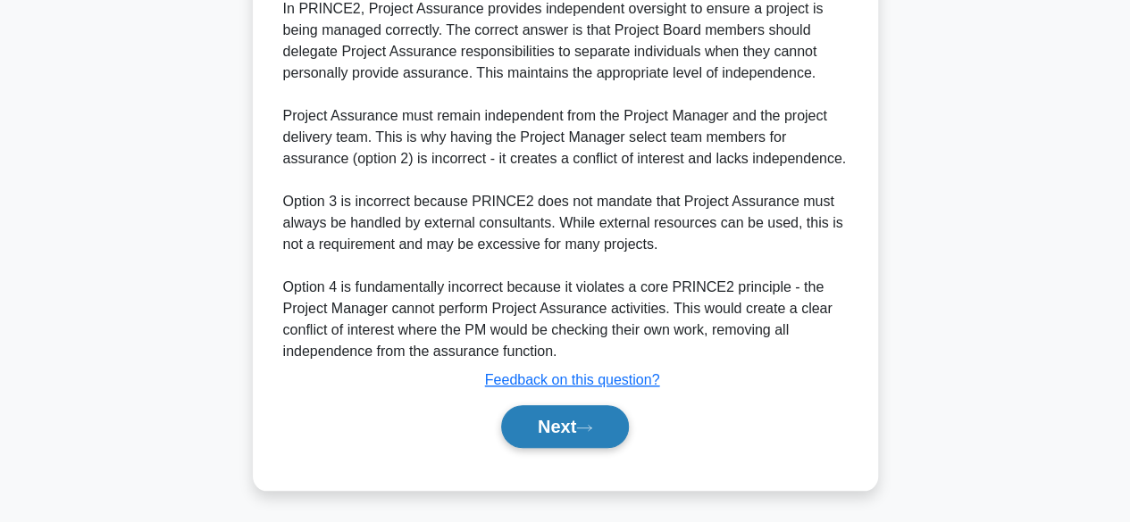
click at [589, 427] on icon at bounding box center [584, 428] width 16 height 10
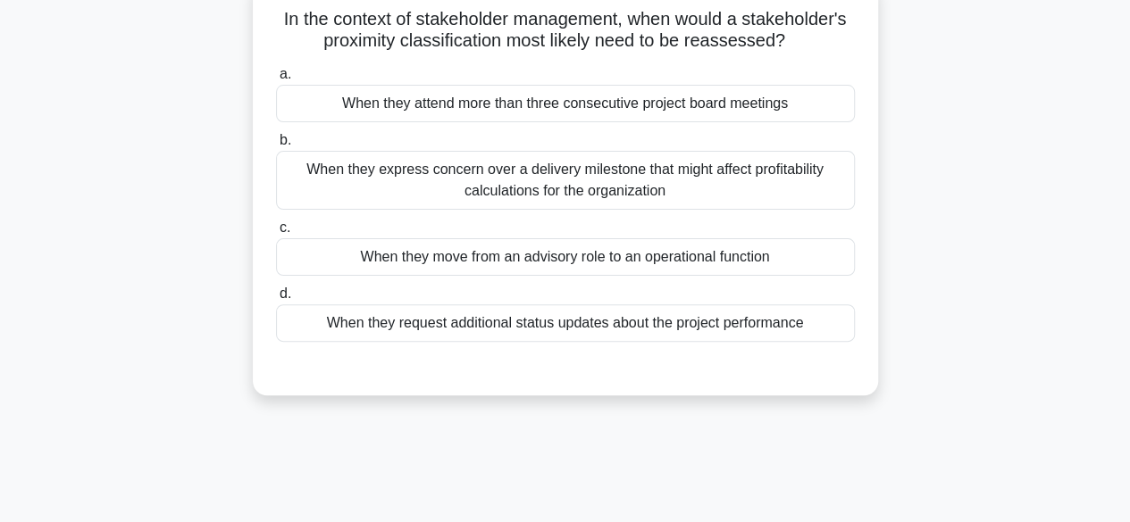
scroll to position [124, 0]
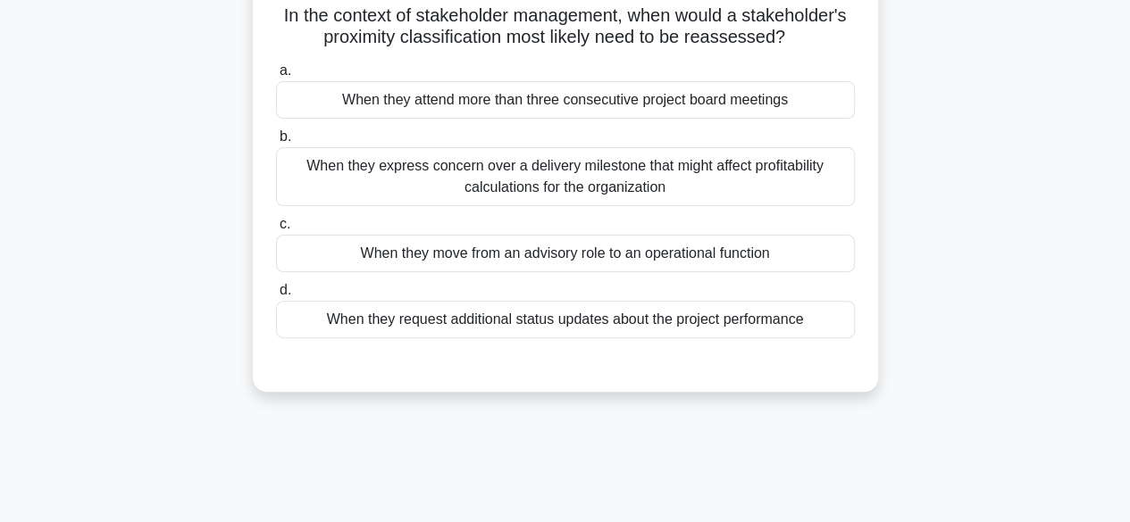
click at [875, 324] on div "In the context of stakeholder management, when would a stakeholder's proximity …" at bounding box center [565, 184] width 625 height 416
click at [806, 246] on div "When they move from an advisory role to an operational function" at bounding box center [565, 254] width 579 height 38
click at [276, 230] on input "c. When they move from an advisory role to an operational function" at bounding box center [276, 225] width 0 height 12
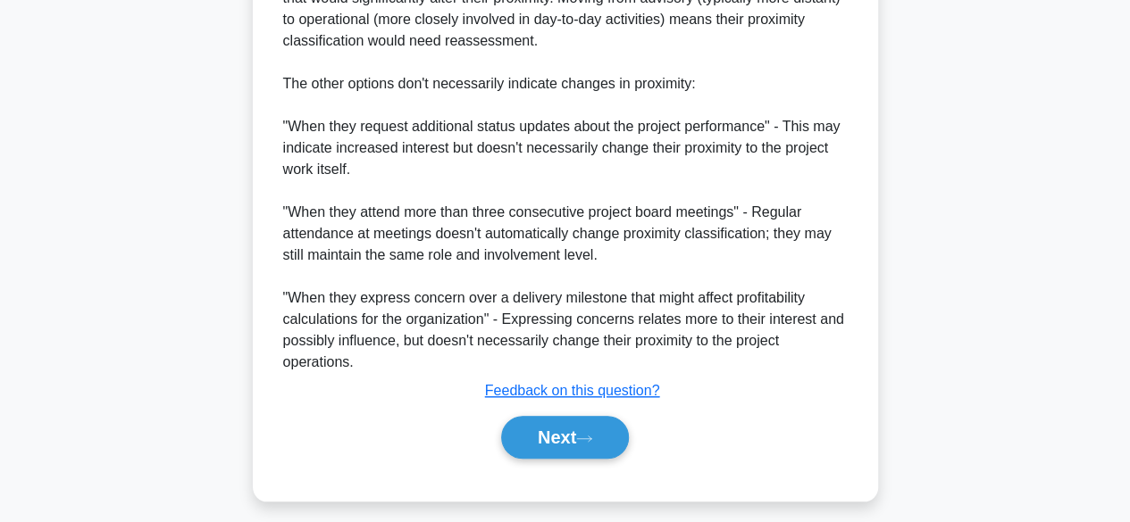
scroll to position [683, 0]
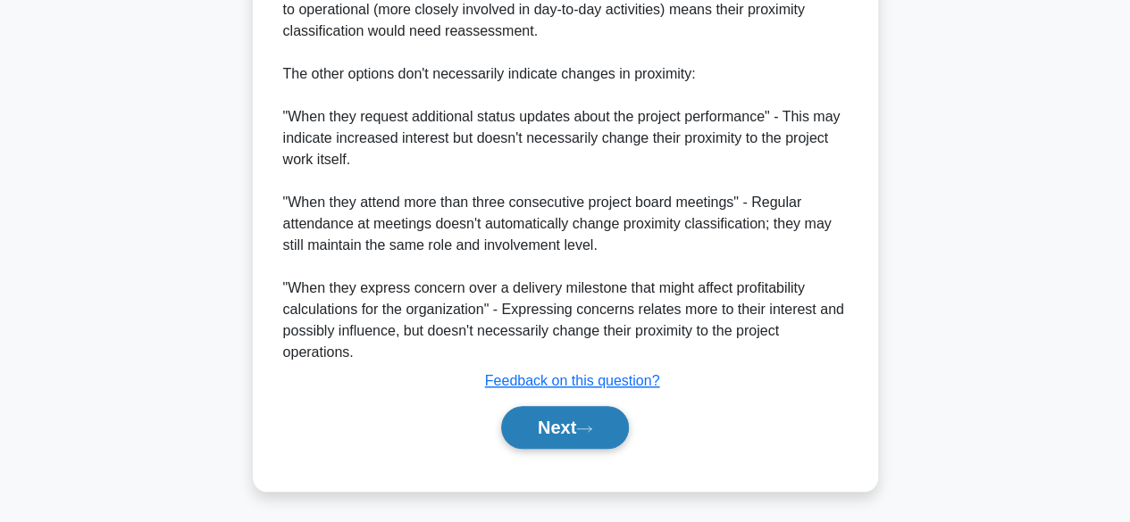
click at [580, 422] on button "Next" at bounding box center [565, 427] width 128 height 43
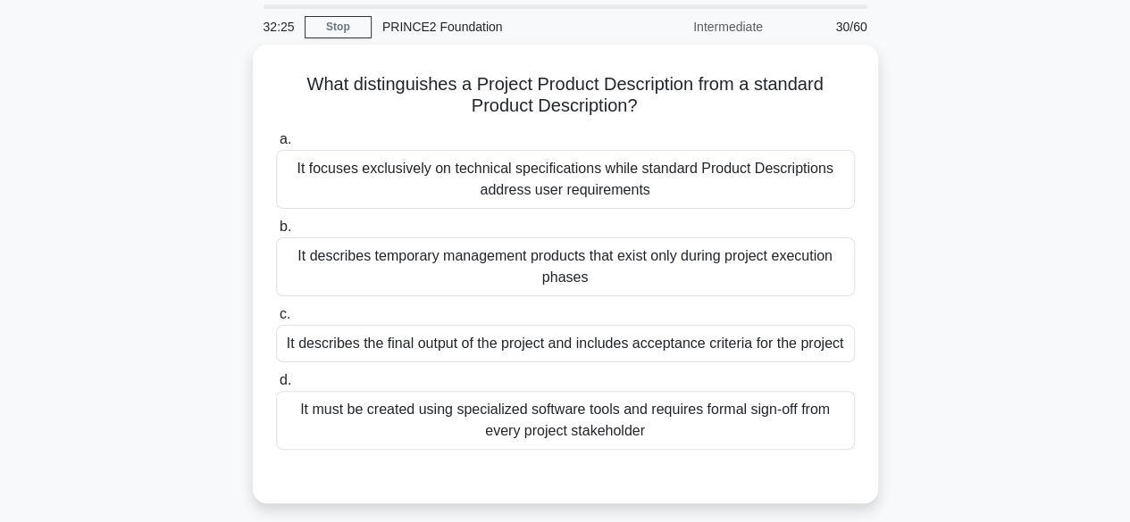
scroll to position [66, 0]
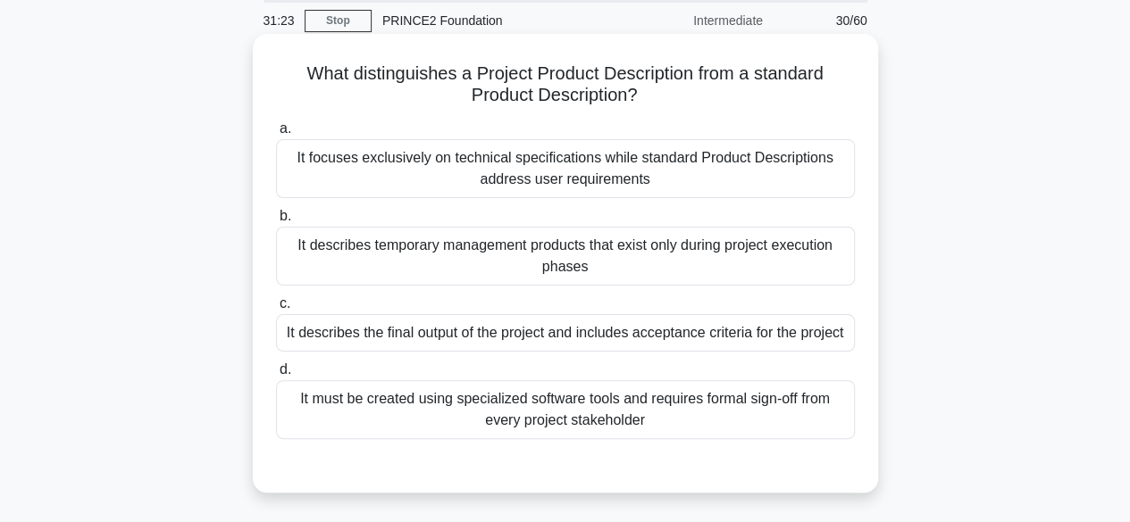
click at [807, 334] on div "It describes the final output of the project and includes acceptance criteria f…" at bounding box center [565, 333] width 579 height 38
click at [276, 310] on input "c. It describes the final output of the project and includes acceptance criteri…" at bounding box center [276, 304] width 0 height 12
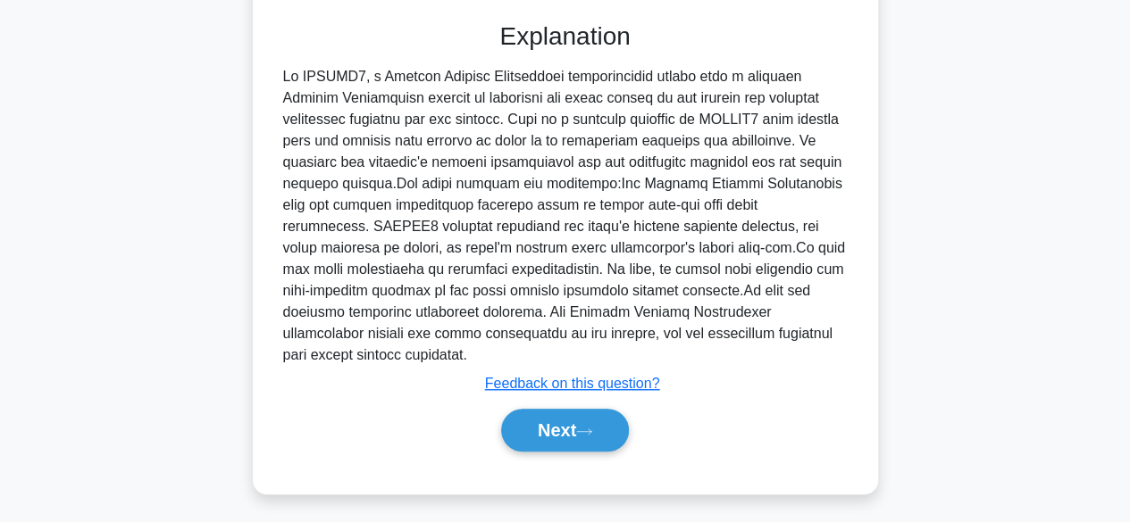
scroll to position [512, 0]
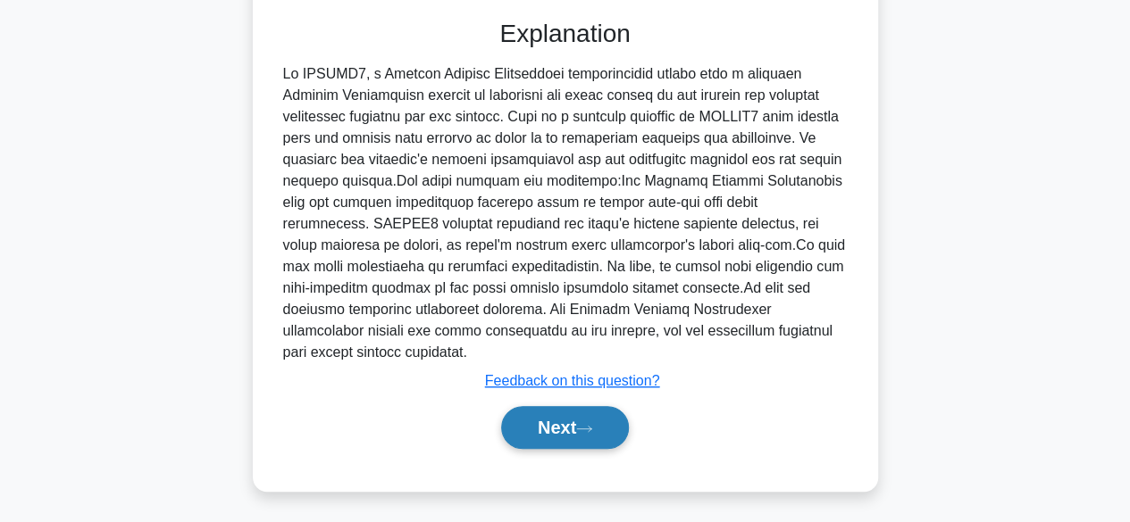
click at [547, 421] on button "Next" at bounding box center [565, 427] width 128 height 43
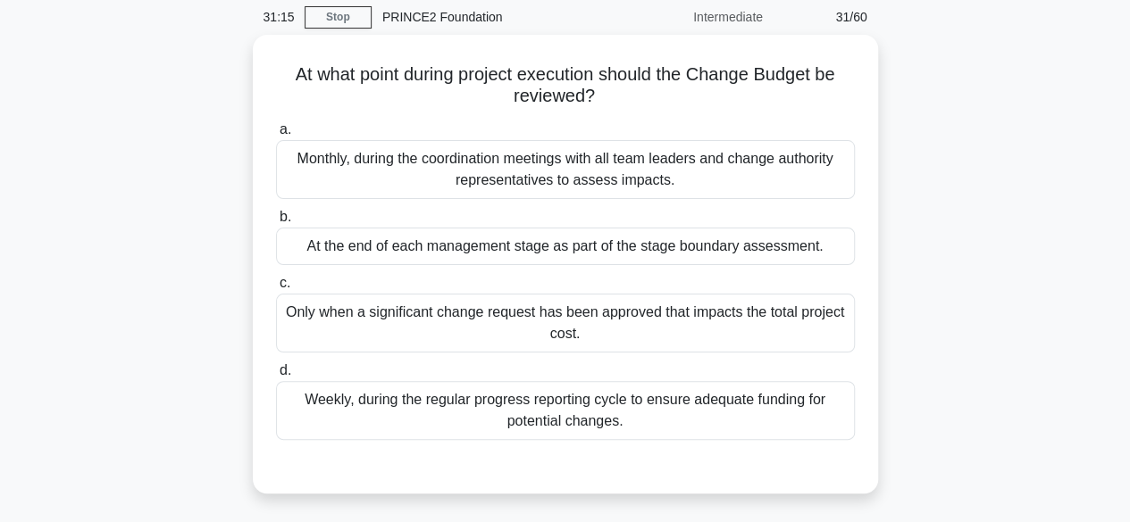
scroll to position [68, 0]
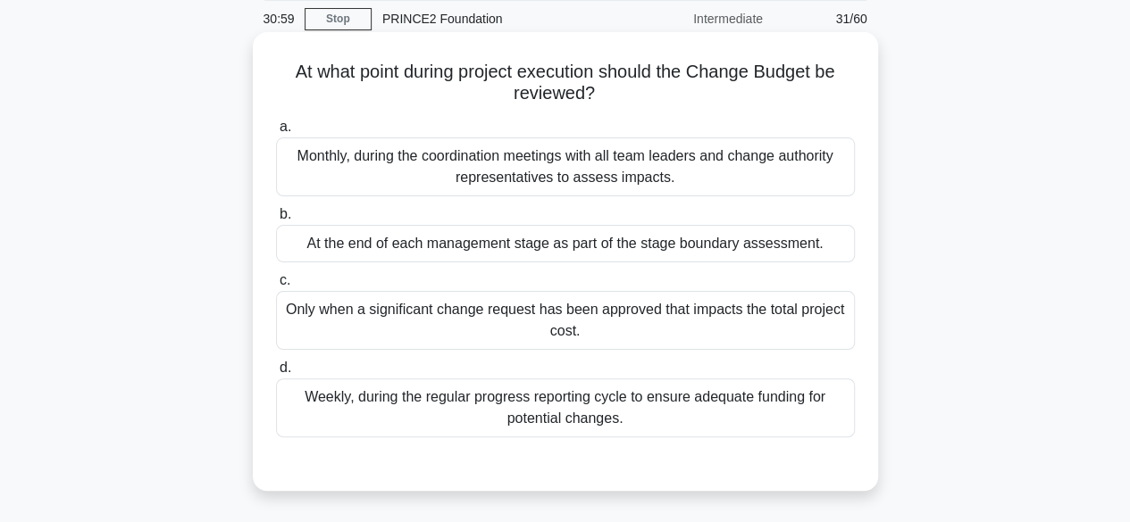
click at [812, 254] on div "At the end of each management stage as part of the stage boundary assessment." at bounding box center [565, 244] width 579 height 38
click at [276, 221] on input "b. At the end of each management stage as part of the stage boundary assessment." at bounding box center [276, 215] width 0 height 12
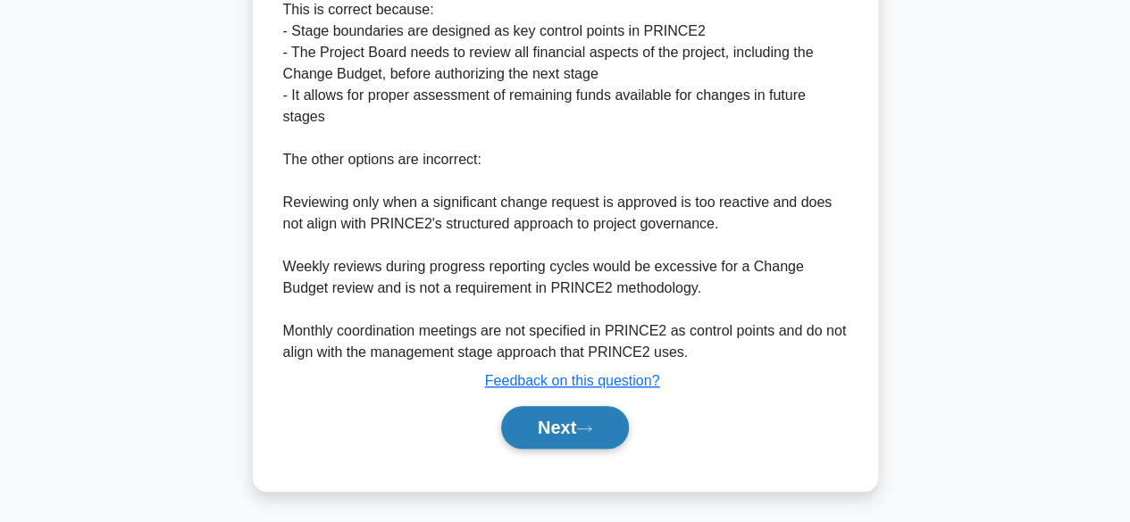
click at [589, 424] on icon at bounding box center [584, 429] width 16 height 10
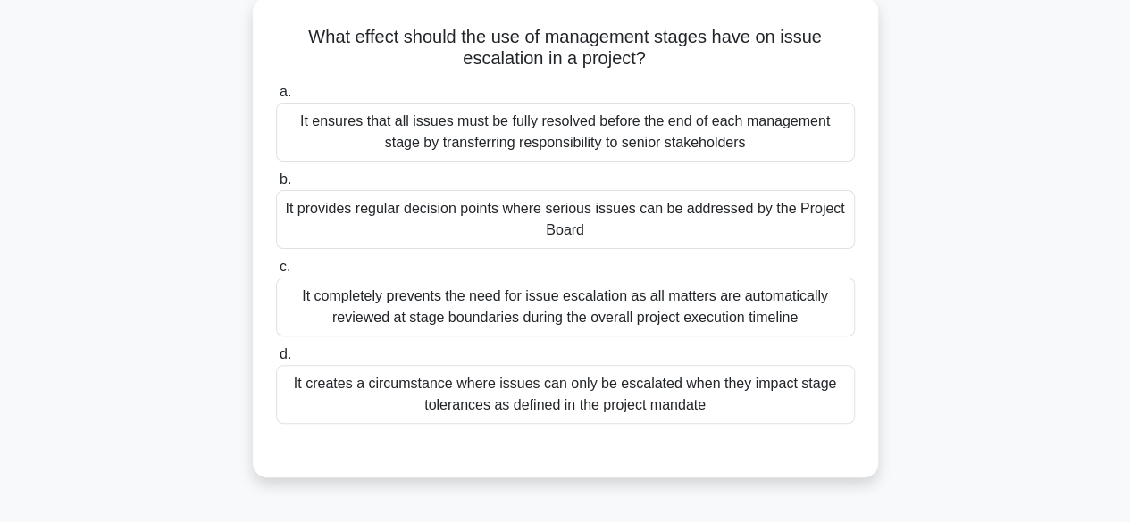
scroll to position [105, 0]
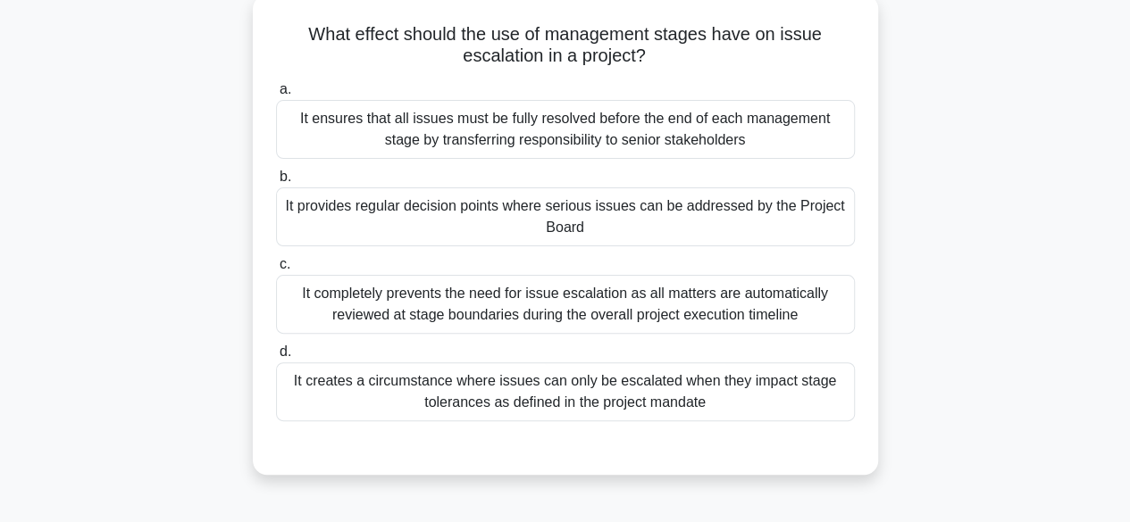
click at [793, 220] on div "It provides regular decision points where serious issues can be addressed by th…" at bounding box center [565, 217] width 579 height 59
click at [276, 183] on input "b. It provides regular decision points where serious issues can be addressed by…" at bounding box center [276, 177] width 0 height 12
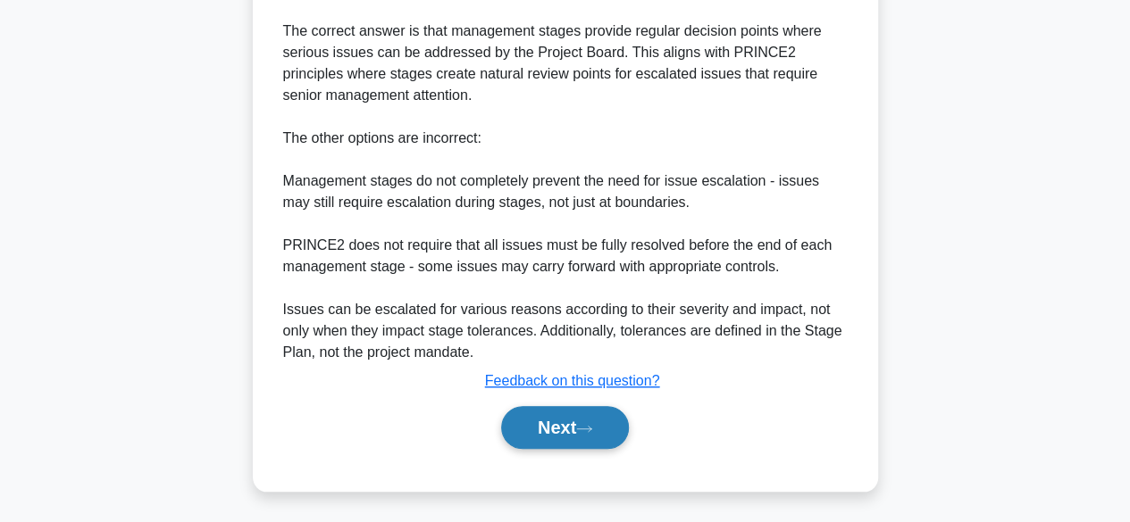
click at [574, 430] on button "Next" at bounding box center [565, 427] width 128 height 43
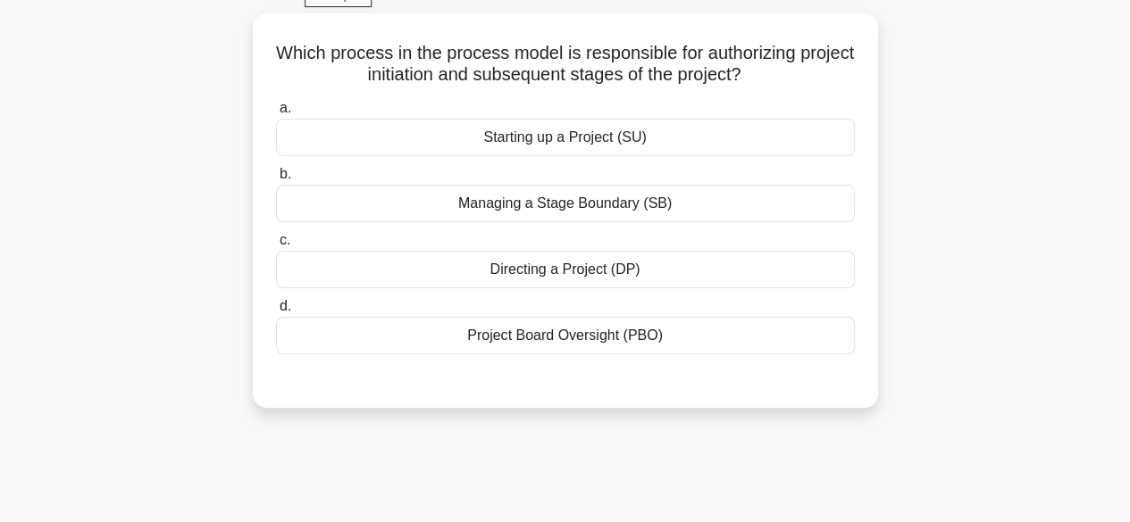
scroll to position [92, 0]
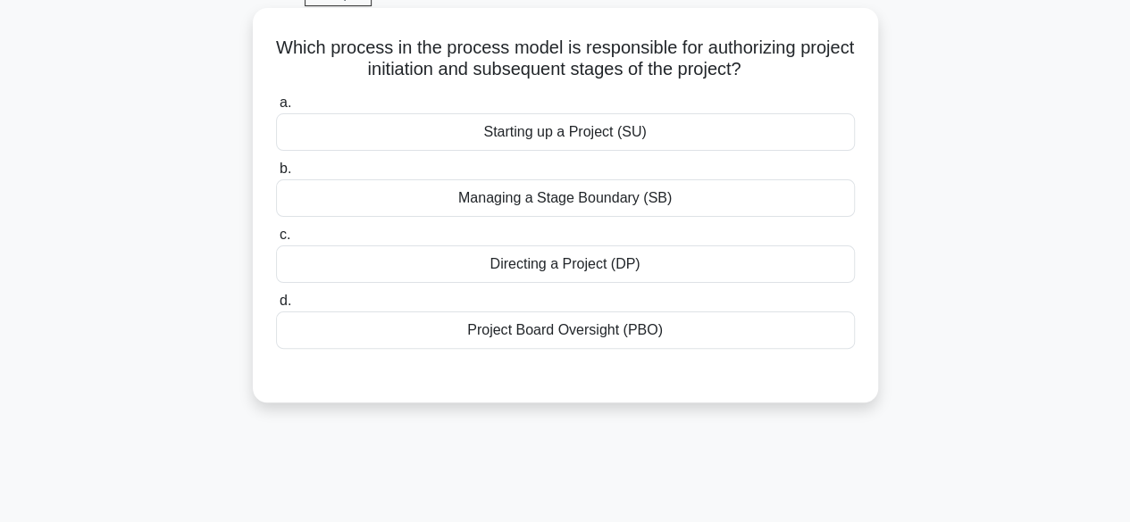
click at [829, 266] on div "Directing a Project (DP)" at bounding box center [565, 265] width 579 height 38
click at [276, 241] on input "c. Directing a Project (DP)" at bounding box center [276, 236] width 0 height 12
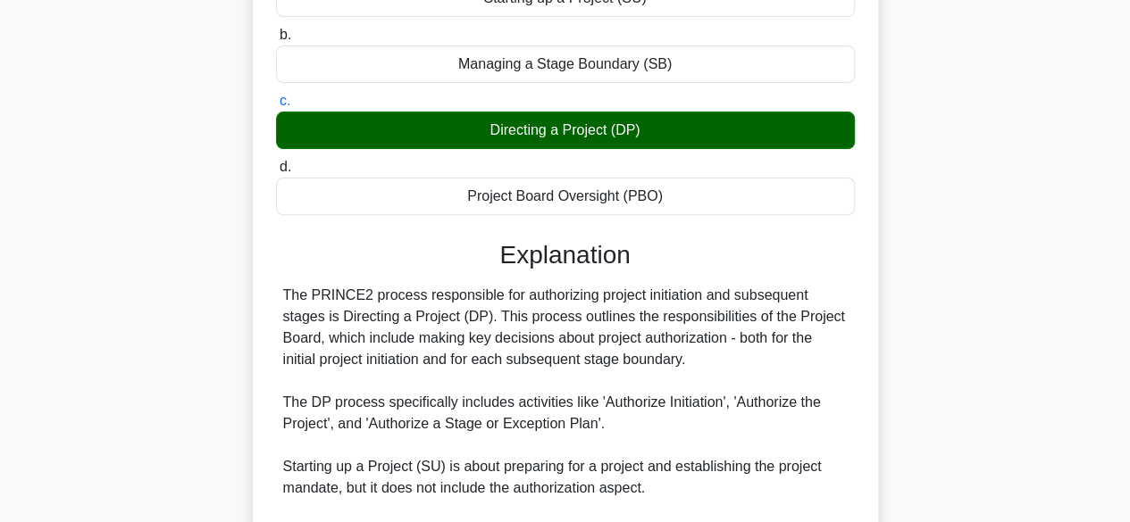
scroll to position [469, 0]
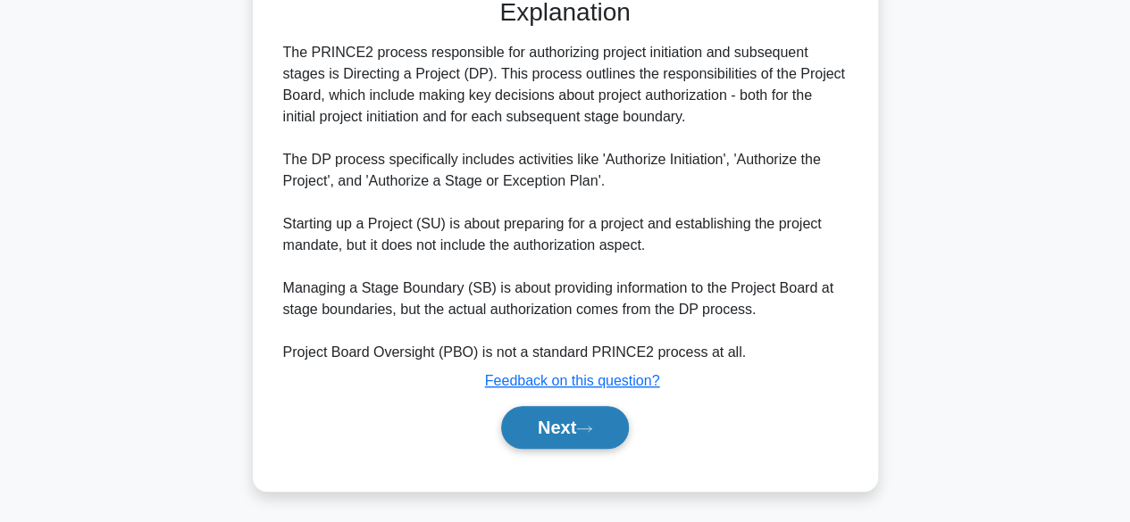
click at [587, 424] on icon at bounding box center [584, 429] width 16 height 10
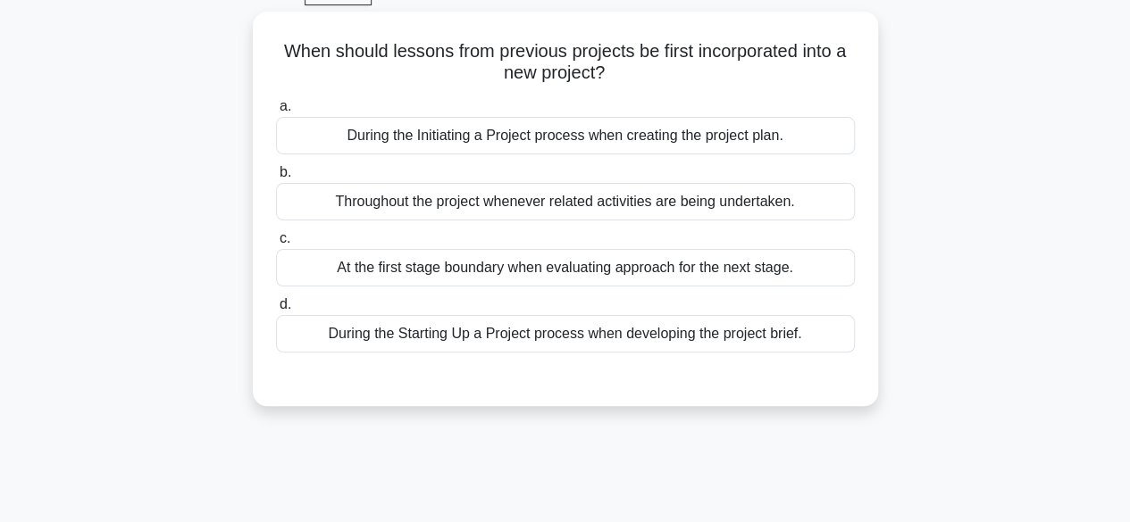
scroll to position [98, 0]
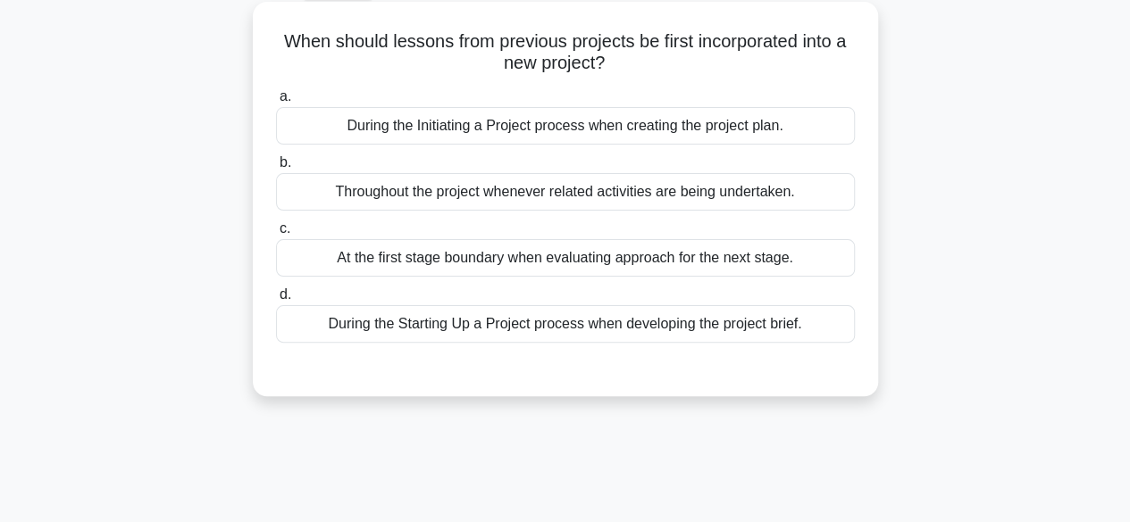
click at [797, 194] on div "Throughout the project whenever related activities are being undertaken." at bounding box center [565, 192] width 579 height 38
click at [276, 169] on input "b. Throughout the project whenever related activities are being undertaken." at bounding box center [276, 163] width 0 height 12
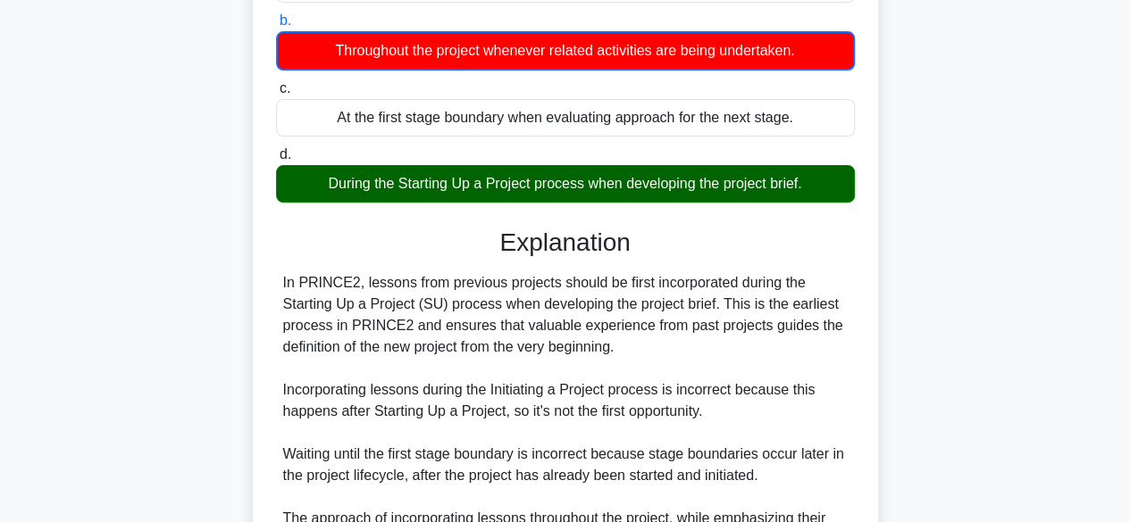
scroll to position [450, 0]
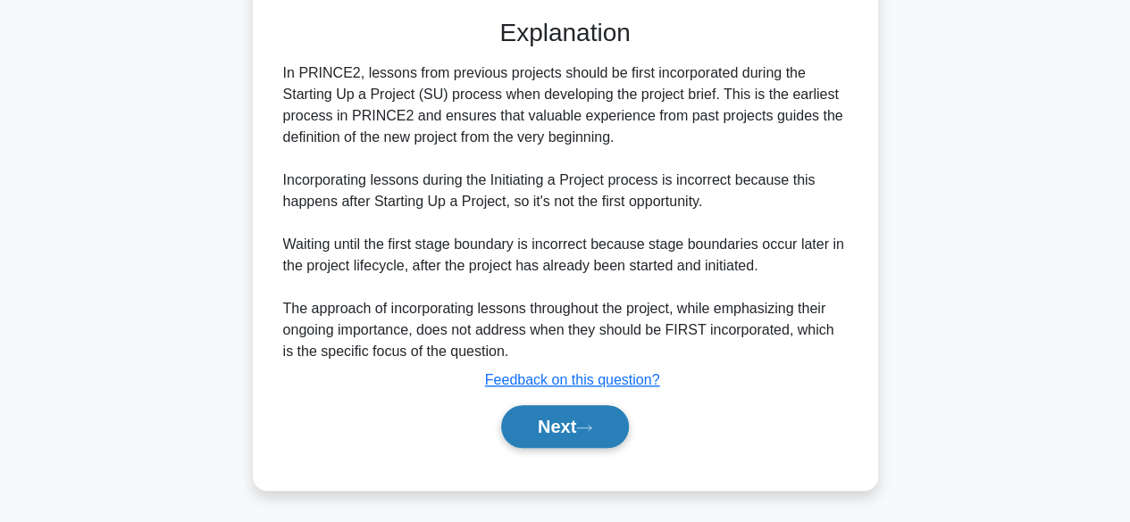
click at [566, 430] on button "Next" at bounding box center [565, 426] width 128 height 43
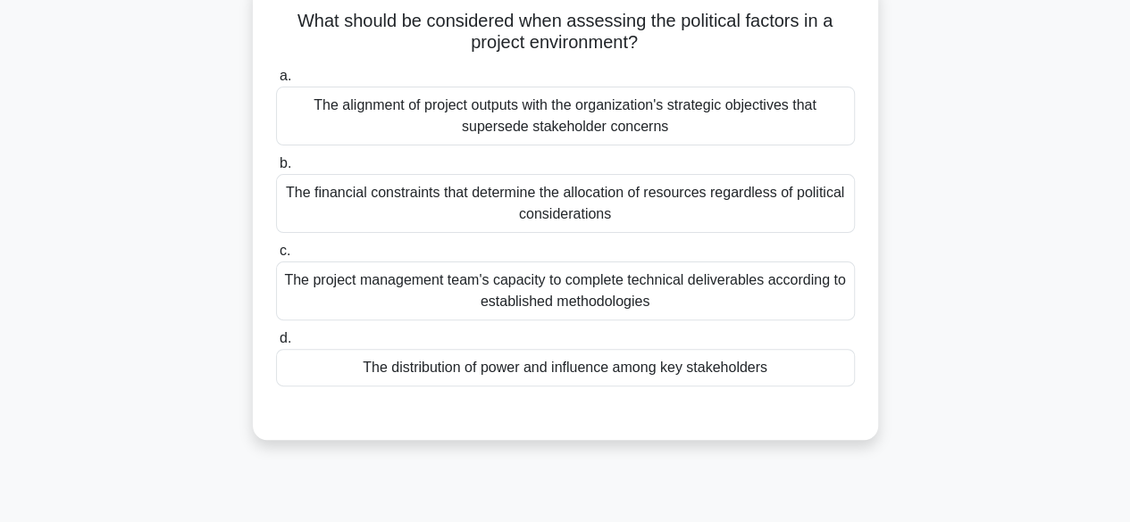
scroll to position [124, 0]
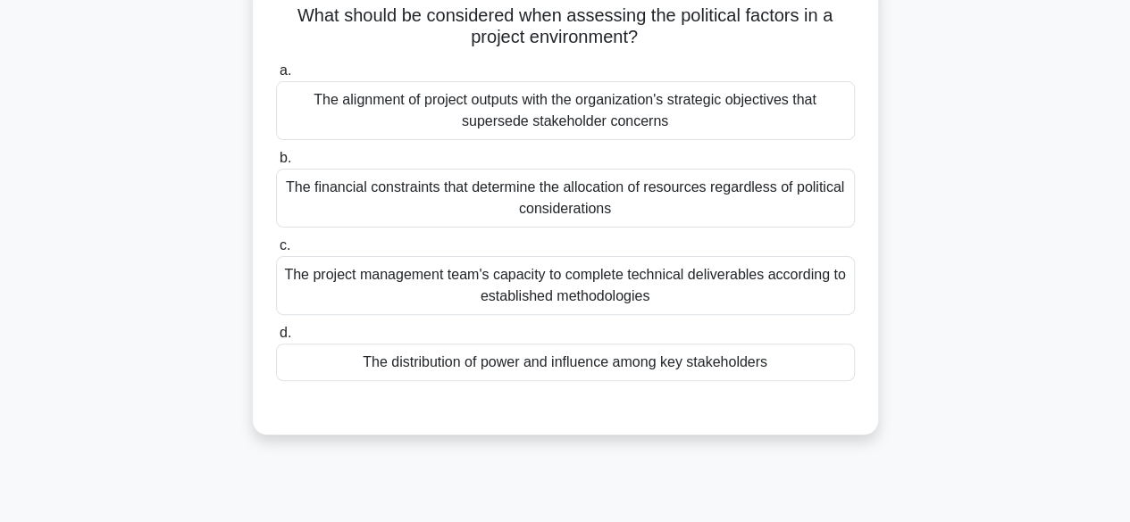
click at [784, 365] on div "The distribution of power and influence among key stakeholders" at bounding box center [565, 363] width 579 height 38
click at [276, 339] on input "d. The distribution of power and influence among key stakeholders" at bounding box center [276, 334] width 0 height 12
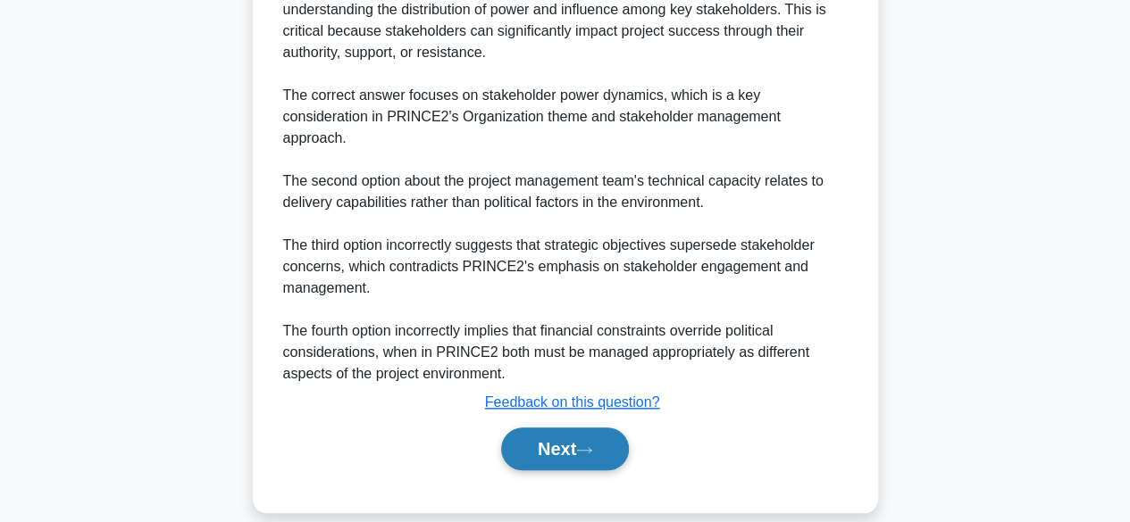
click at [573, 435] on button "Next" at bounding box center [565, 449] width 128 height 43
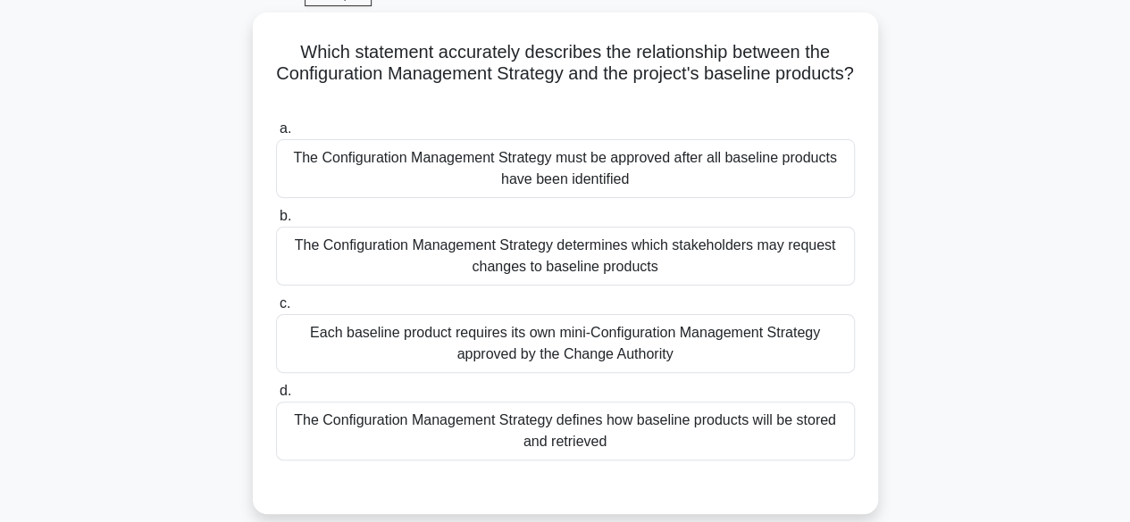
scroll to position [100, 0]
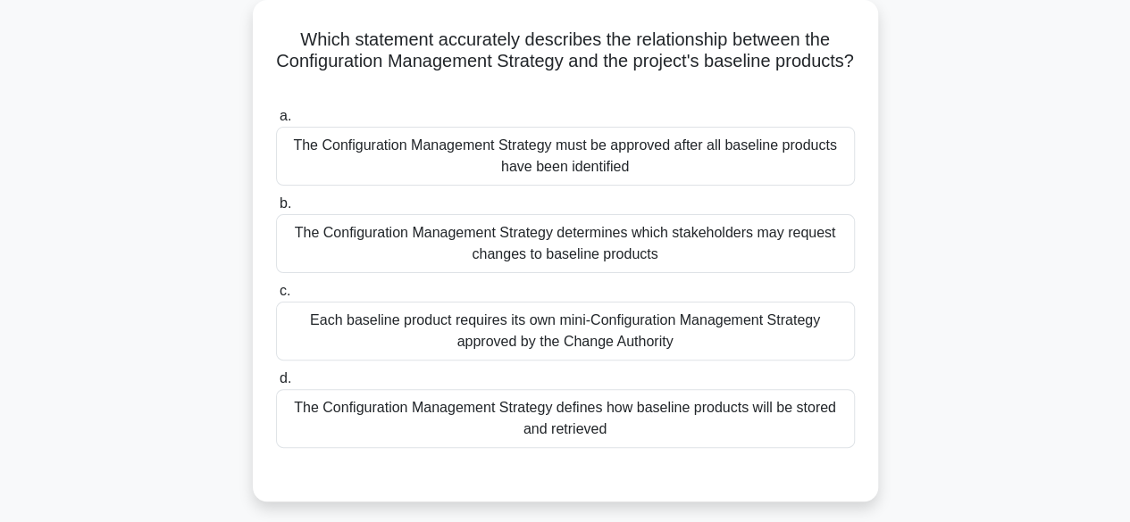
click at [776, 161] on div "The Configuration Management Strategy must be approved after all baseline produ…" at bounding box center [565, 156] width 579 height 59
click at [276, 122] on input "a. The Configuration Management Strategy must be approved after all baseline pr…" at bounding box center [276, 117] width 0 height 12
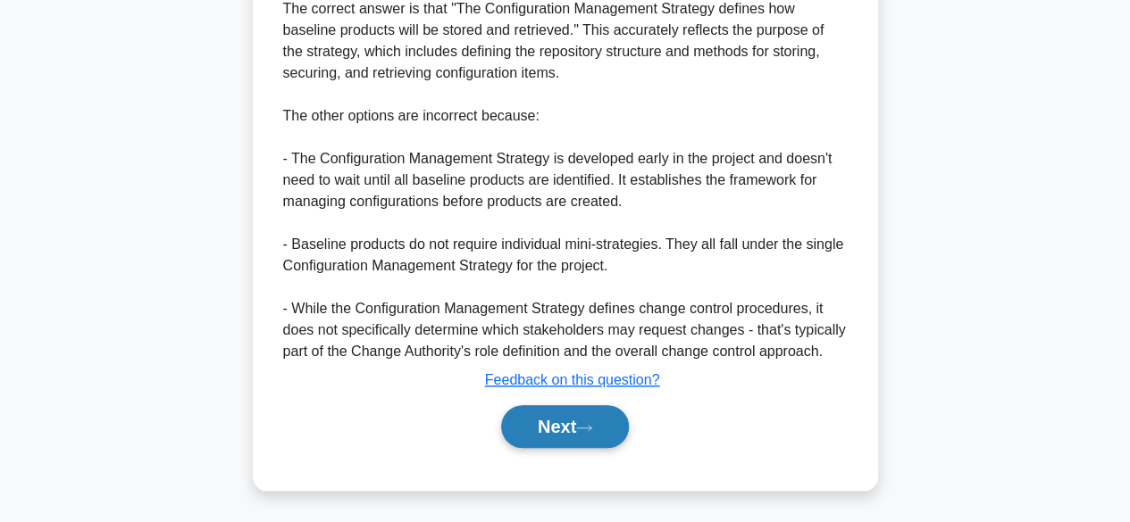
click at [585, 429] on icon at bounding box center [584, 428] width 16 height 10
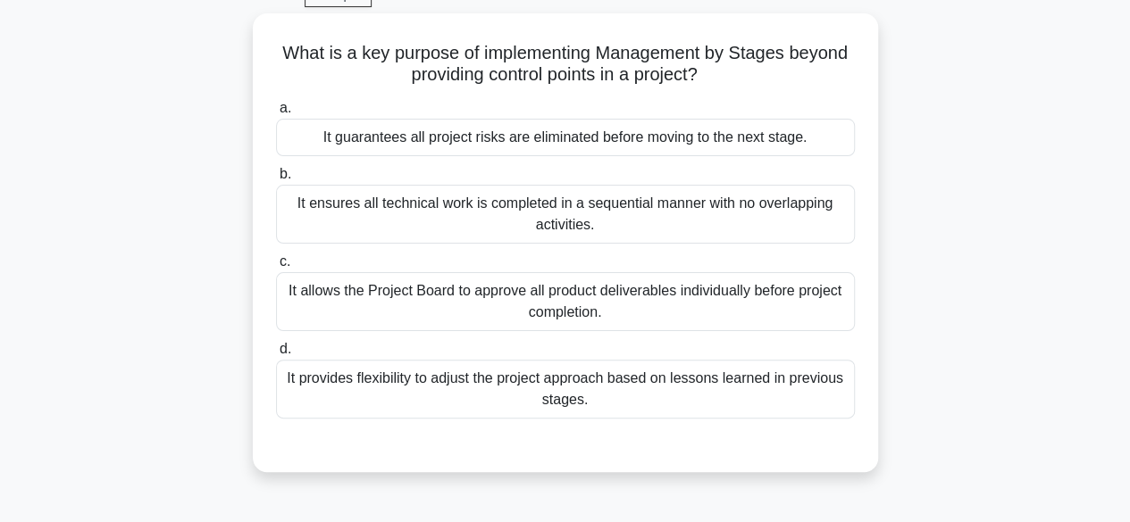
scroll to position [95, 0]
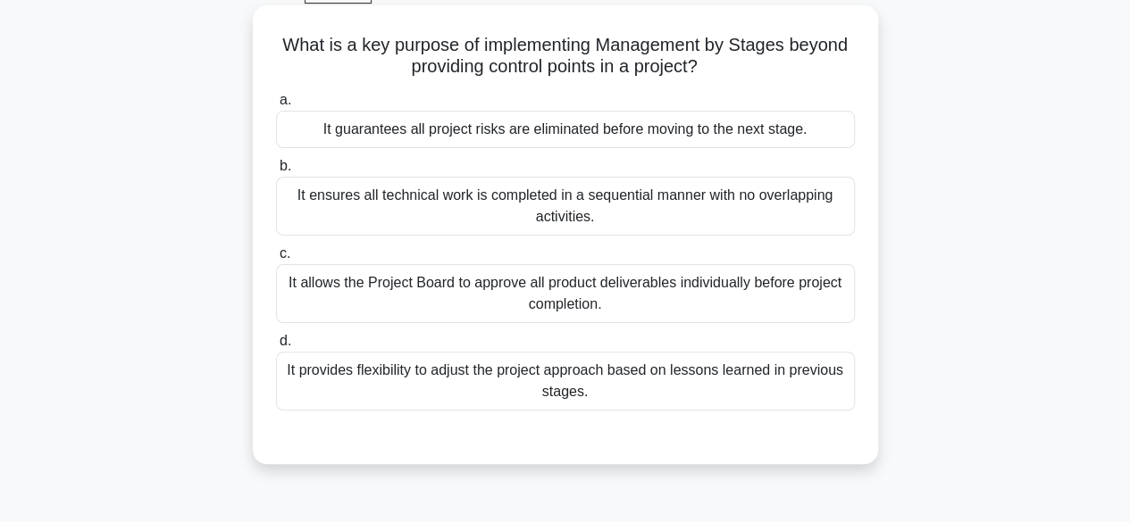
click at [780, 308] on div "It allows the Project Board to approve all product deliverables individually be…" at bounding box center [565, 293] width 579 height 59
click at [276, 260] on input "c. It allows the Project Board to approve all product deliverables individually…" at bounding box center [276, 254] width 0 height 12
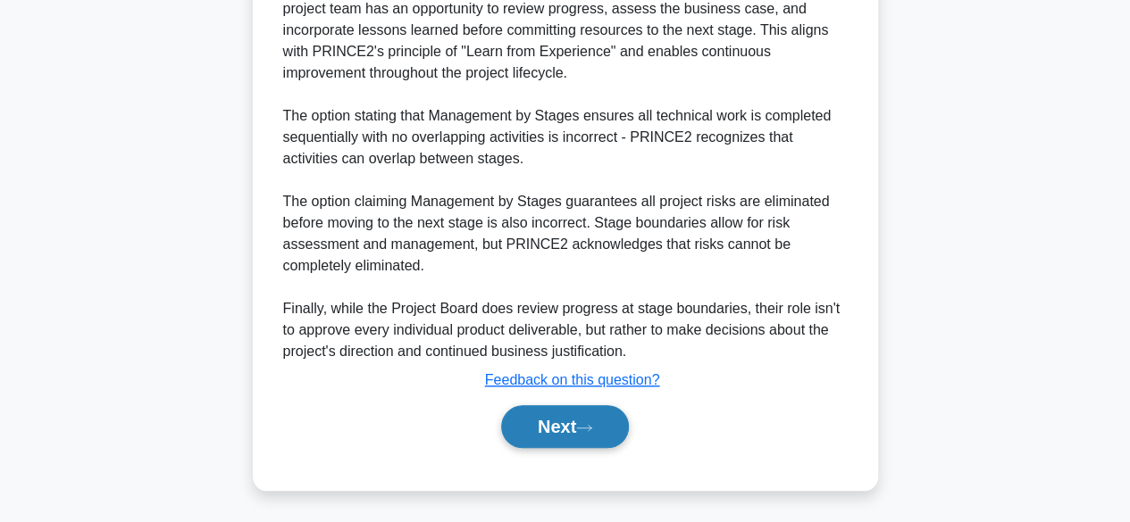
click at [585, 420] on button "Next" at bounding box center [565, 426] width 128 height 43
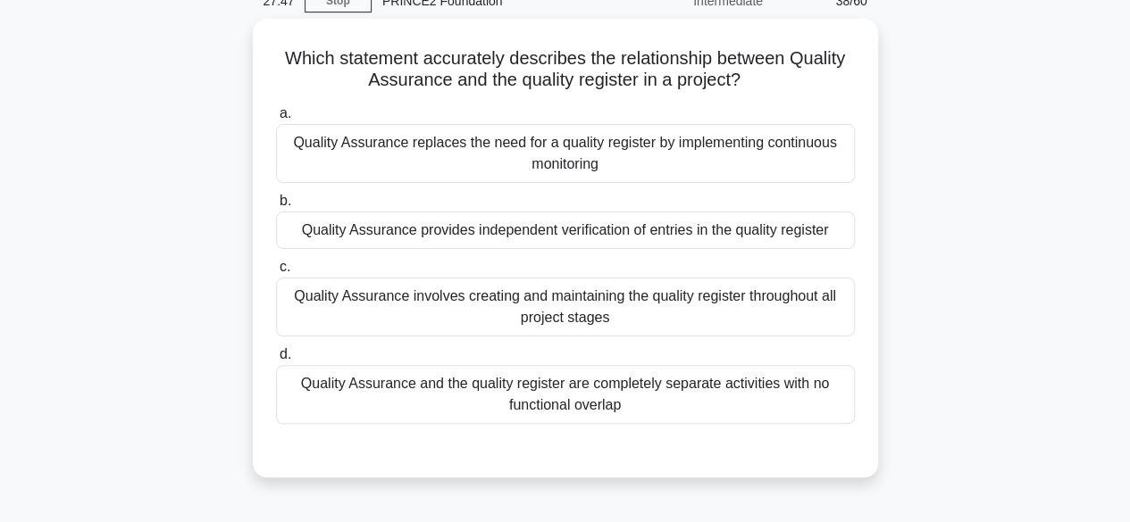
scroll to position [96, 0]
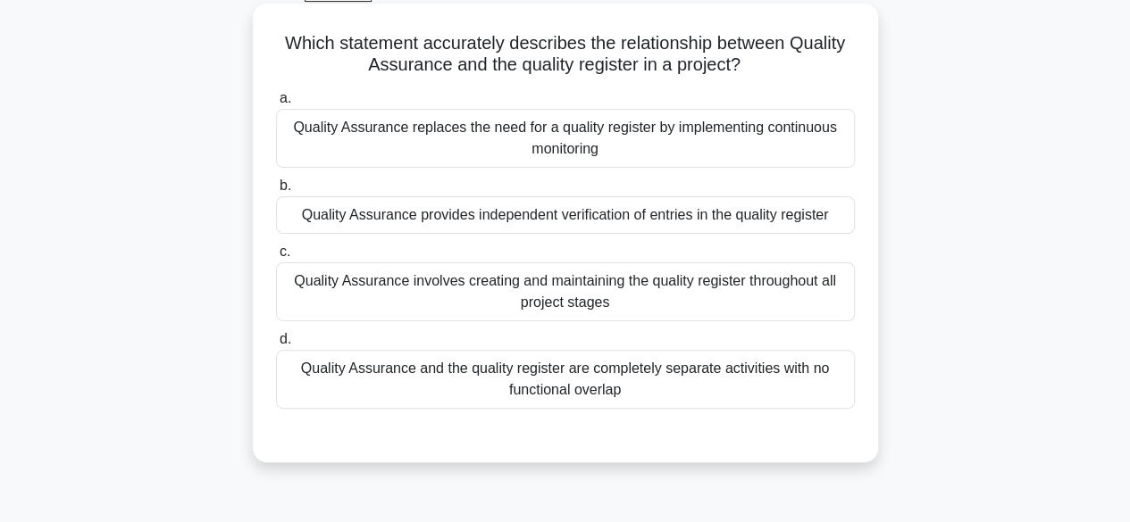
click at [824, 229] on div "Quality Assurance provides independent verification of entries in the quality r…" at bounding box center [565, 215] width 579 height 38
click at [276, 192] on input "b. Quality Assurance provides independent verification of entries in the qualit…" at bounding box center [276, 186] width 0 height 12
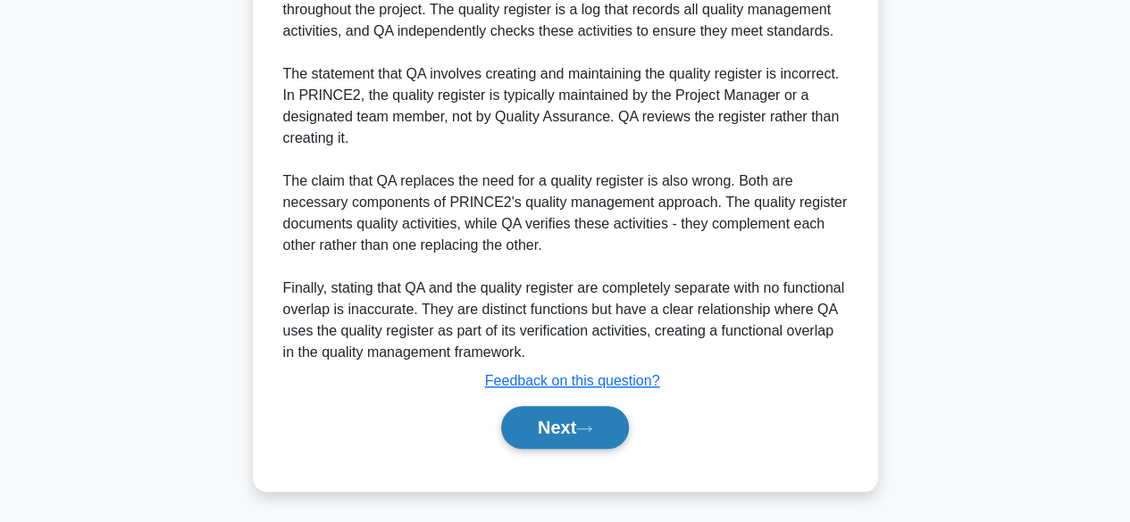
click at [584, 413] on button "Next" at bounding box center [565, 427] width 128 height 43
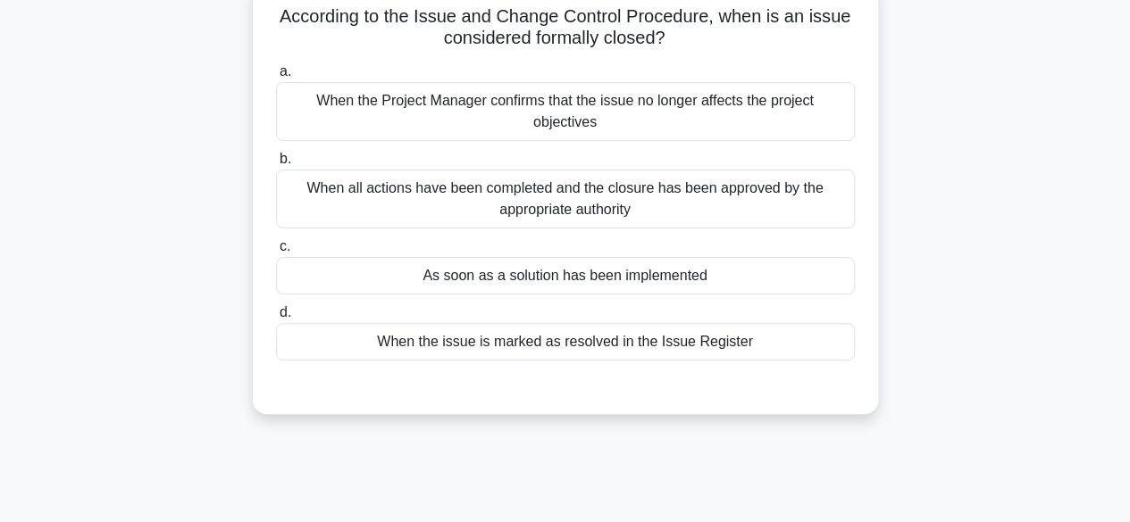
scroll to position [122, 0]
click at [759, 280] on div "As soon as a solution has been implemented" at bounding box center [565, 277] width 579 height 38
click at [276, 254] on input "c. As soon as a solution has been implemented" at bounding box center [276, 248] width 0 height 12
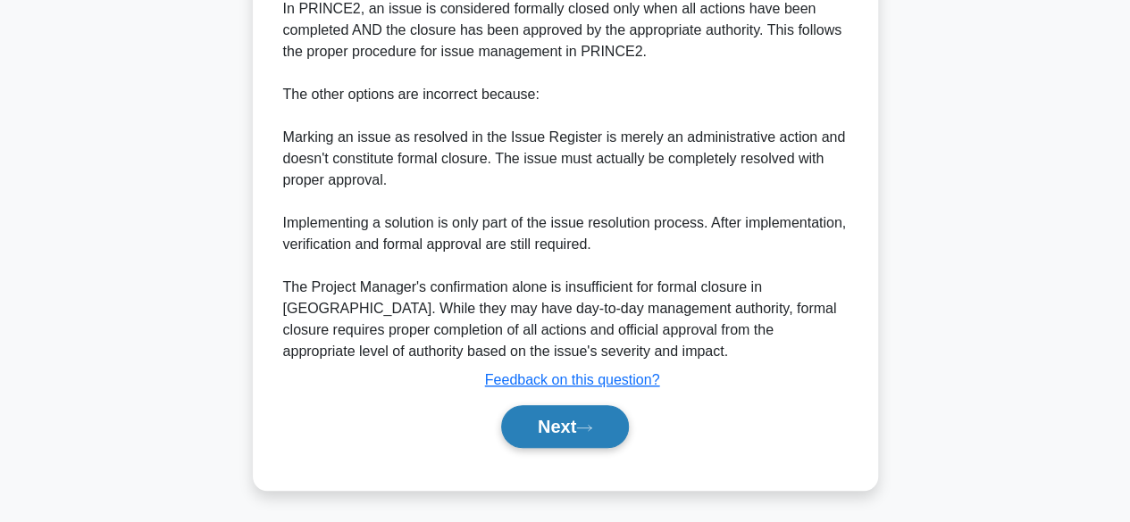
click at [592, 423] on icon at bounding box center [584, 428] width 16 height 10
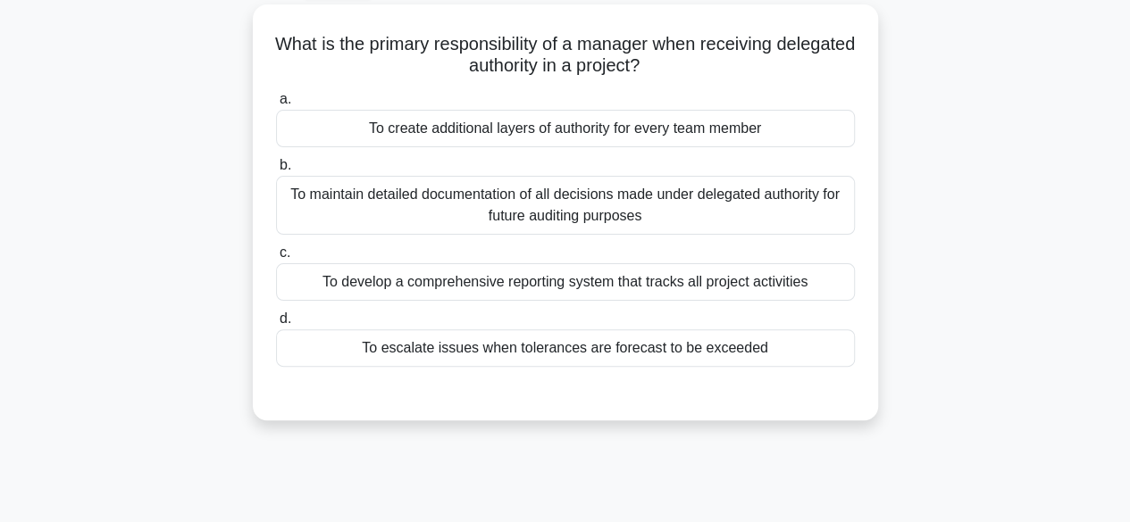
scroll to position [120, 0]
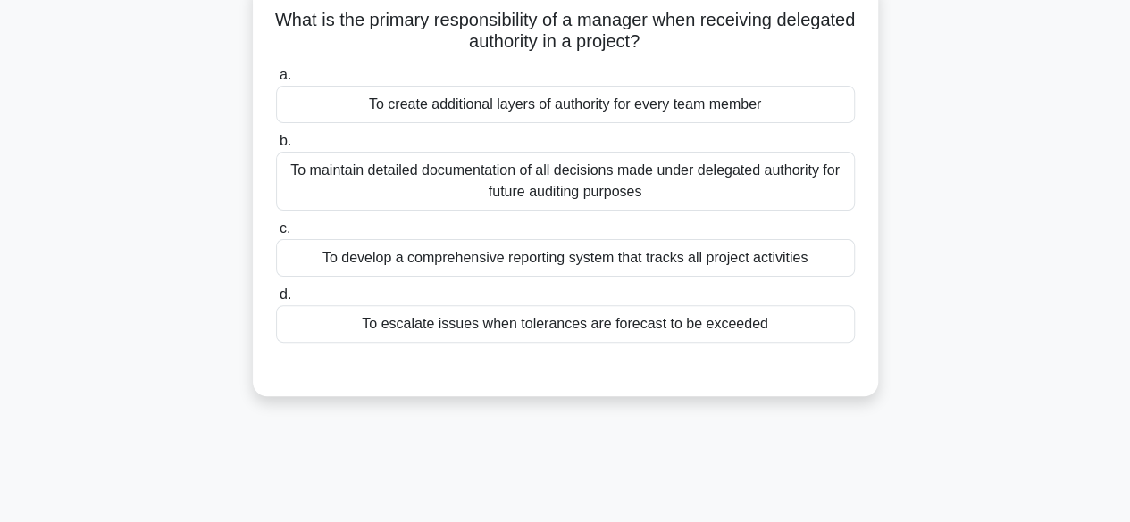
click at [664, 330] on div "To escalate issues when tolerances are forecast to be exceeded" at bounding box center [565, 324] width 579 height 38
click at [276, 301] on input "d. To escalate issues when tolerances are forecast to be exceeded" at bounding box center [276, 295] width 0 height 12
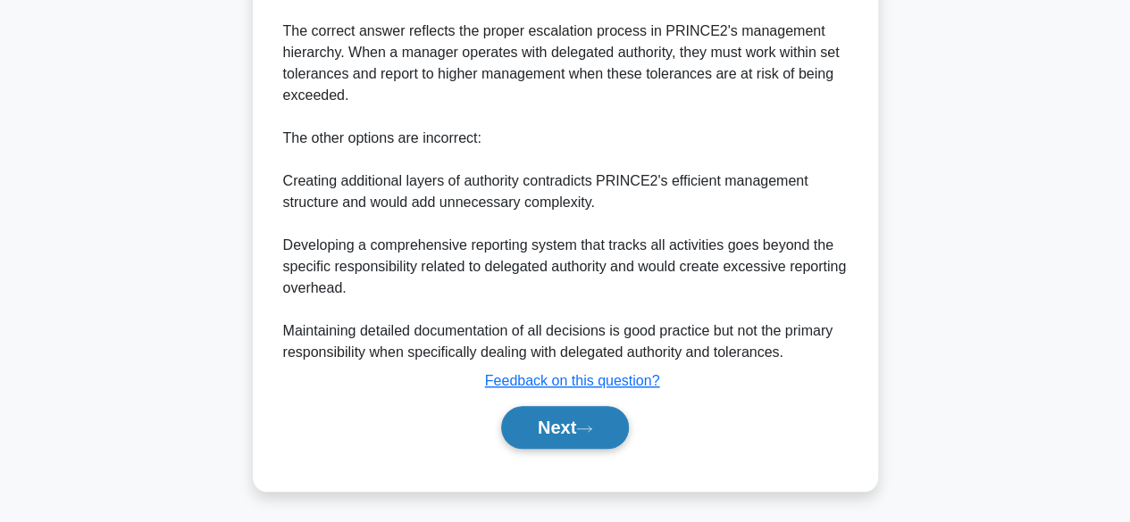
click at [582, 418] on button "Next" at bounding box center [565, 427] width 128 height 43
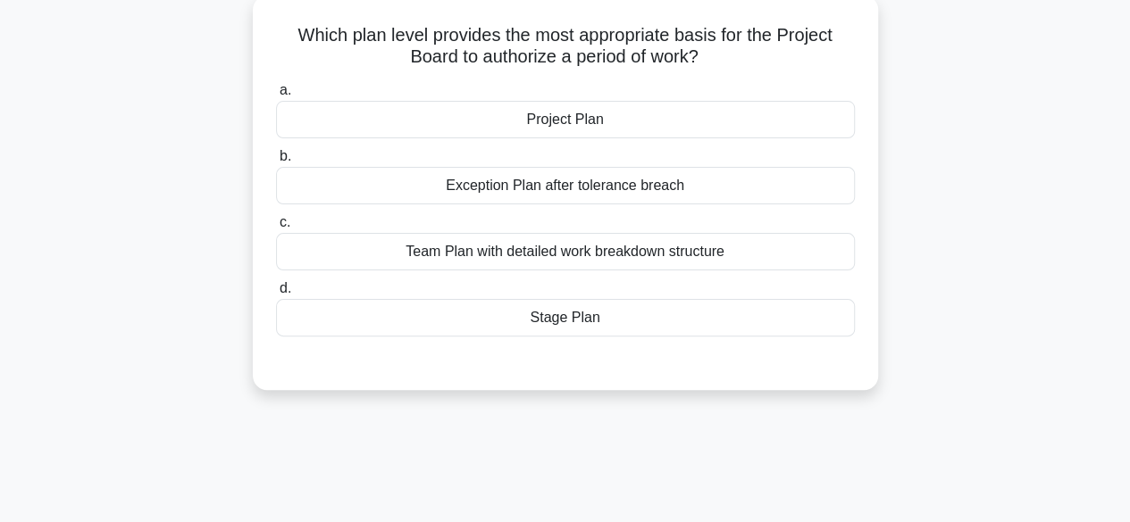
scroll to position [111, 0]
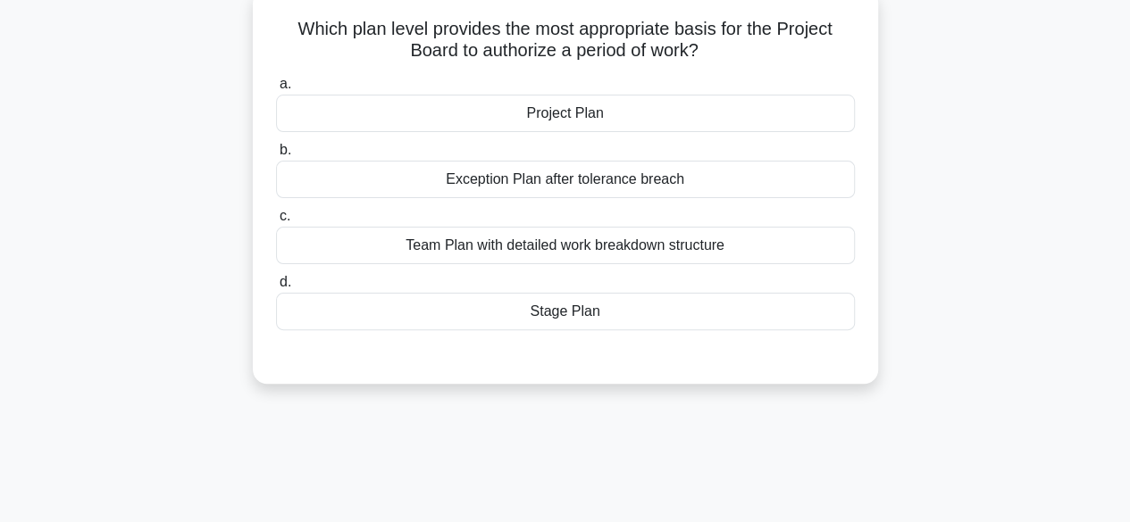
click at [781, 116] on div "Project Plan" at bounding box center [565, 114] width 579 height 38
click at [276, 90] on input "a. Project Plan" at bounding box center [276, 85] width 0 height 12
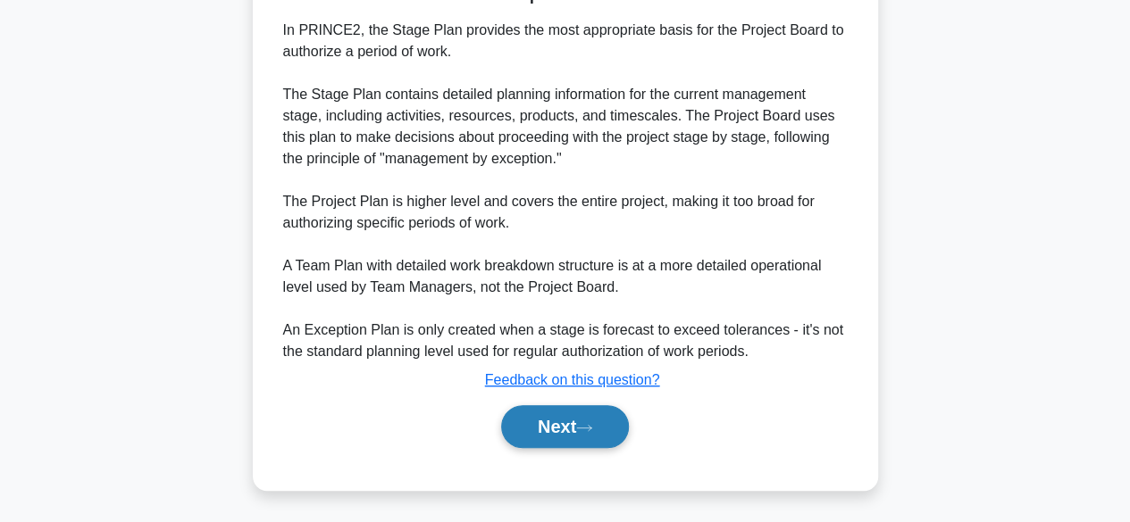
click at [596, 419] on button "Next" at bounding box center [565, 426] width 128 height 43
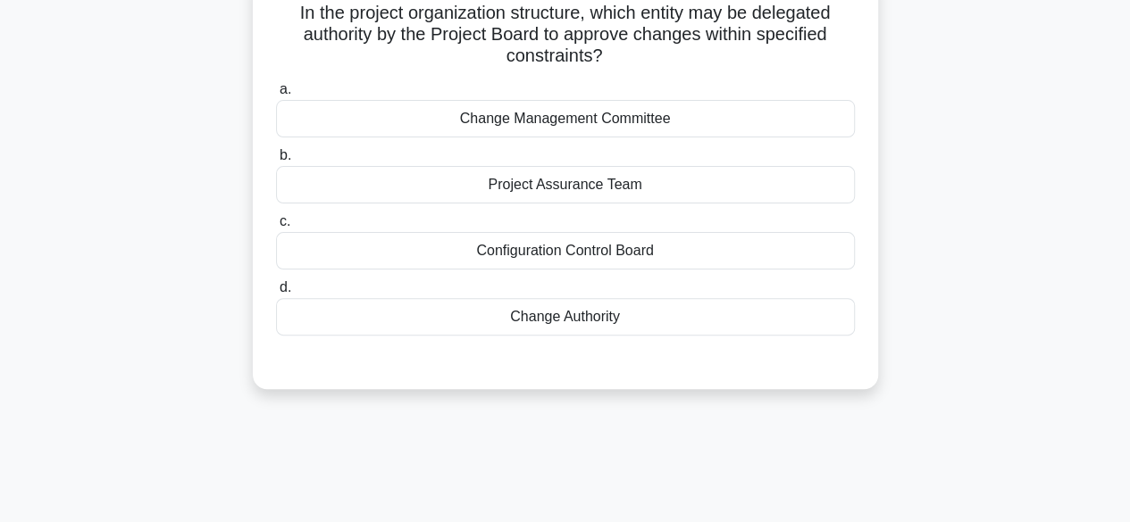
scroll to position [130, 0]
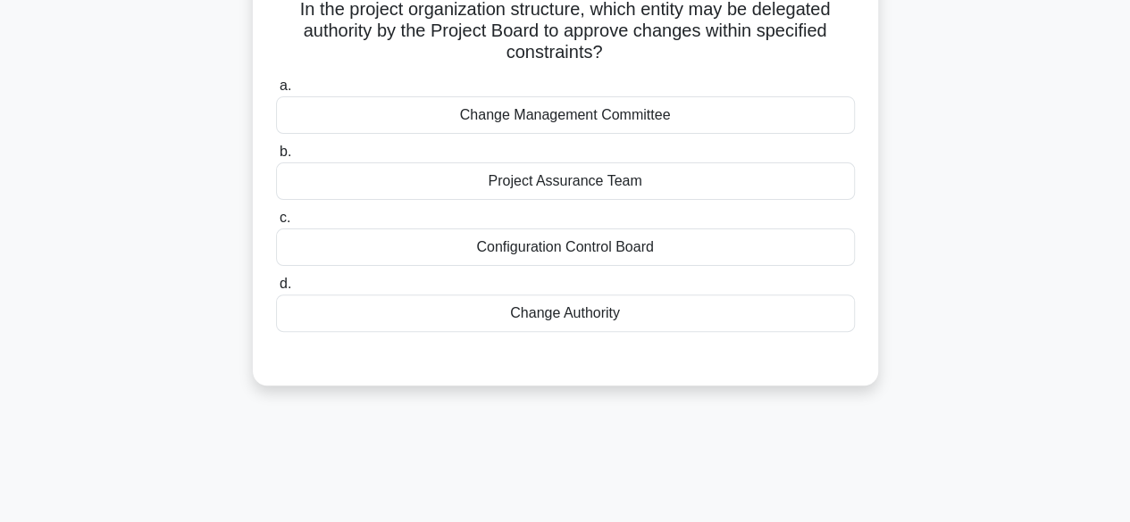
click at [702, 188] on div "Project Assurance Team" at bounding box center [565, 182] width 579 height 38
click at [276, 158] on input "b. Project Assurance Team" at bounding box center [276, 152] width 0 height 12
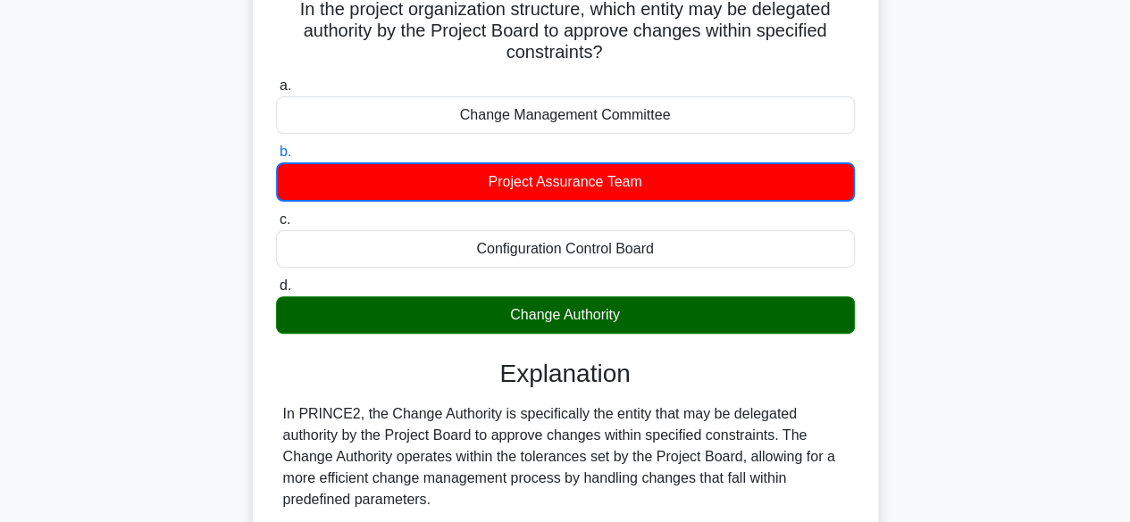
click at [604, 313] on div "Change Authority" at bounding box center [565, 315] width 579 height 38
click at [276, 292] on input "d. Change Authority" at bounding box center [276, 286] width 0 height 12
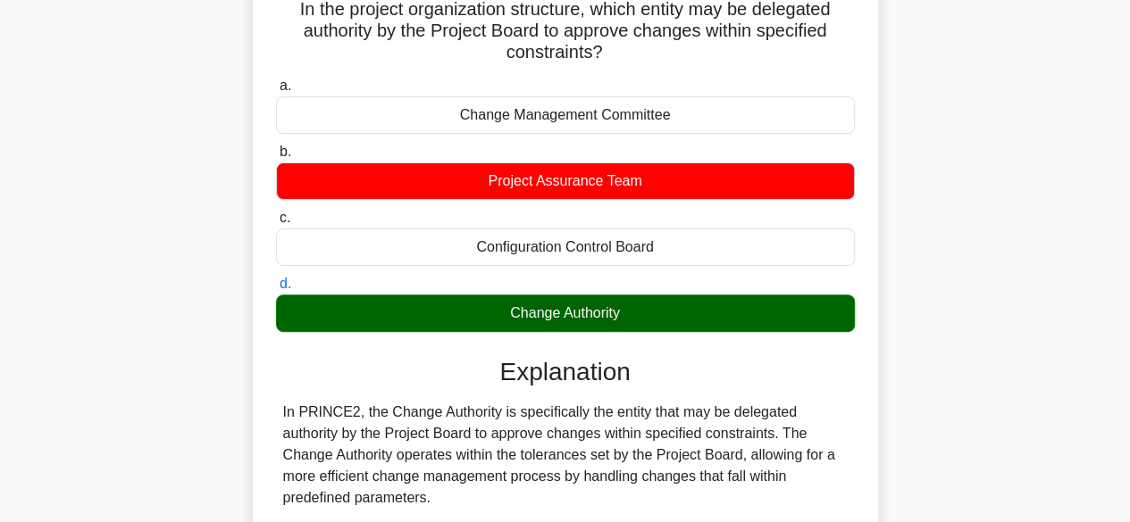
click at [607, 326] on div "Change Authority" at bounding box center [565, 314] width 579 height 38
click at [276, 290] on input "d. Change Authority" at bounding box center [276, 285] width 0 height 12
click at [619, 327] on div "Change Authority" at bounding box center [565, 314] width 579 height 38
click at [276, 290] on input "d. Change Authority" at bounding box center [276, 285] width 0 height 12
click at [627, 330] on div "Change Authority" at bounding box center [565, 314] width 579 height 38
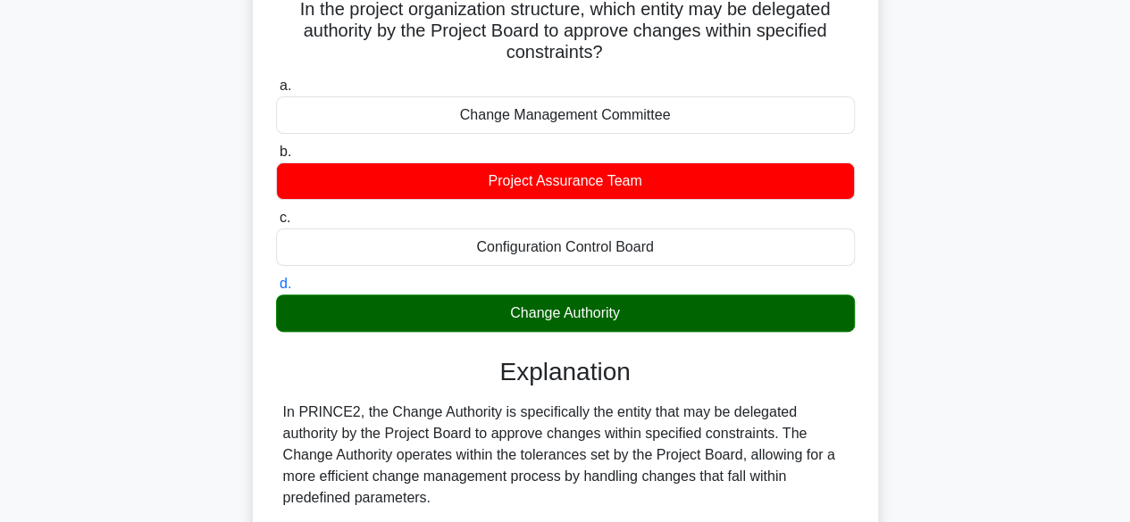
click at [276, 290] on input "d. Change Authority" at bounding box center [276, 285] width 0 height 12
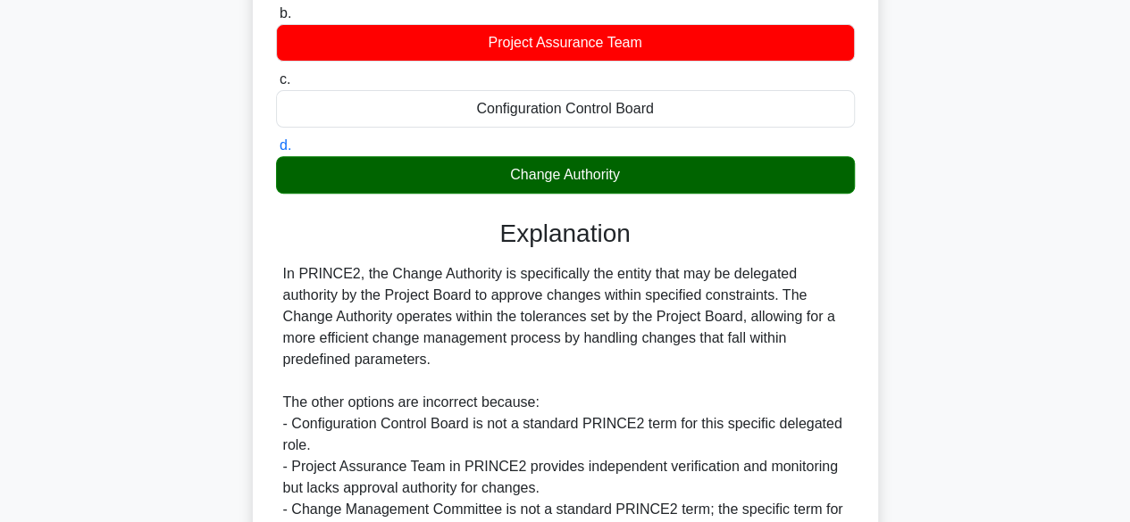
scroll to position [447, 0]
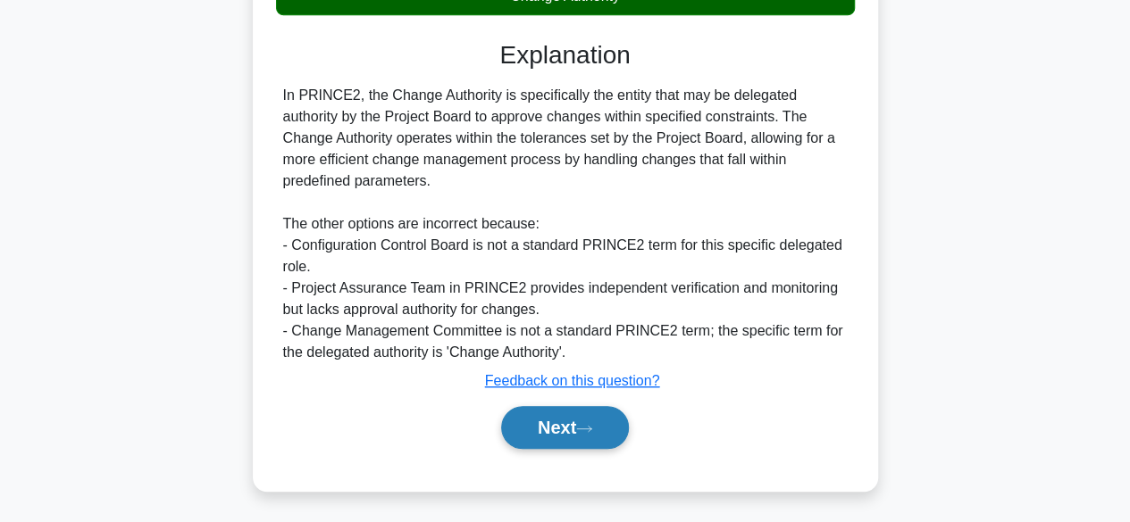
click at [568, 433] on button "Next" at bounding box center [565, 427] width 128 height 43
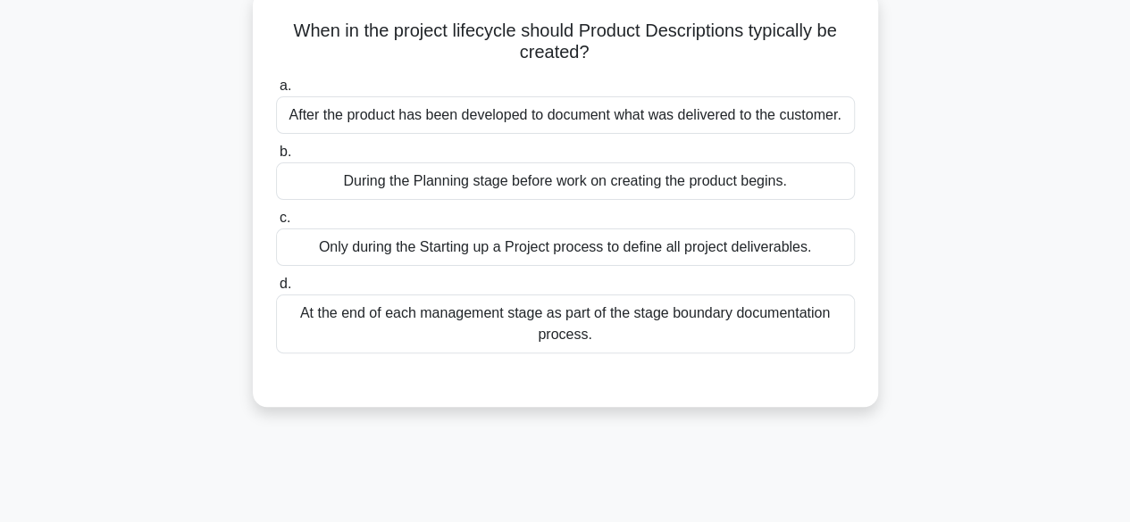
scroll to position [114, 0]
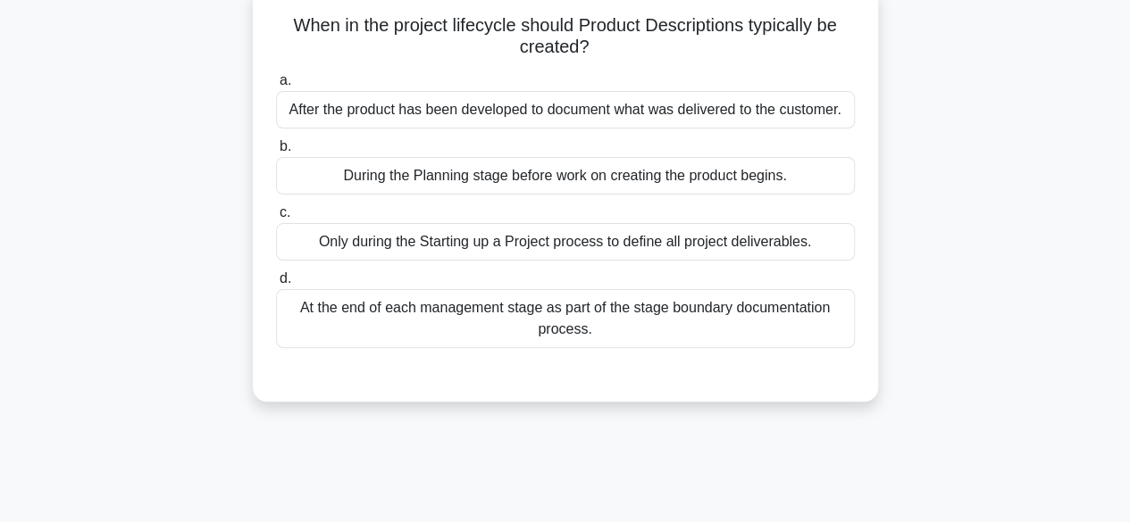
click at [789, 182] on div "During the Planning stage before work on creating the product begins." at bounding box center [565, 176] width 579 height 38
click at [276, 153] on input "b. During the Planning stage before work on creating the product begins." at bounding box center [276, 147] width 0 height 12
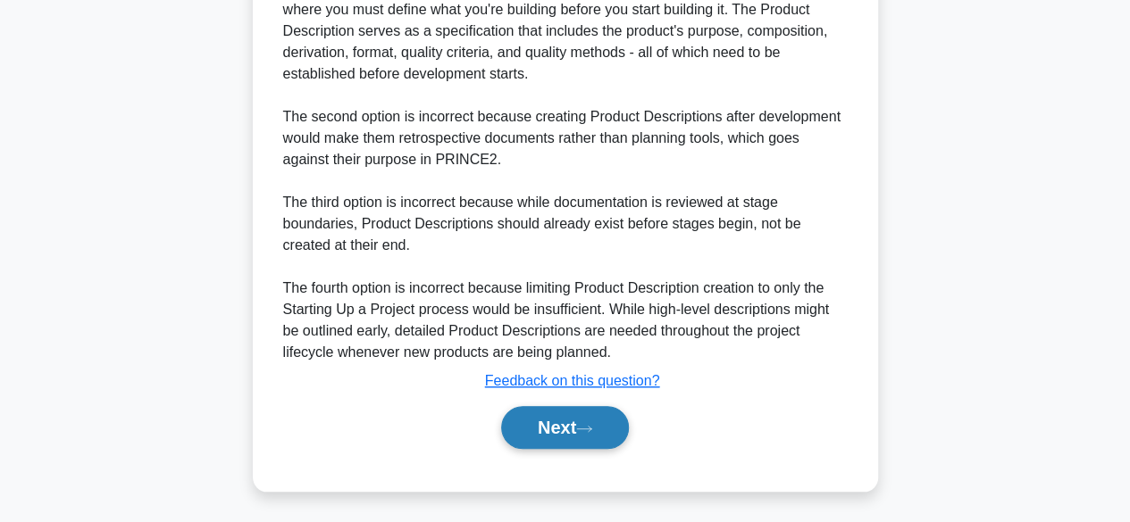
click at [557, 425] on button "Next" at bounding box center [565, 427] width 128 height 43
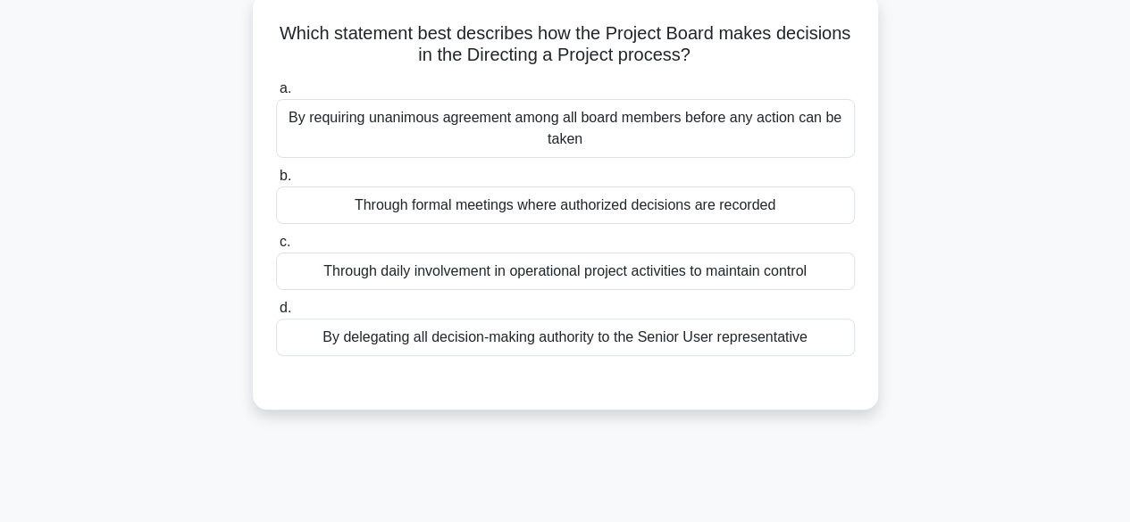
scroll to position [105, 0]
click at [785, 208] on div "Through formal meetings where authorized decisions are recorded" at bounding box center [565, 207] width 579 height 38
click at [276, 183] on input "b. Through formal meetings where authorized decisions are recorded" at bounding box center [276, 177] width 0 height 12
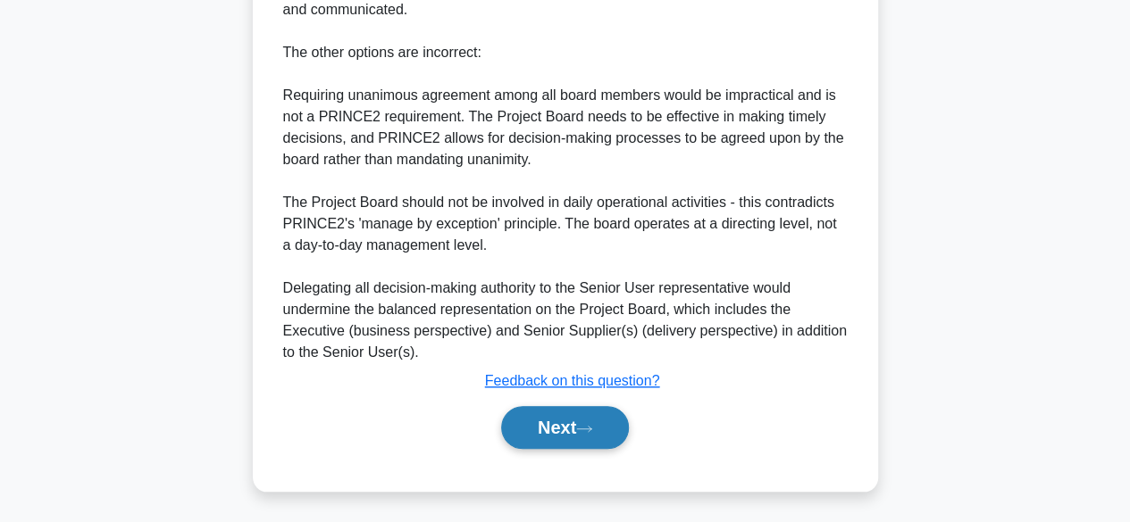
click at [586, 430] on icon at bounding box center [584, 429] width 16 height 10
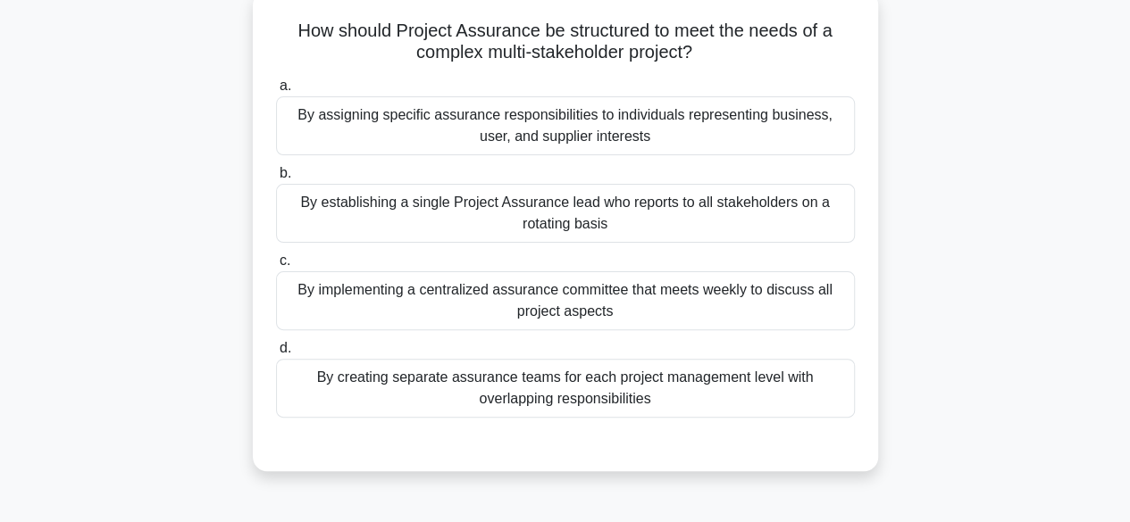
scroll to position [119, 0]
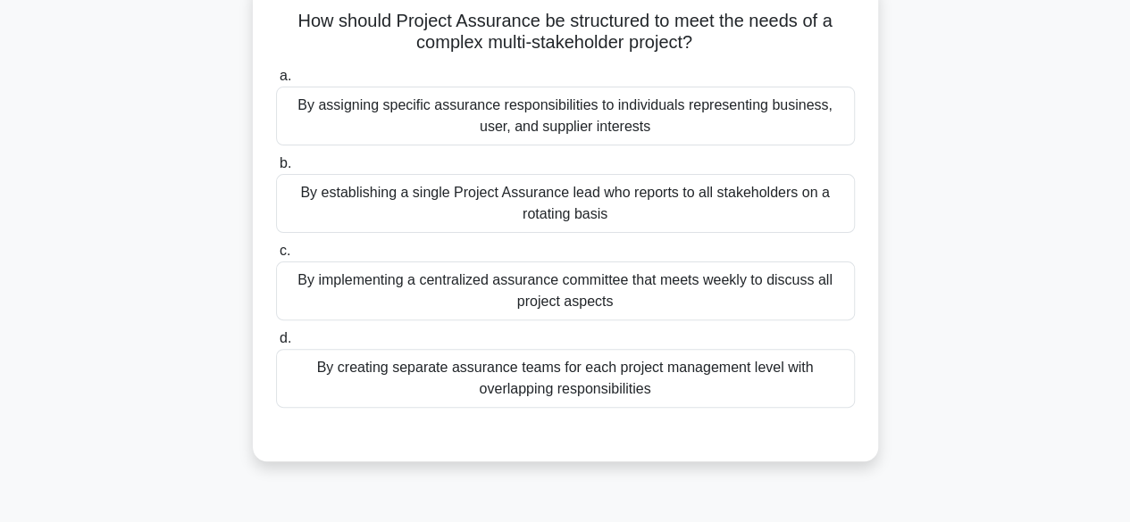
click at [797, 128] on div "By assigning specific assurance responsibilities to individuals representing bu…" at bounding box center [565, 116] width 579 height 59
click at [276, 82] on input "a. By assigning specific assurance responsibilities to individuals representing…" at bounding box center [276, 77] width 0 height 12
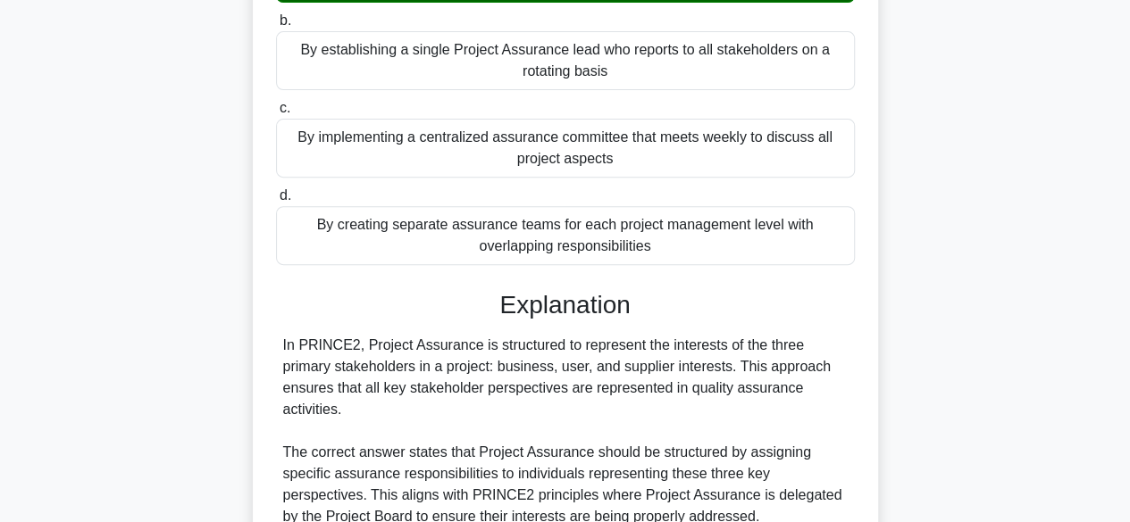
scroll to position [662, 0]
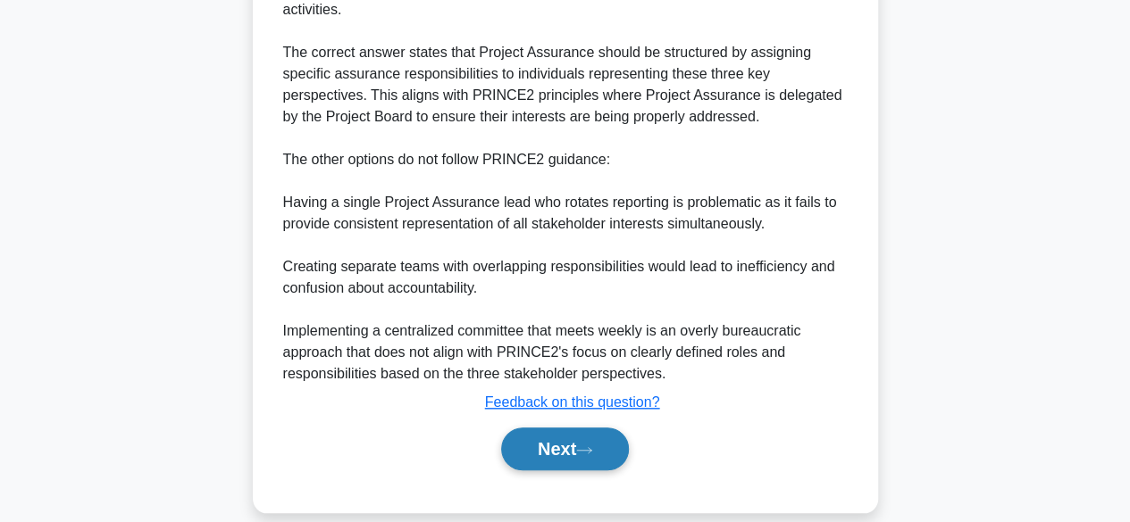
click at [584, 446] on icon at bounding box center [584, 451] width 16 height 10
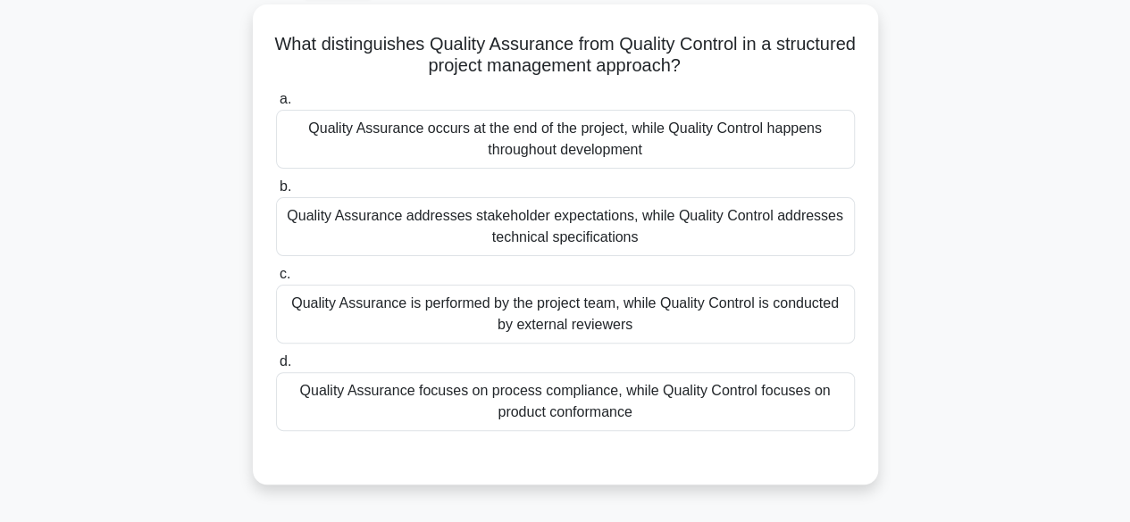
scroll to position [104, 0]
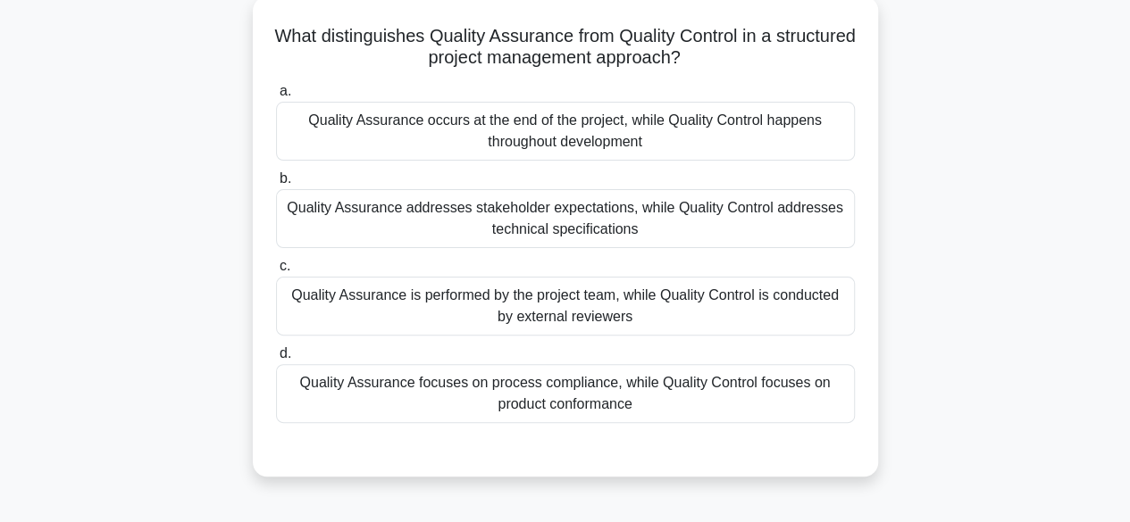
click at [796, 402] on div "Quality Assurance focuses on process compliance, while Quality Control focuses …" at bounding box center [565, 393] width 579 height 59
click at [276, 360] on input "d. Quality Assurance focuses on process compliance, while Quality Control focus…" at bounding box center [276, 354] width 0 height 12
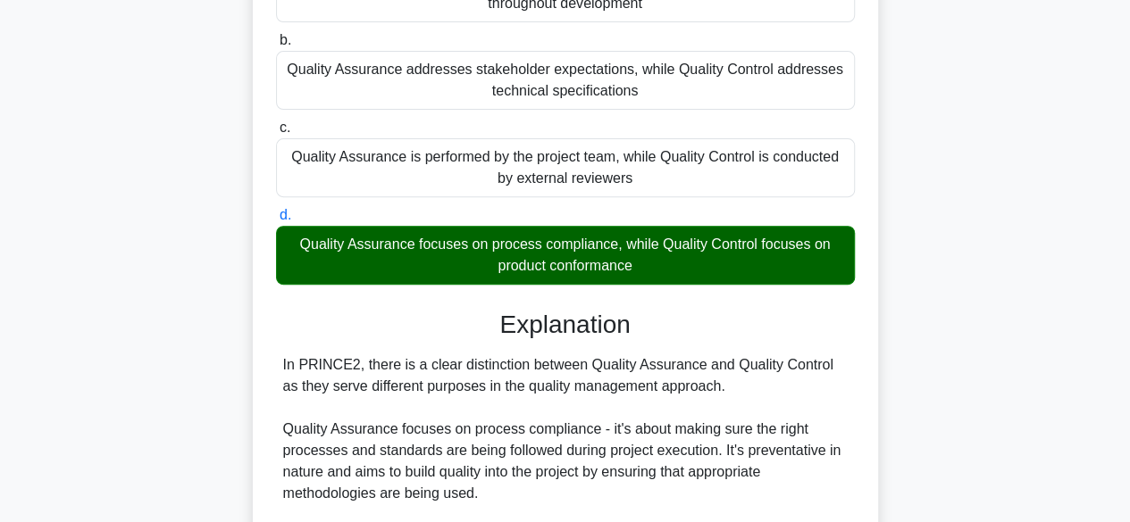
scroll to position [705, 0]
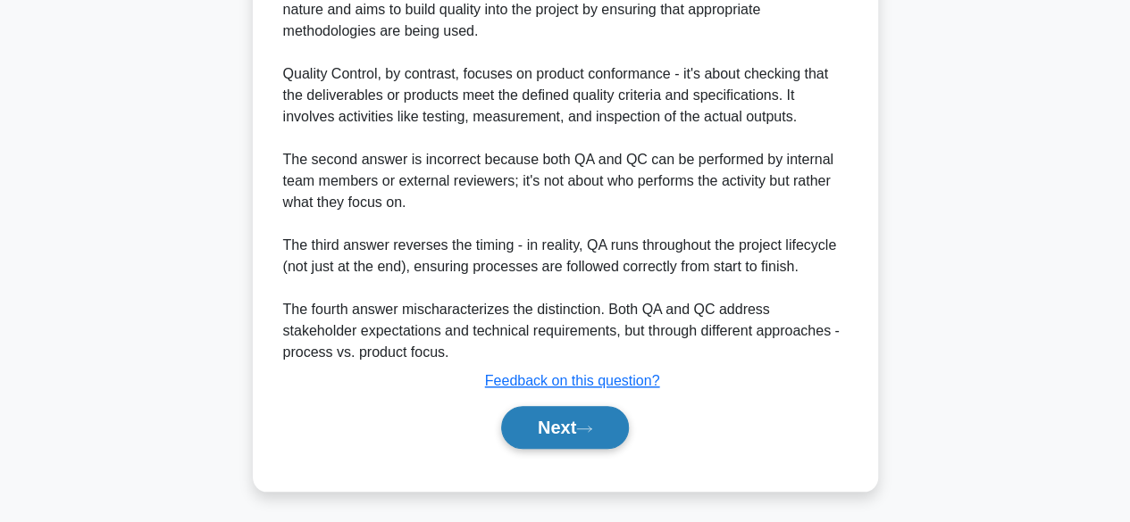
click at [586, 427] on icon at bounding box center [584, 429] width 16 height 10
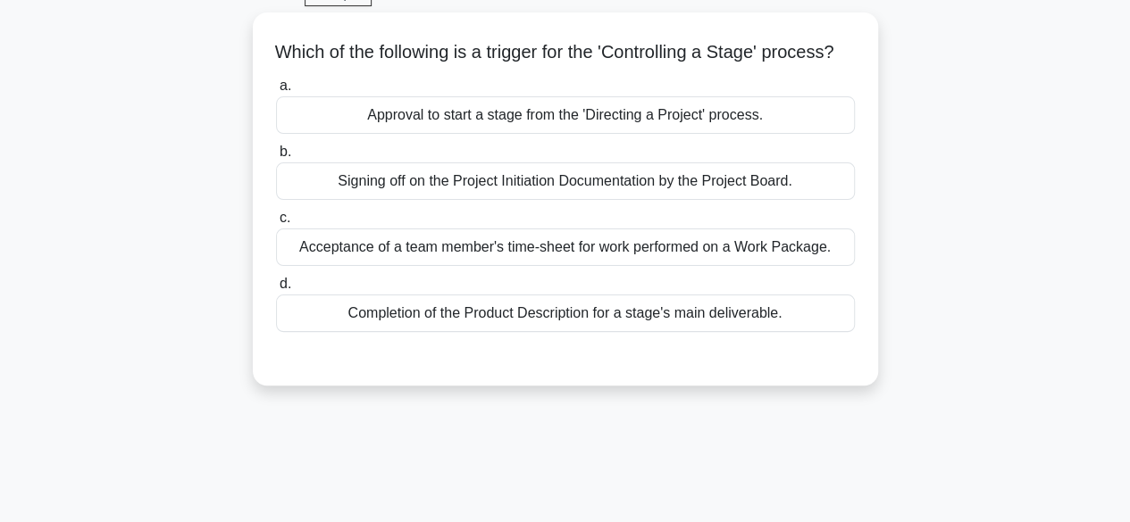
scroll to position [96, 0]
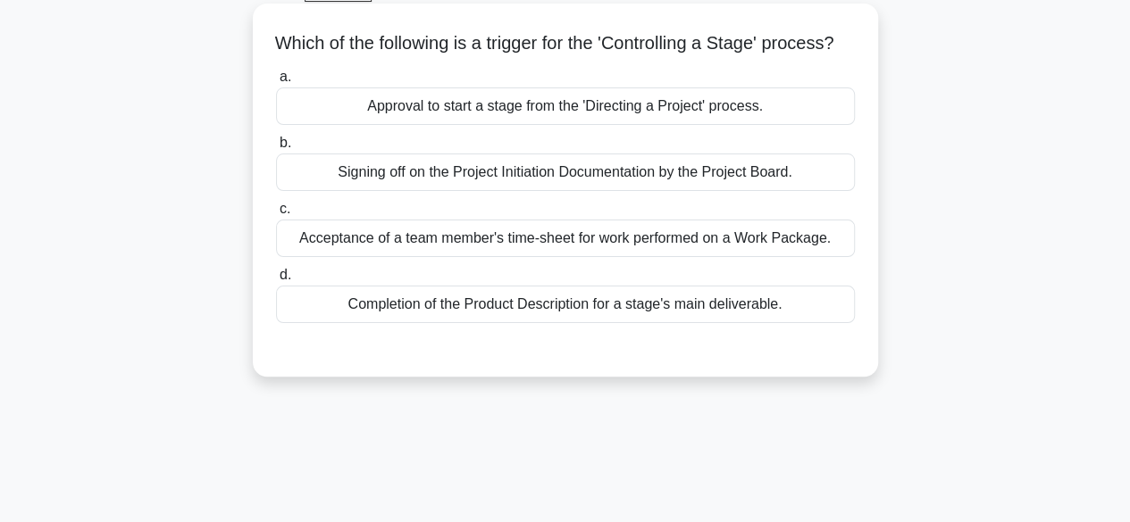
click at [778, 323] on div "Completion of the Product Description for a stage's main deliverable." at bounding box center [565, 305] width 579 height 38
click at [276, 281] on input "d. Completion of the Product Description for a stage's main deliverable." at bounding box center [276, 276] width 0 height 12
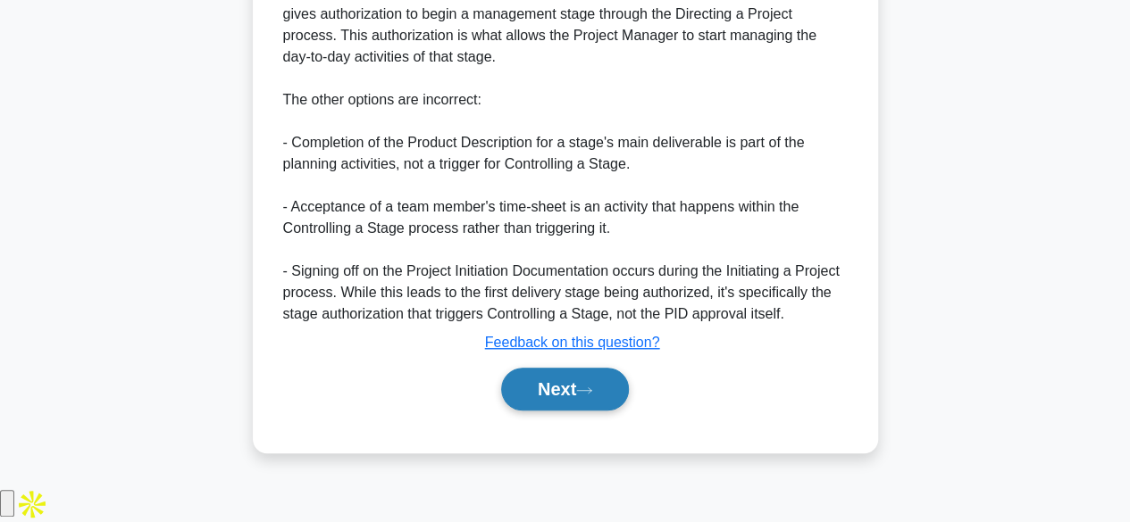
click at [587, 396] on icon at bounding box center [584, 391] width 16 height 10
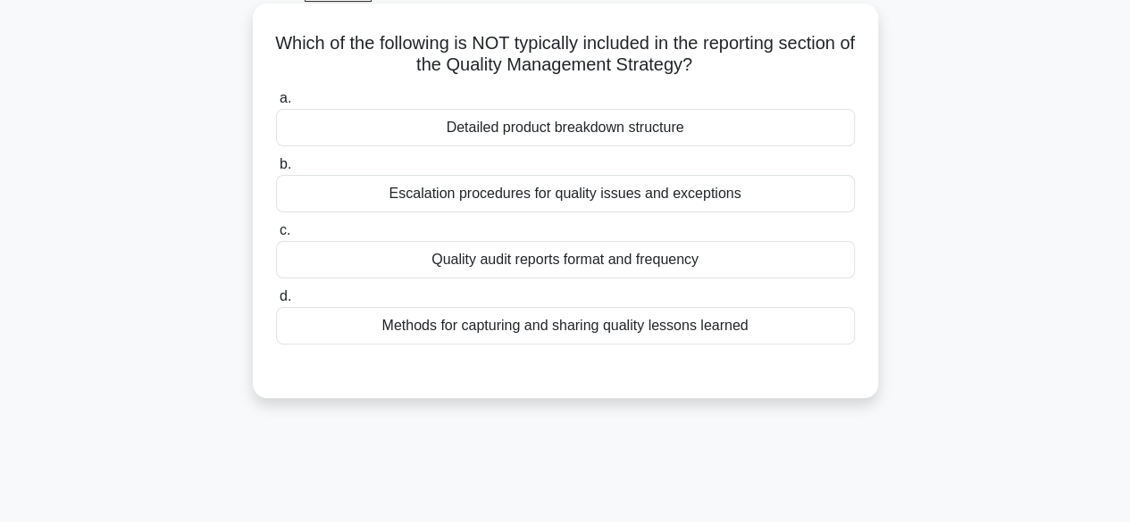
click at [771, 252] on div "Quality audit reports format and frequency" at bounding box center [565, 260] width 579 height 38
click at [276, 237] on input "c. Quality audit reports format and frequency" at bounding box center [276, 231] width 0 height 12
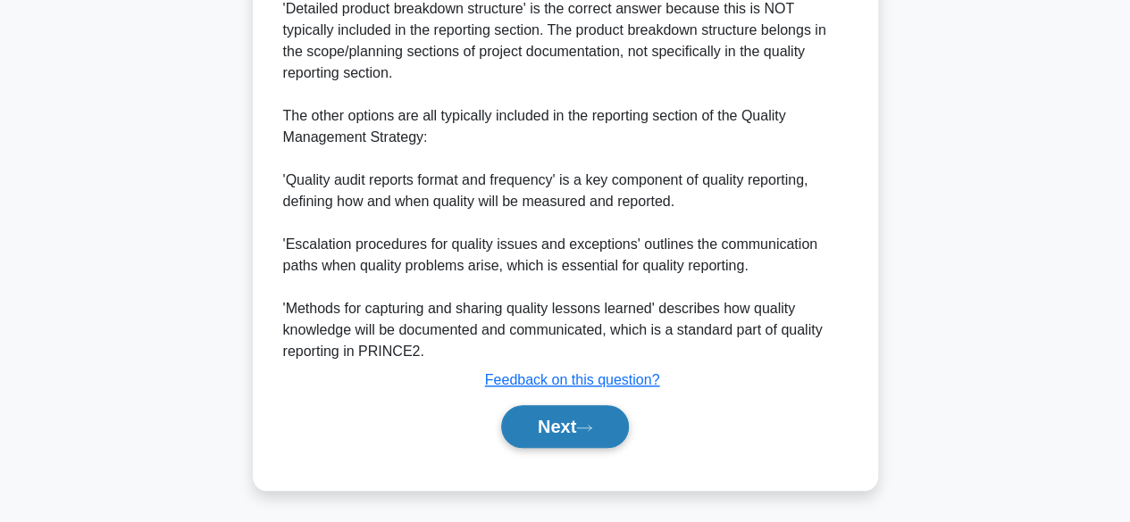
click at [583, 424] on icon at bounding box center [584, 428] width 16 height 10
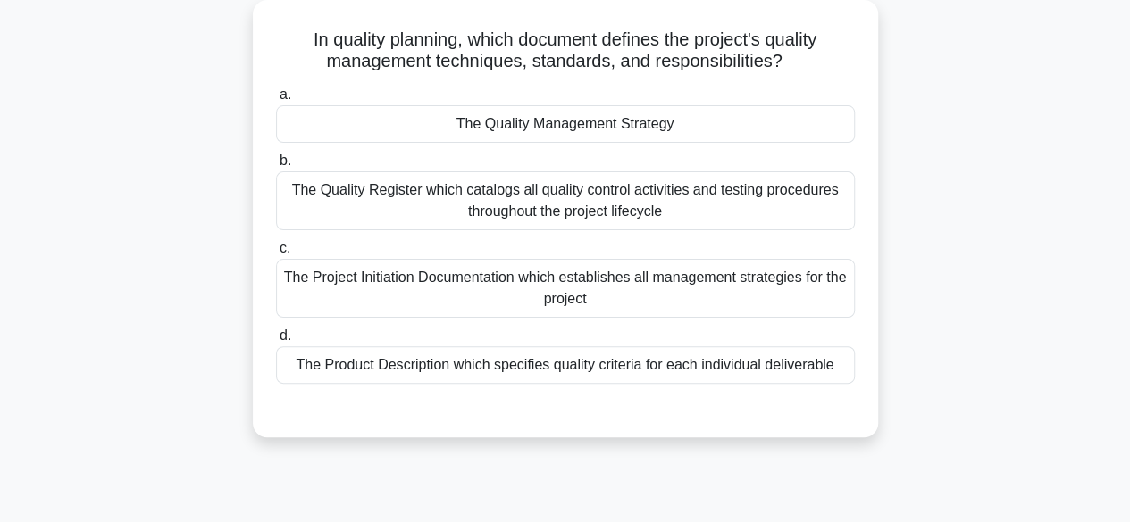
scroll to position [104, 0]
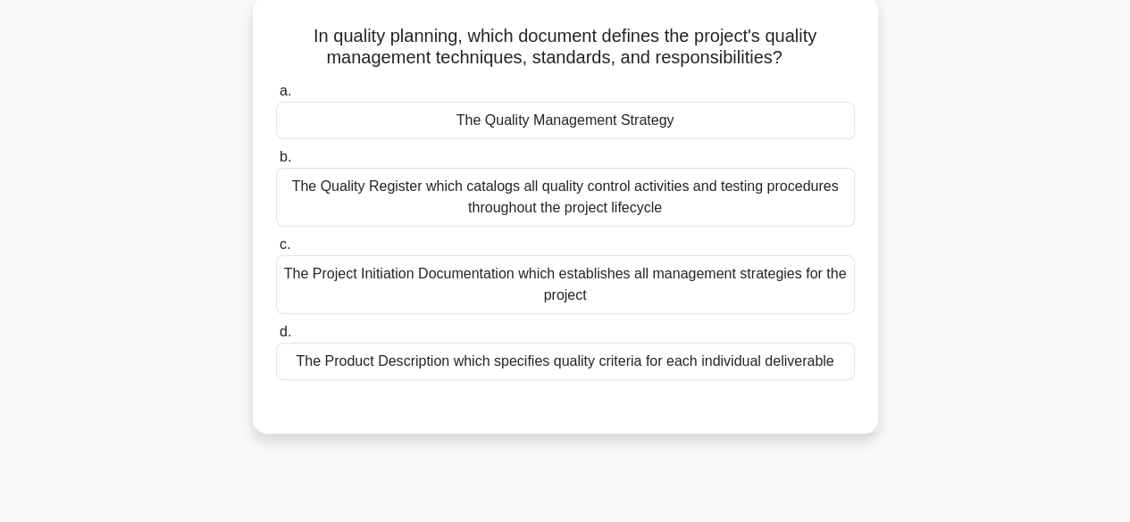
click at [773, 123] on div "The Quality Management Strategy" at bounding box center [565, 121] width 579 height 38
click at [276, 97] on input "a. The Quality Management Strategy" at bounding box center [276, 92] width 0 height 12
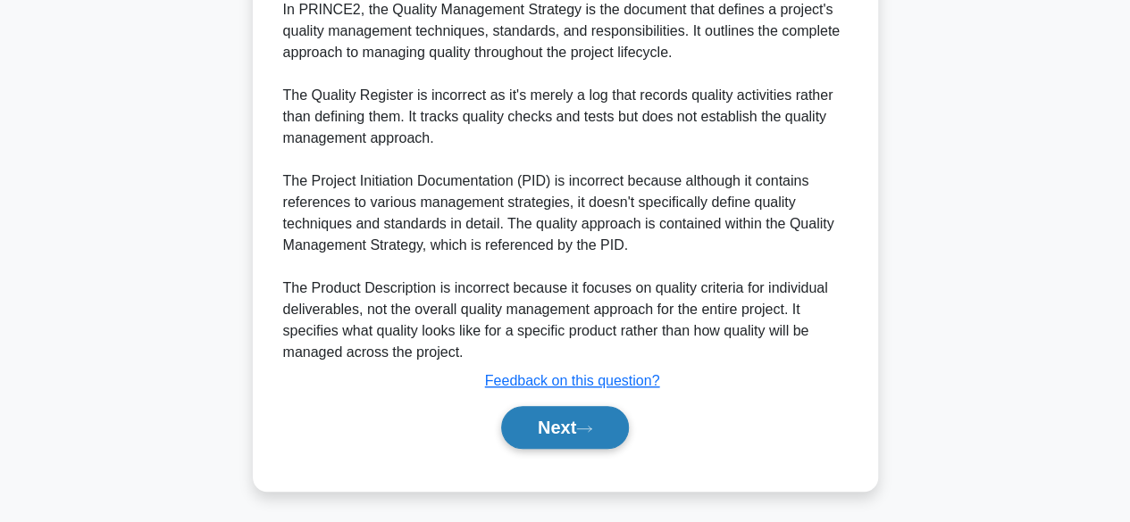
click at [590, 438] on button "Next" at bounding box center [565, 427] width 128 height 43
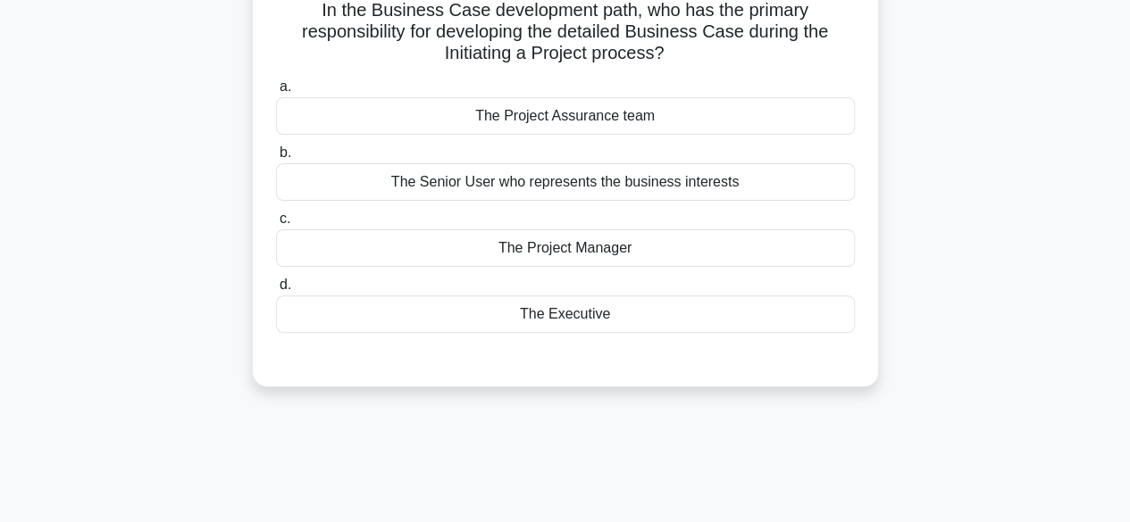
scroll to position [132, 0]
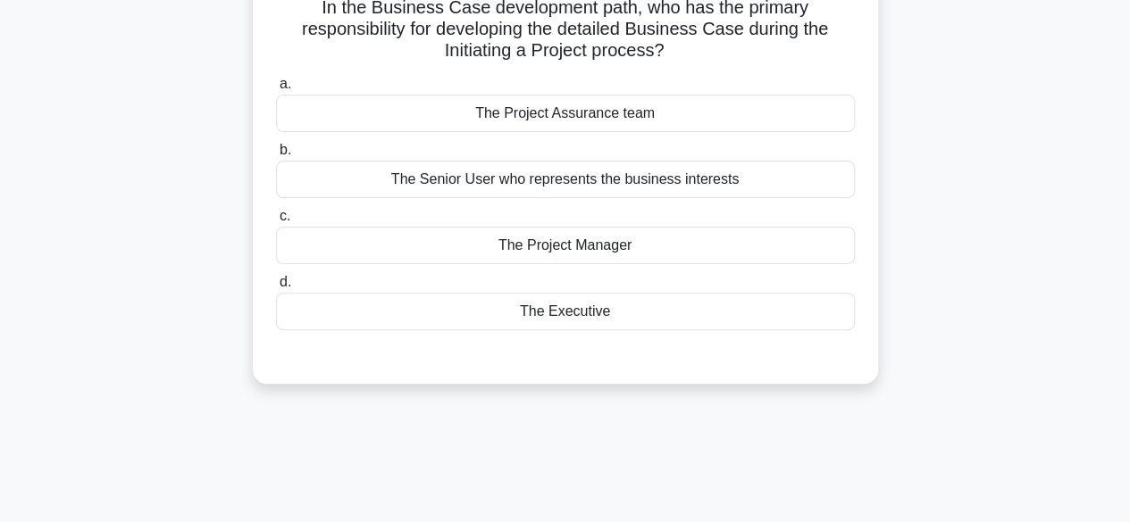
click at [749, 316] on div "The Executive" at bounding box center [565, 312] width 579 height 38
click at [276, 288] on input "d. The Executive" at bounding box center [276, 283] width 0 height 12
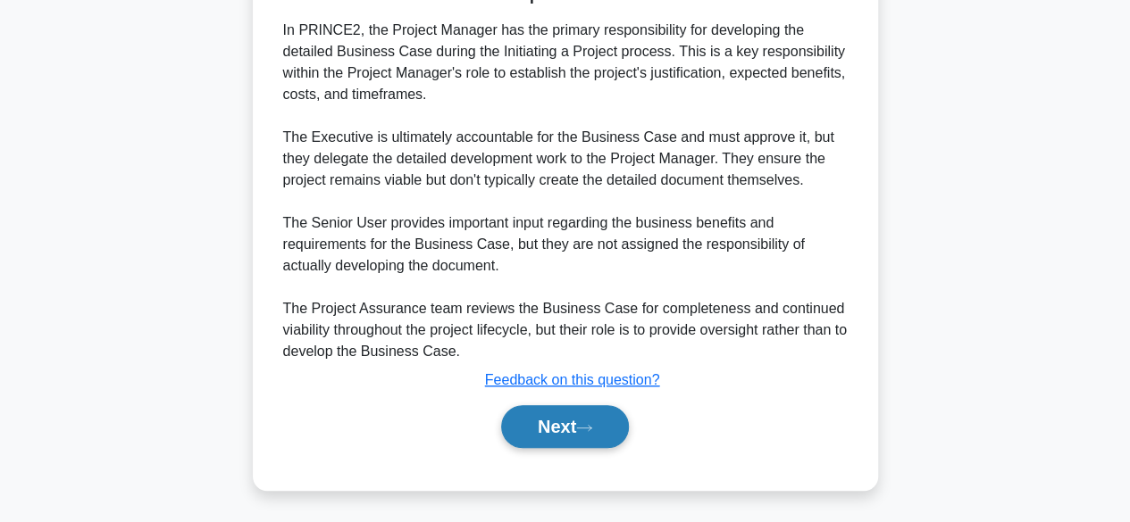
click at [587, 423] on icon at bounding box center [584, 428] width 16 height 10
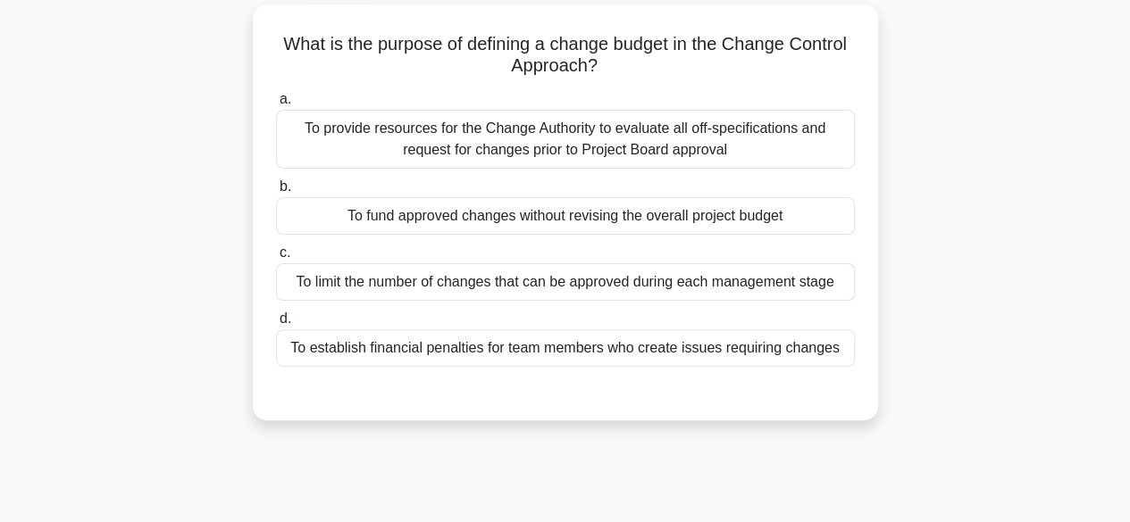
scroll to position [103, 0]
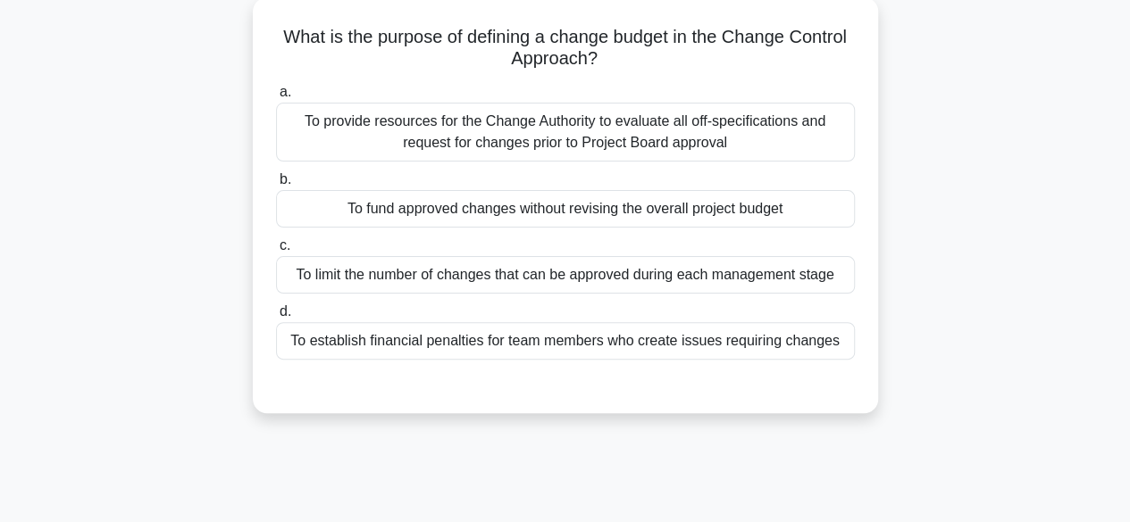
click at [789, 209] on div "To fund approved changes without revising the overall project budget" at bounding box center [565, 209] width 579 height 38
click at [276, 186] on input "b. To fund approved changes without revising the overall project budget" at bounding box center [276, 180] width 0 height 12
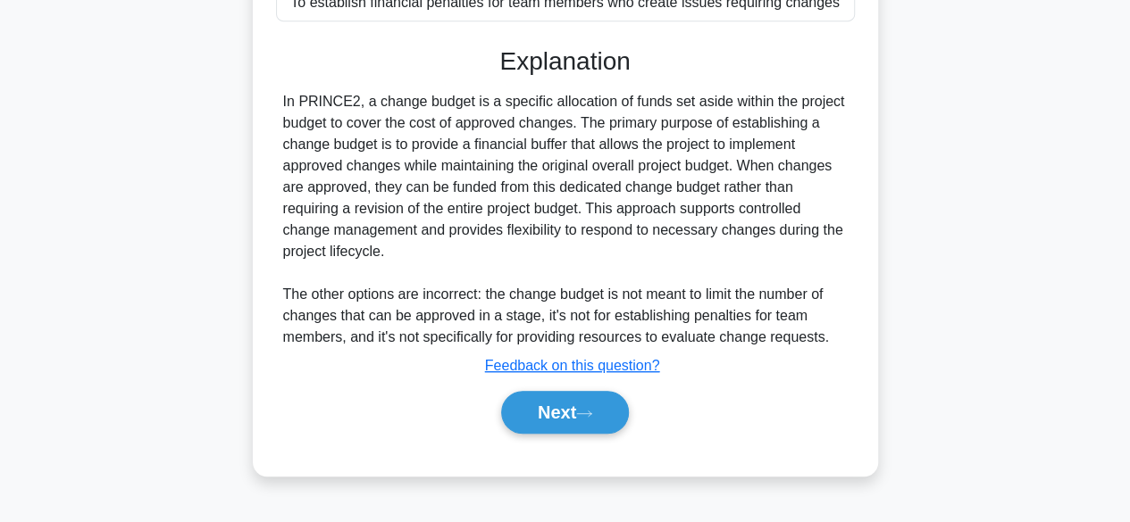
scroll to position [442, 0]
click at [592, 408] on icon at bounding box center [584, 413] width 16 height 10
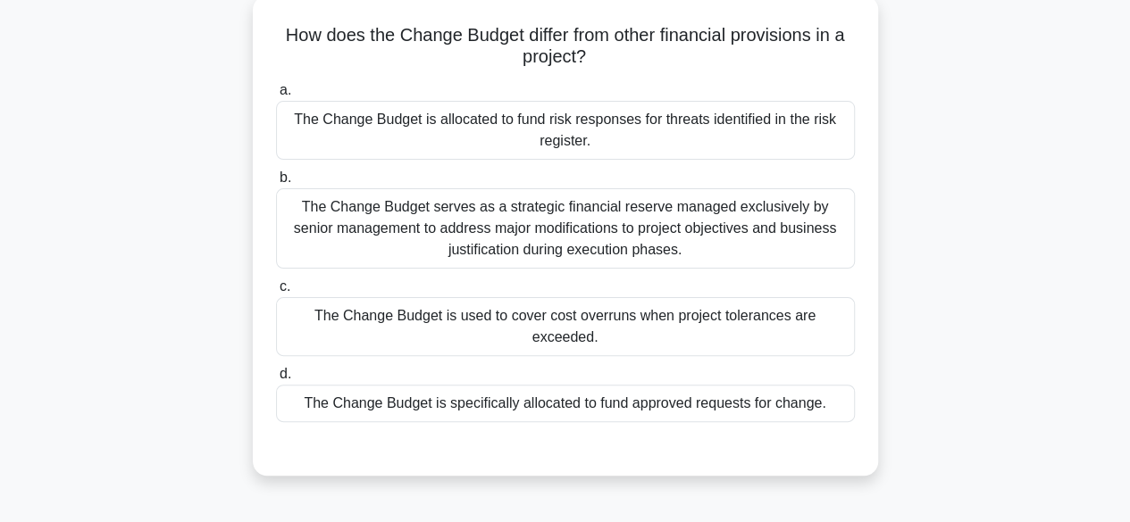
scroll to position [109, 0]
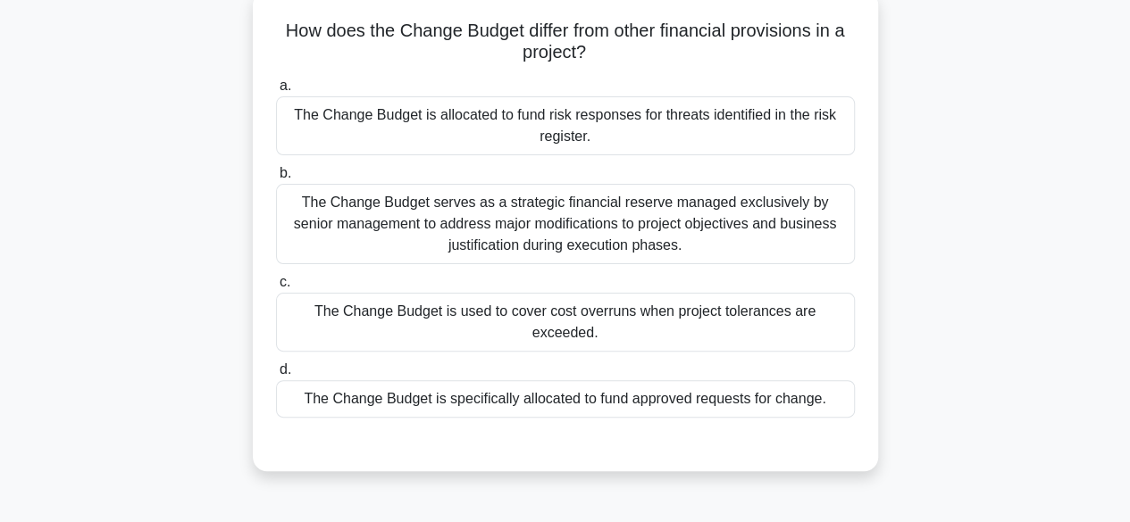
click at [798, 114] on div "The Change Budget is allocated to fund risk responses for threats identified in…" at bounding box center [565, 125] width 579 height 59
click at [276, 92] on input "a. The Change Budget is allocated to fund risk responses for threats identified…" at bounding box center [276, 86] width 0 height 12
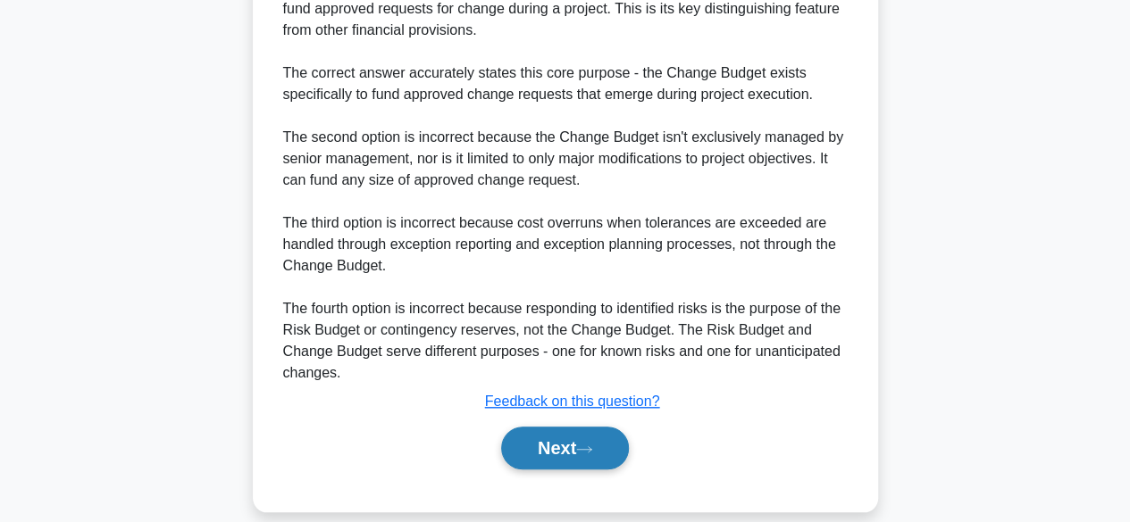
click at [600, 427] on button "Next" at bounding box center [565, 448] width 128 height 43
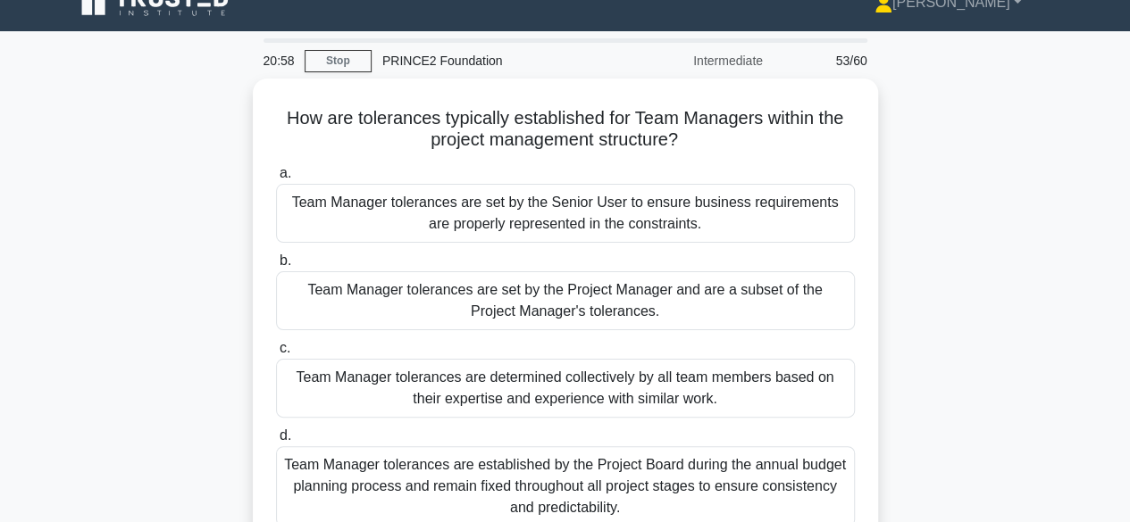
scroll to position [57, 0]
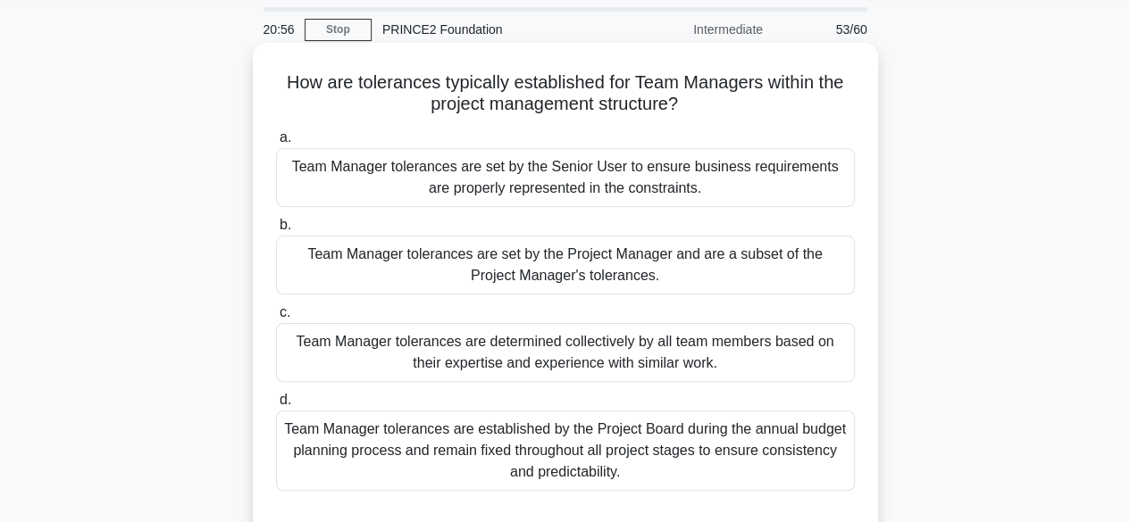
click at [798, 264] on div "Team Manager tolerances are set by the Project Manager and are a subset of the …" at bounding box center [565, 265] width 579 height 59
click at [276, 231] on input "b. Team Manager tolerances are set by the Project Manager and are a subset of t…" at bounding box center [276, 226] width 0 height 12
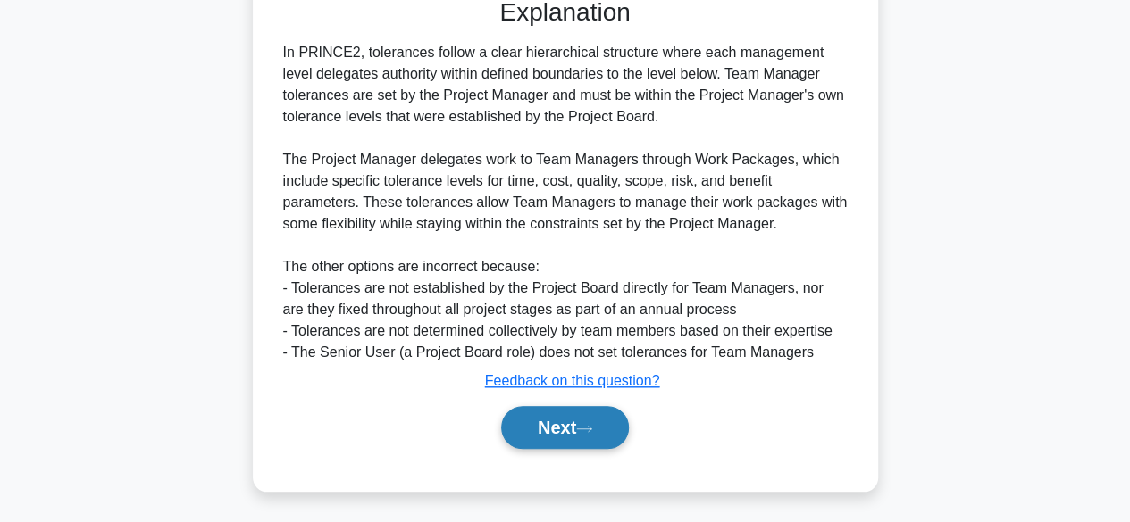
click at [582, 416] on button "Next" at bounding box center [565, 427] width 128 height 43
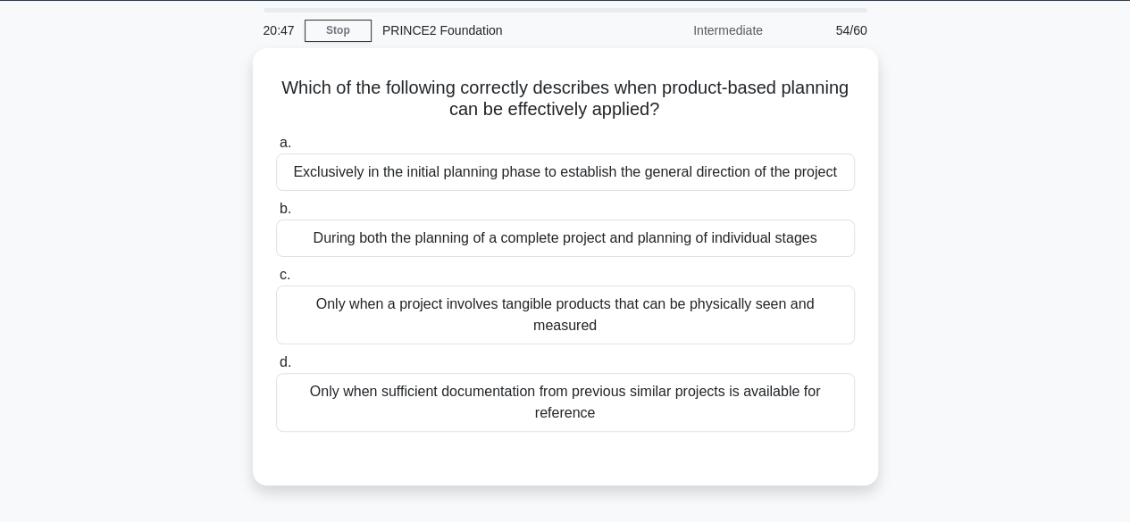
scroll to position [61, 0]
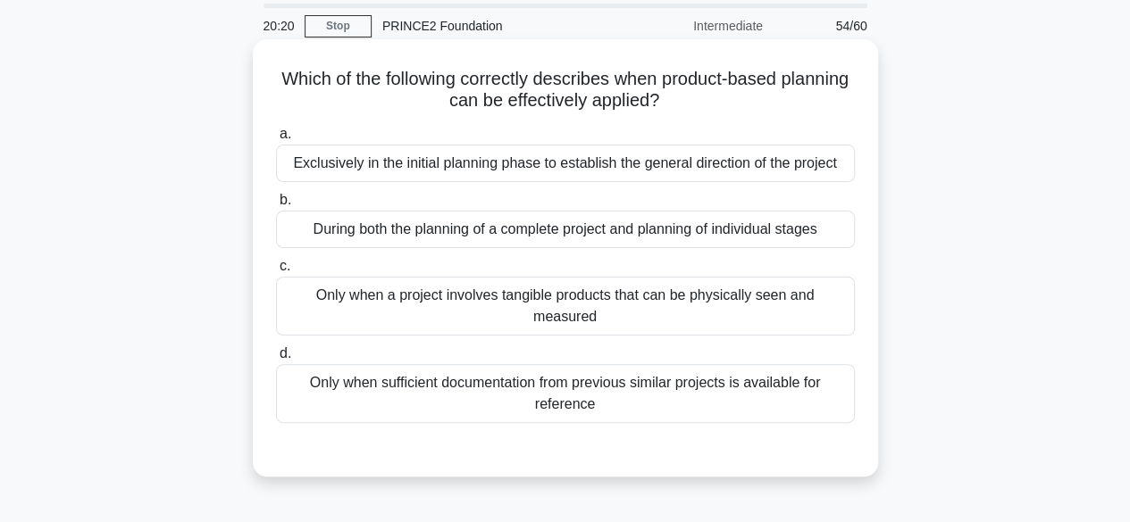
click at [808, 238] on div "During both the planning of a complete project and planning of individual stages" at bounding box center [565, 230] width 579 height 38
click at [276, 206] on input "b. During both the planning of a complete project and planning of individual st…" at bounding box center [276, 201] width 0 height 12
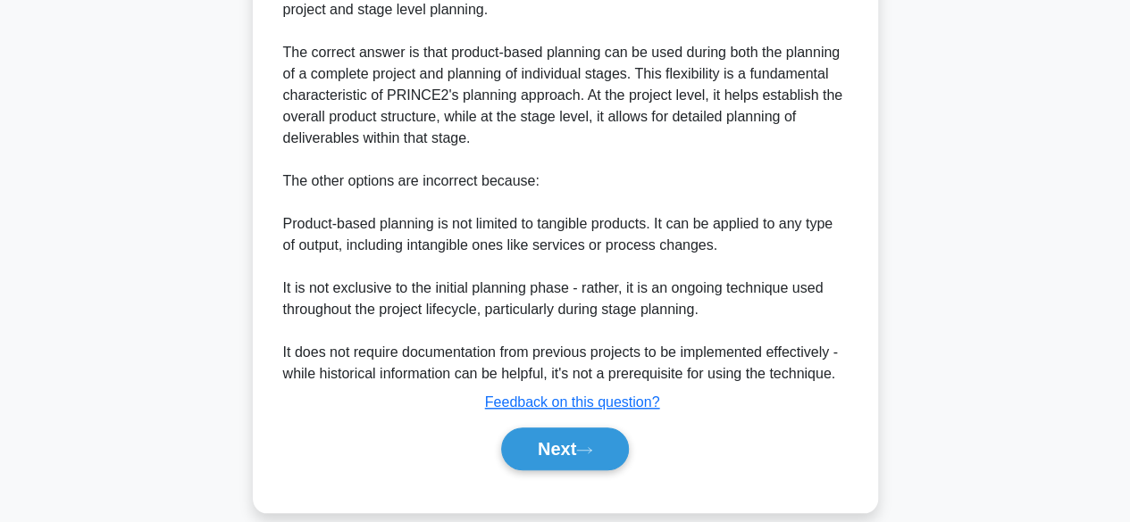
click at [600, 428] on button "Next" at bounding box center [565, 449] width 128 height 43
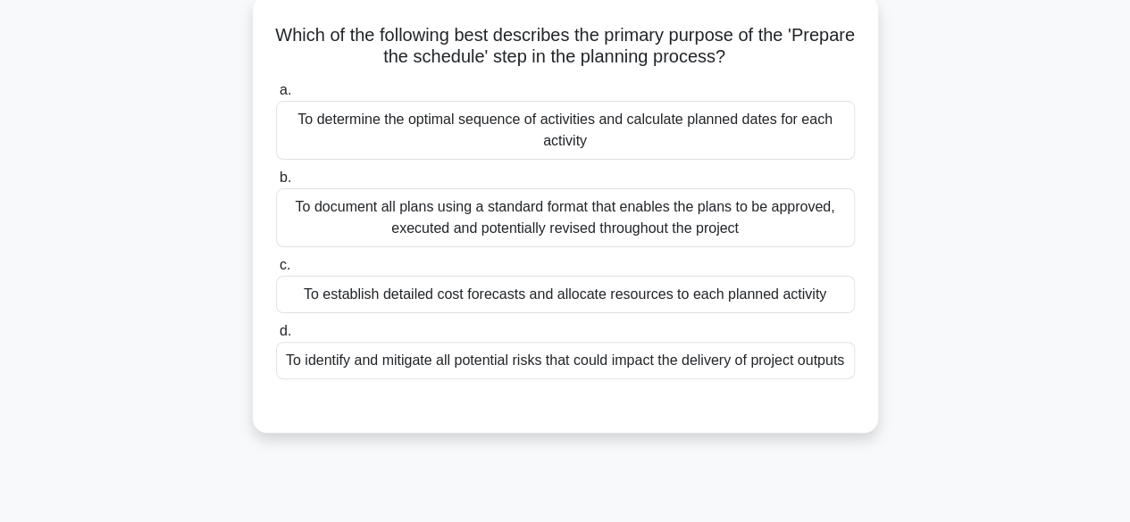
scroll to position [108, 0]
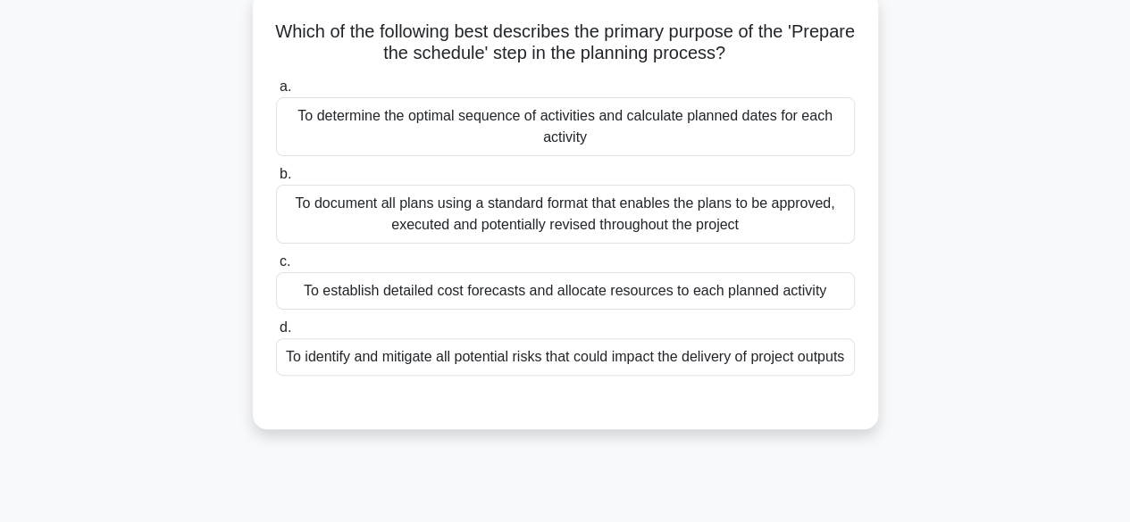
click at [822, 301] on div "To establish detailed cost forecasts and allocate resources to each planned act…" at bounding box center [565, 291] width 579 height 38
click at [276, 268] on input "c. To establish detailed cost forecasts and allocate resources to each planned …" at bounding box center [276, 262] width 0 height 12
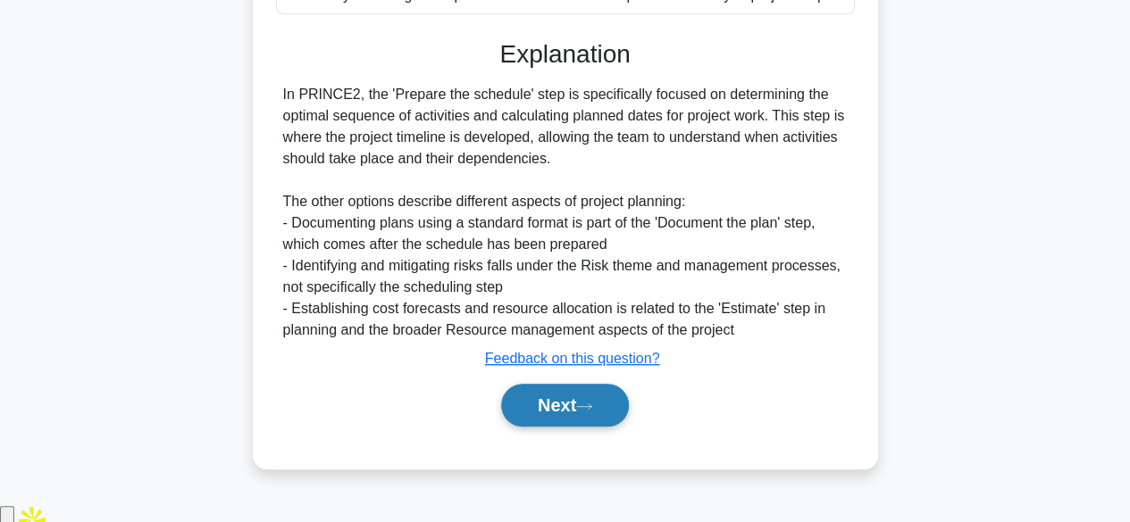
click at [575, 425] on button "Next" at bounding box center [565, 405] width 128 height 43
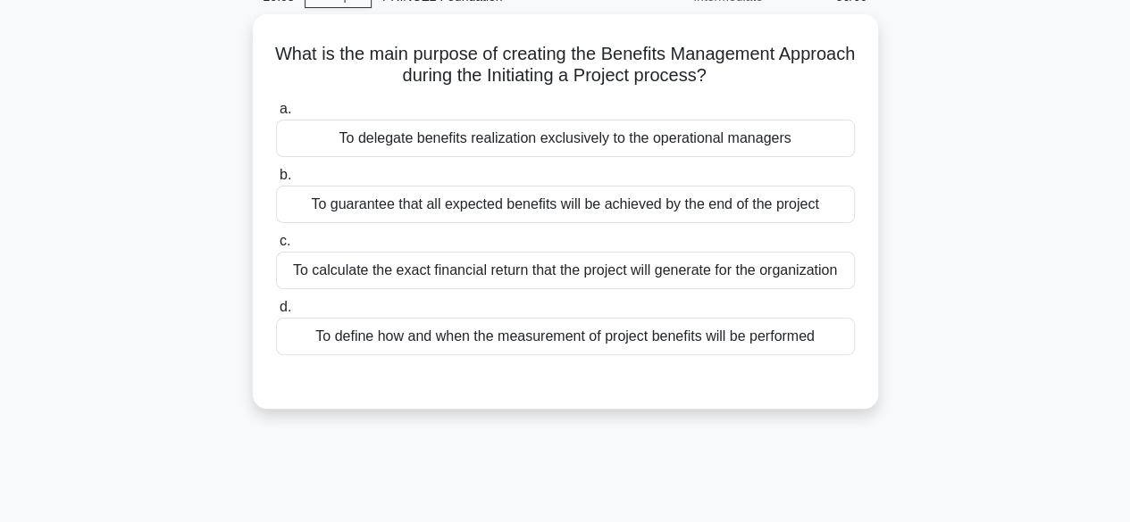
scroll to position [94, 0]
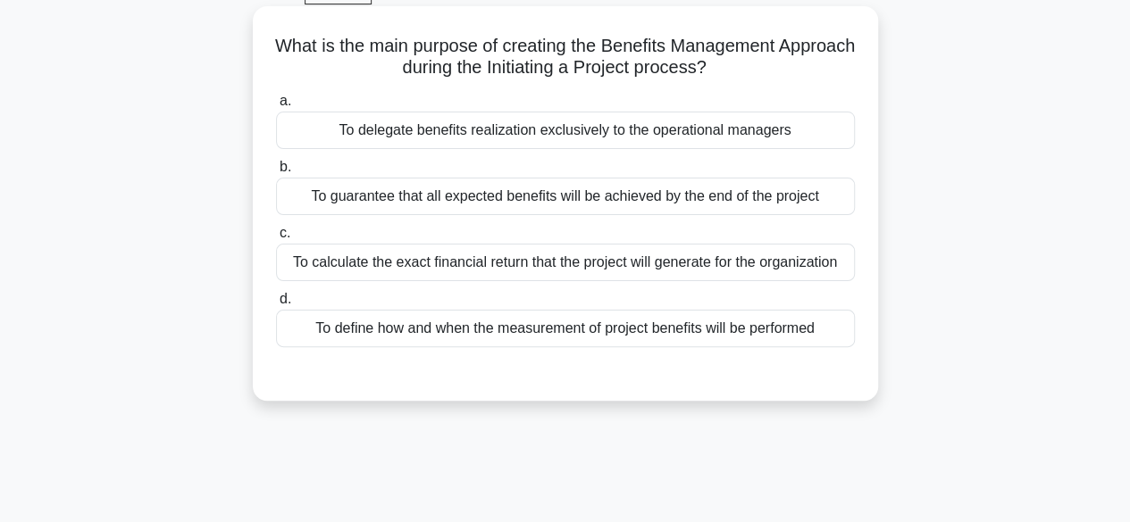
click at [754, 329] on div "To define how and when the measurement of project benefits will be performed" at bounding box center [565, 329] width 579 height 38
click at [276, 305] on input "d. To define how and when the measurement of project benefits will be performed" at bounding box center [276, 300] width 0 height 12
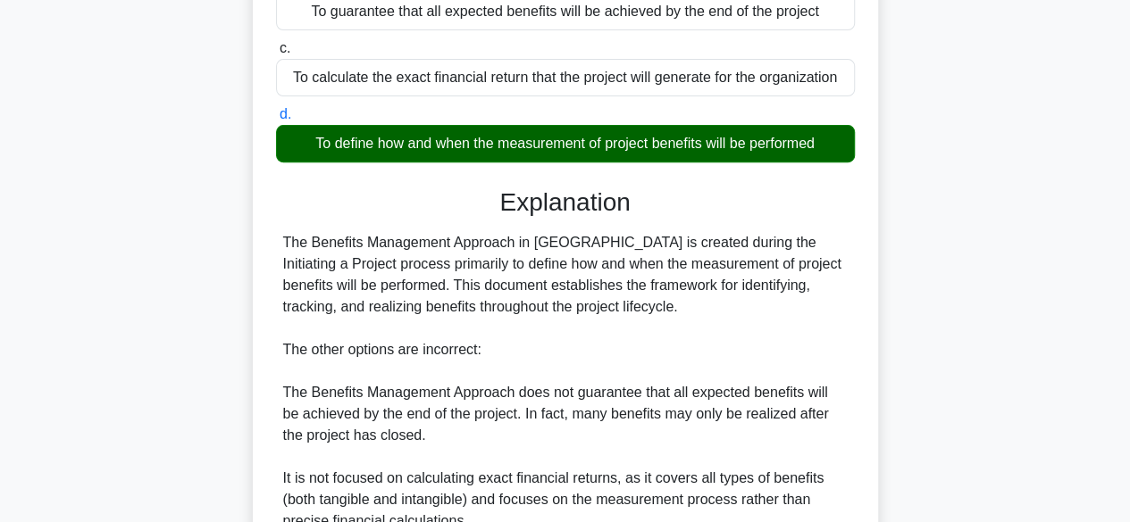
scroll to position [533, 0]
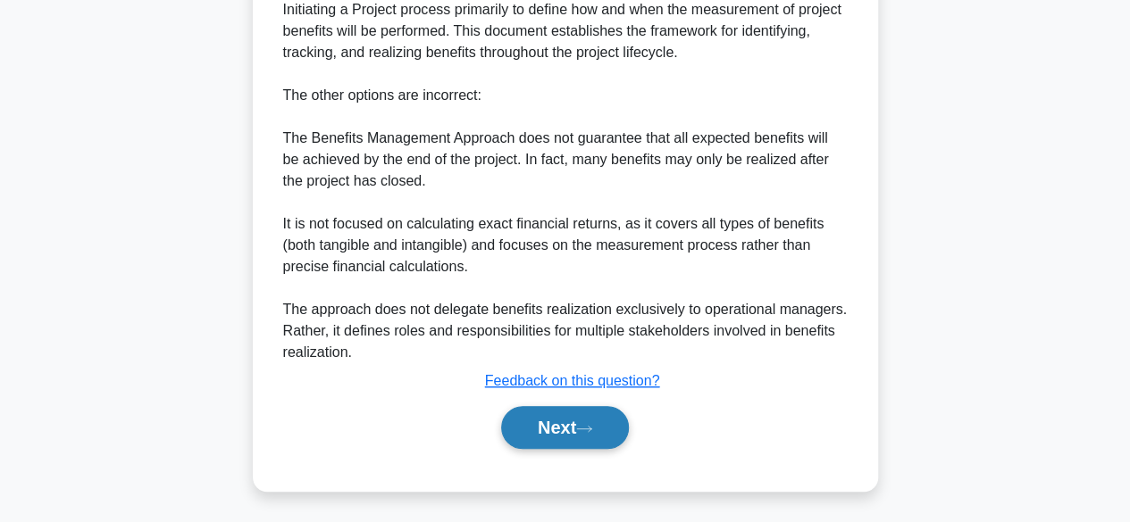
click at [588, 427] on icon at bounding box center [584, 429] width 16 height 10
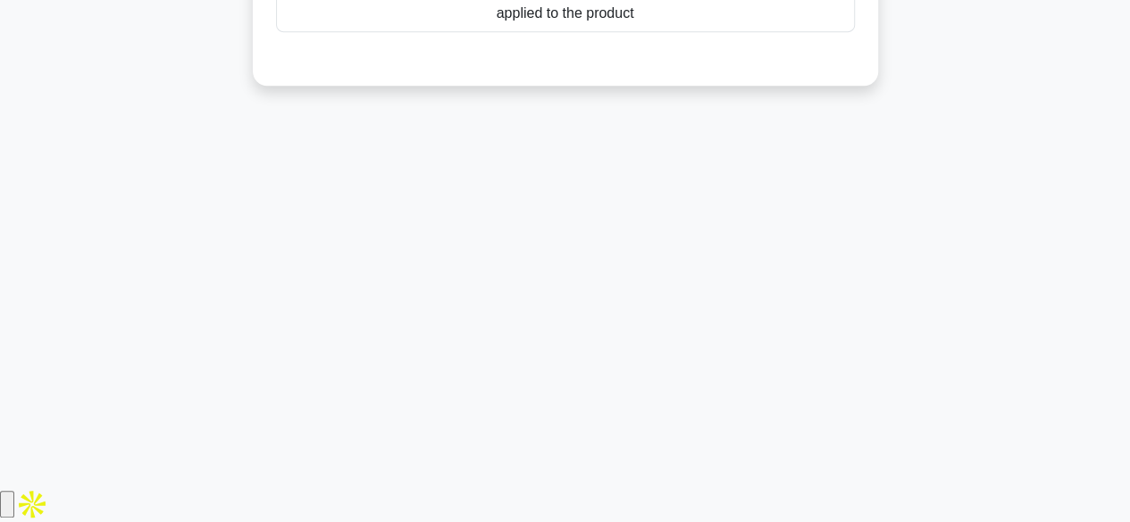
scroll to position [442, 0]
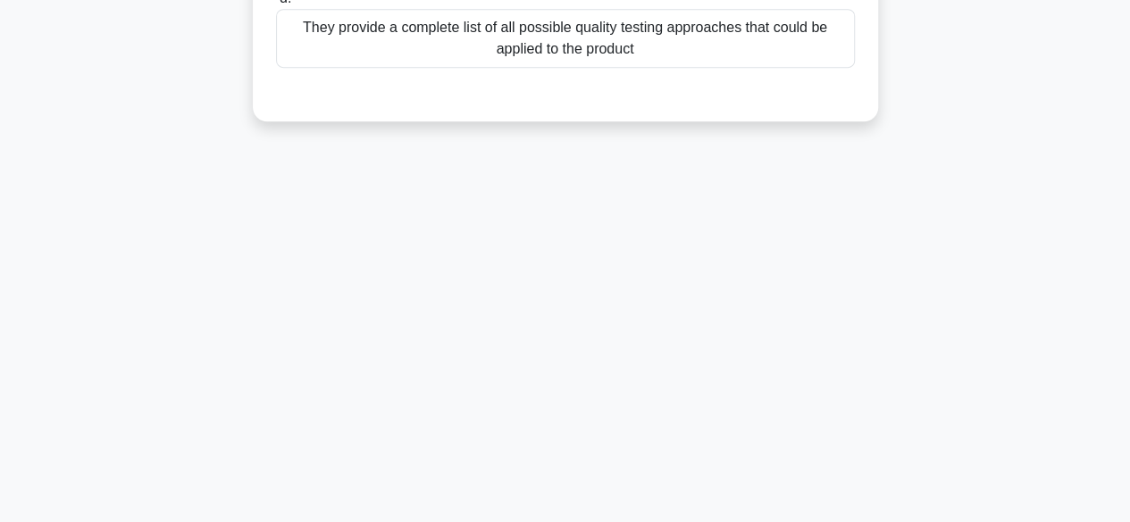
click at [968, 350] on div "19:32 Stop PRINCE2 Foundation Intermediate 57/60 In a Product Description, what…" at bounding box center [565, 68] width 1018 height 893
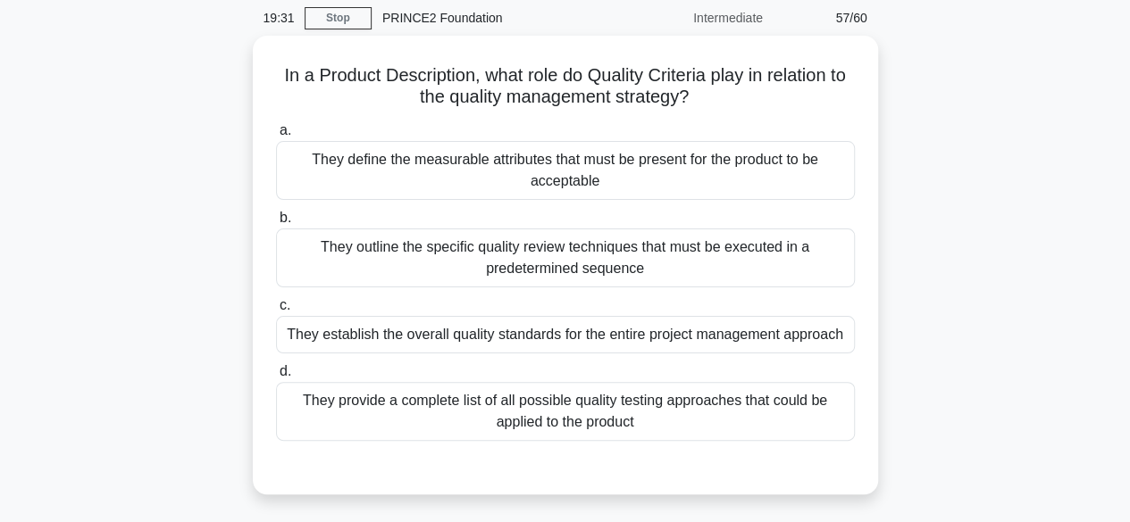
scroll to position [67, 0]
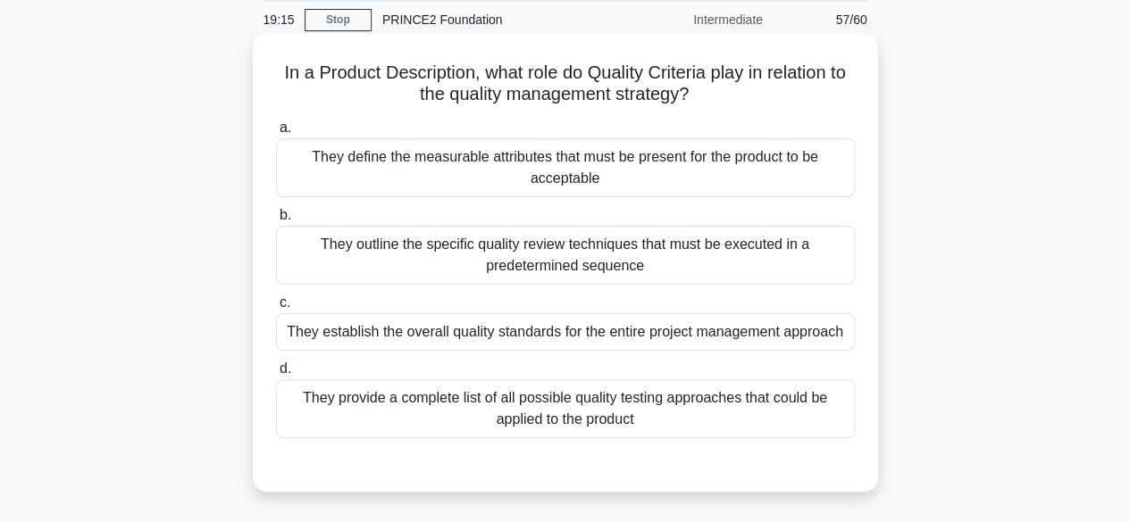
click at [814, 333] on div "They establish the overall quality standards for the entire project management …" at bounding box center [565, 332] width 579 height 38
click at [276, 309] on input "c. They establish the overall quality standards for the entire project manageme…" at bounding box center [276, 303] width 0 height 12
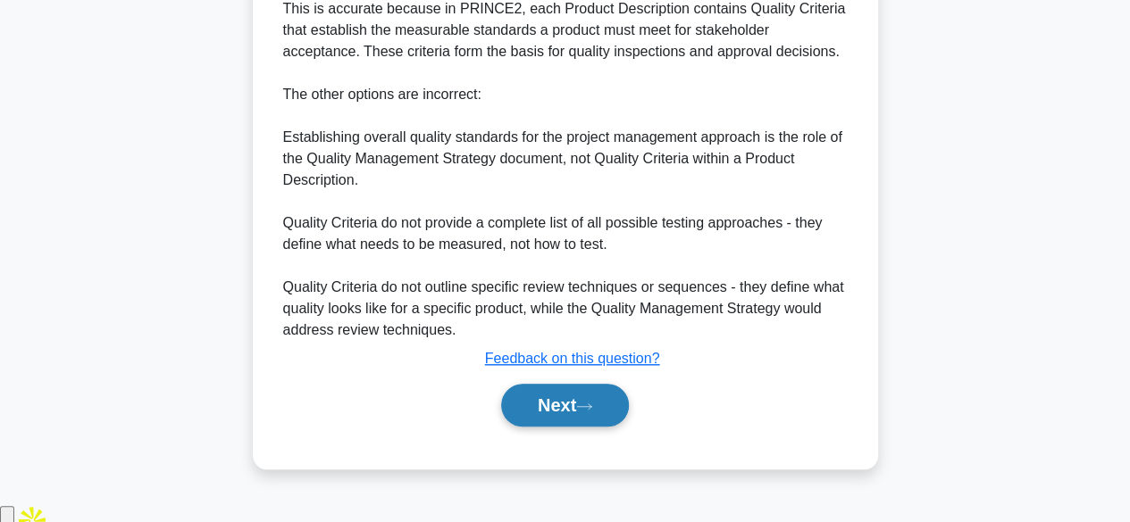
click at [589, 412] on icon at bounding box center [584, 407] width 16 height 10
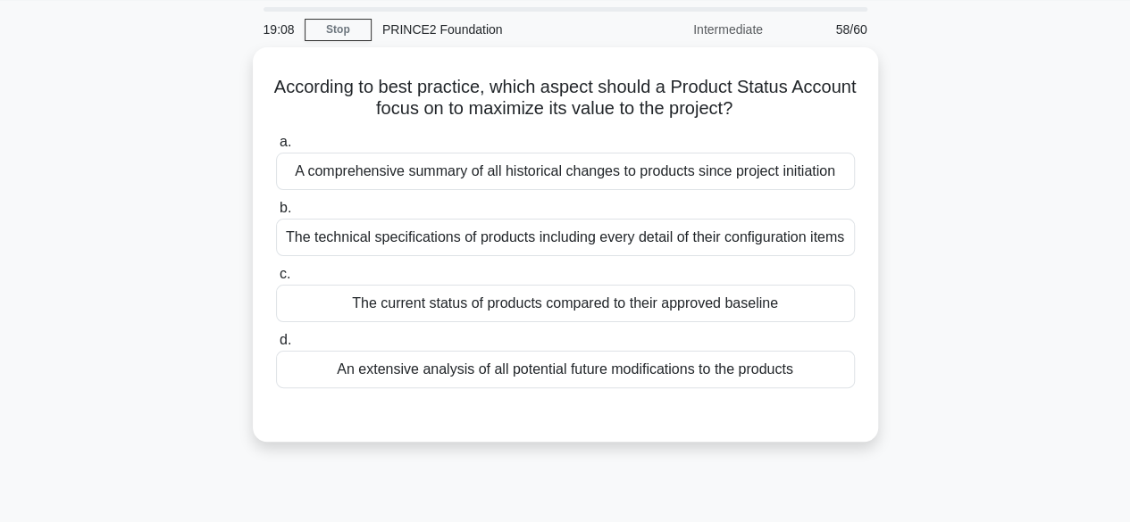
scroll to position [60, 0]
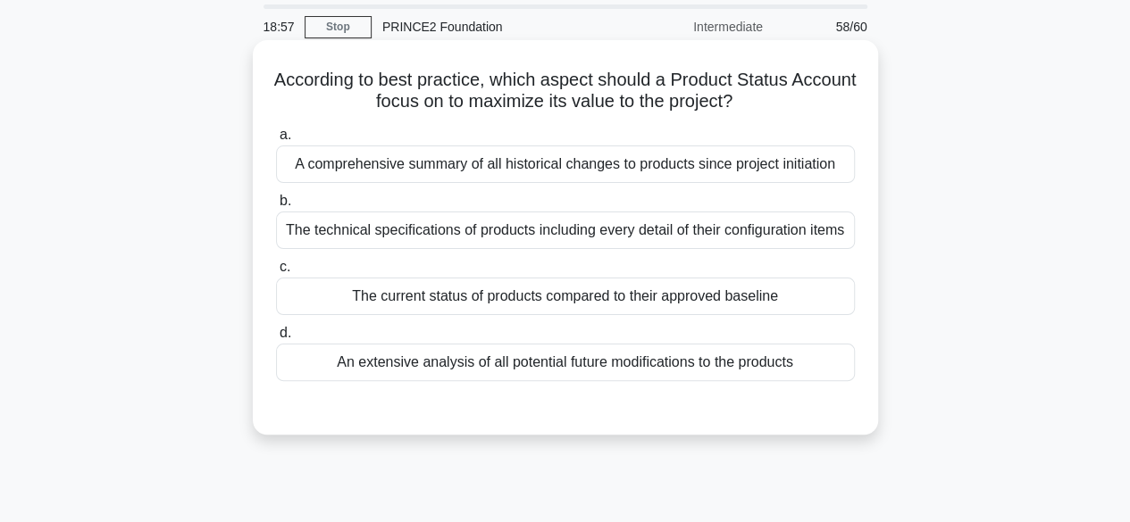
click at [804, 299] on div "The current status of products compared to their approved baseline" at bounding box center [565, 297] width 579 height 38
click at [276, 273] on input "c. The current status of products compared to their approved baseline" at bounding box center [276, 268] width 0 height 12
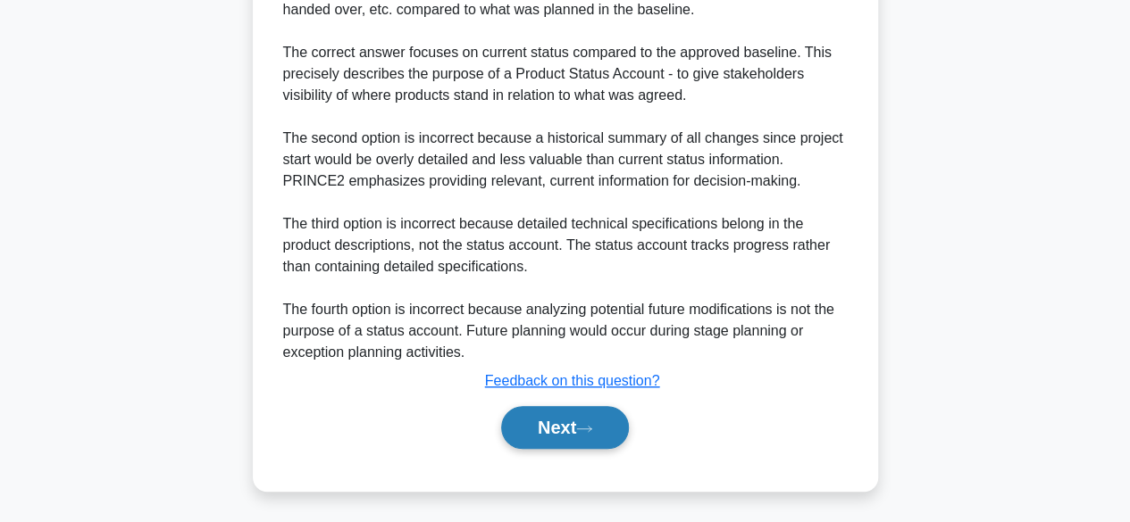
click at [589, 430] on icon at bounding box center [584, 429] width 16 height 10
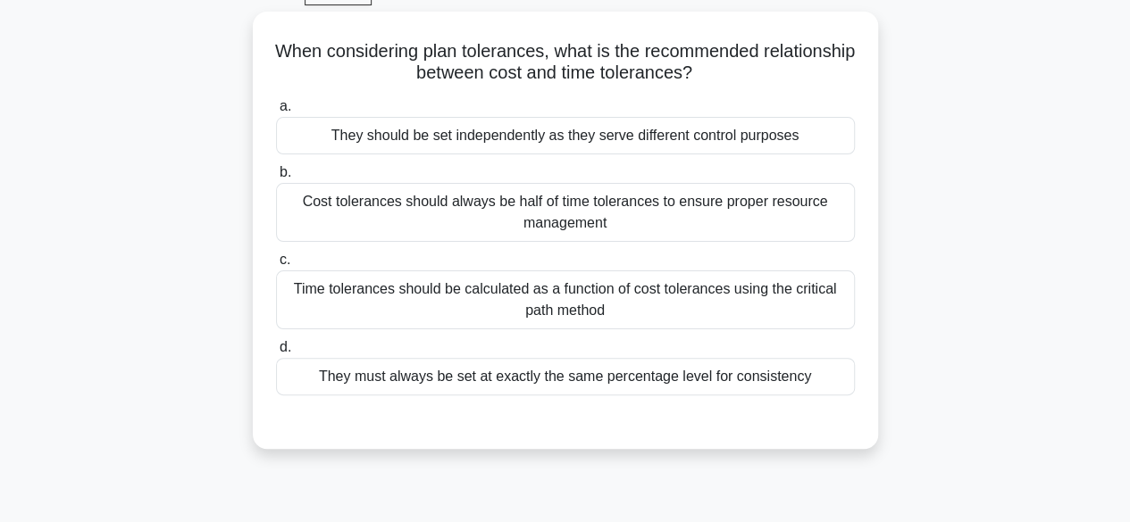
scroll to position [95, 0]
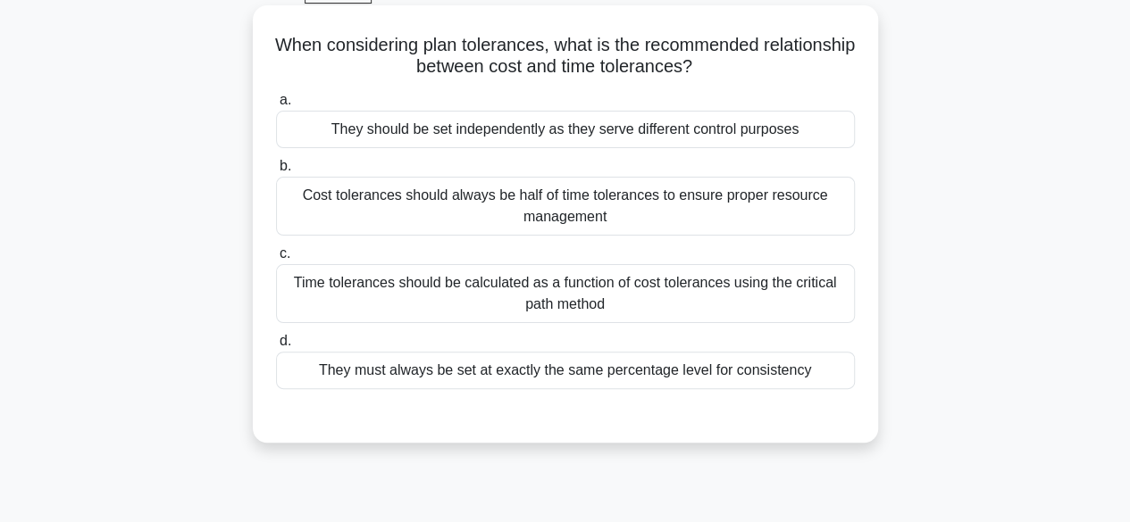
click at [806, 213] on div "Cost tolerances should always be half of time tolerances to ensure proper resou…" at bounding box center [565, 206] width 579 height 59
click at [276, 172] on input "b. Cost tolerances should always be half of time tolerances to ensure proper re…" at bounding box center [276, 167] width 0 height 12
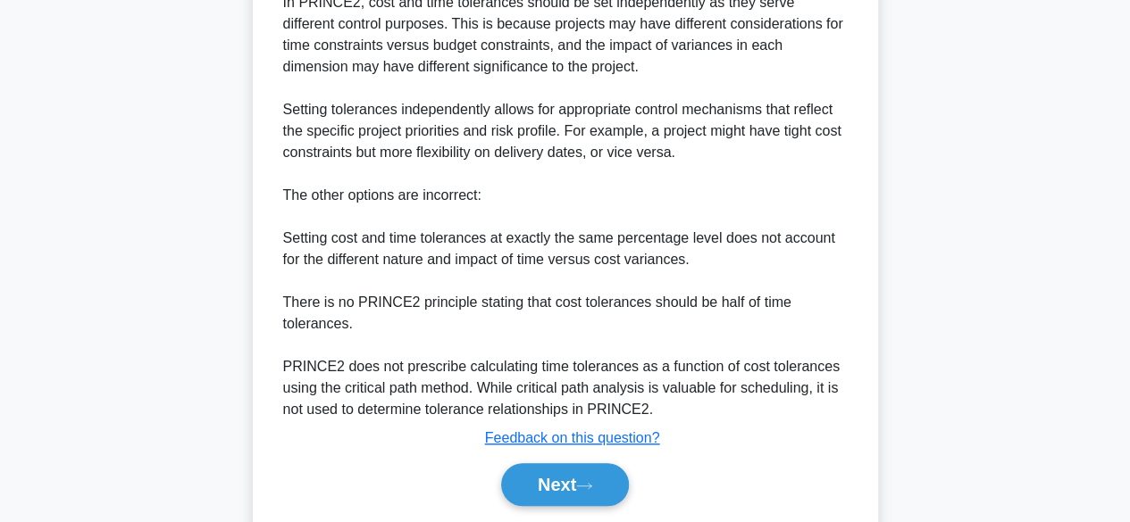
scroll to position [622, 0]
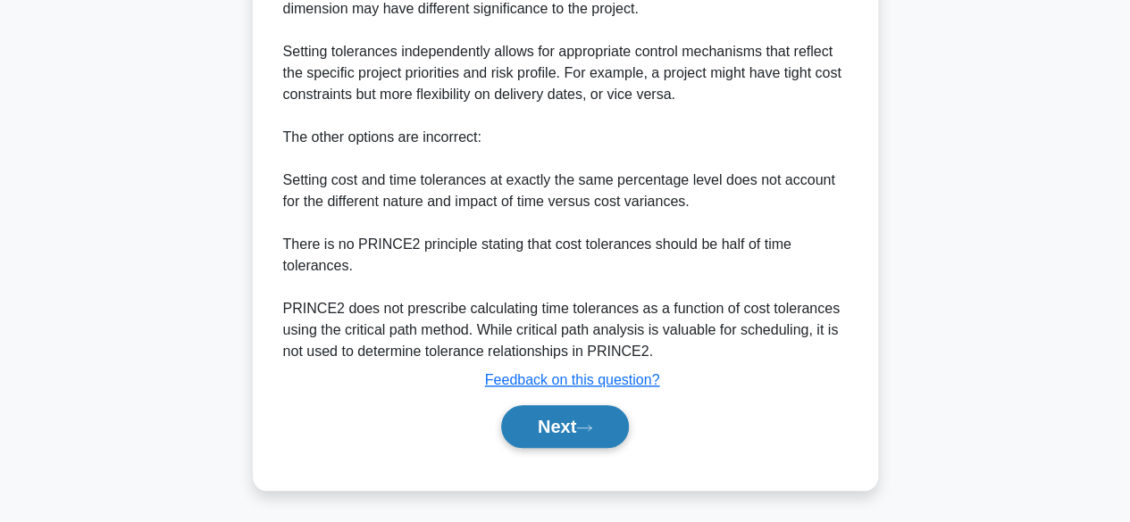
click at [592, 424] on icon at bounding box center [584, 428] width 16 height 10
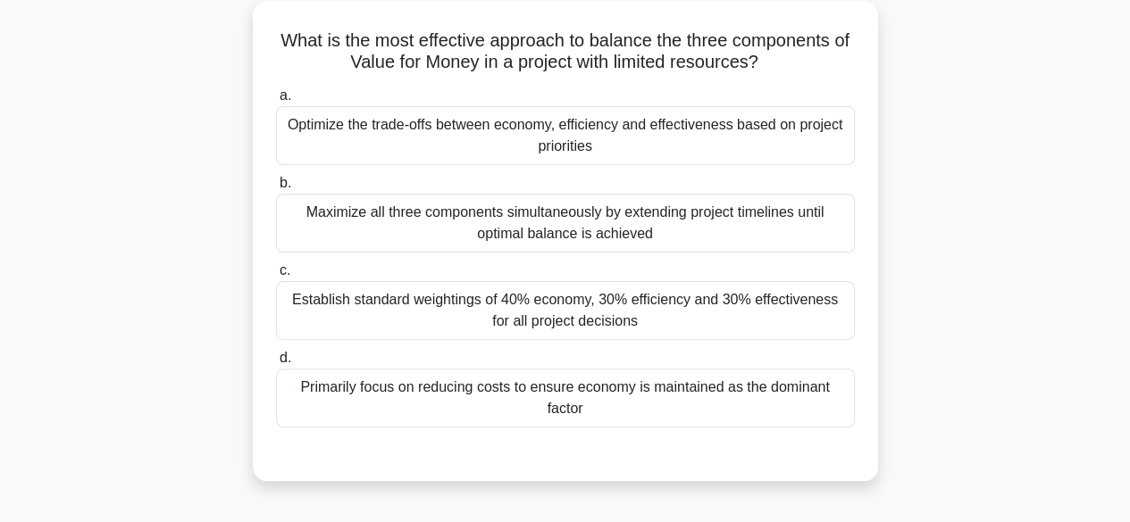
scroll to position [113, 0]
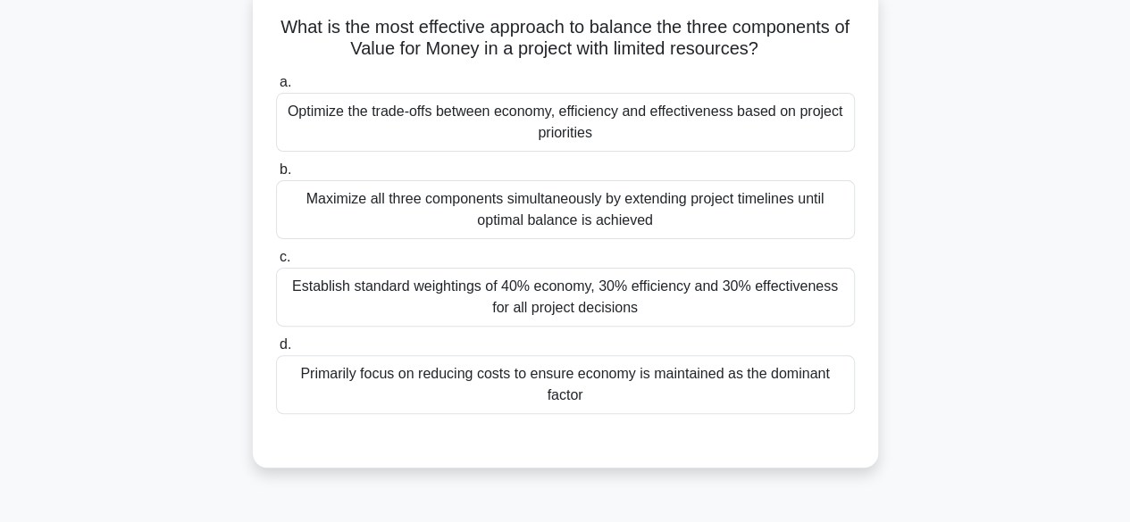
click at [811, 292] on div "Establish standard weightings of 40% economy, 30% efficiency and 30% effectiven…" at bounding box center [565, 297] width 579 height 59
click at [276, 263] on input "c. Establish standard weightings of 40% economy, 30% efficiency and 30% effecti…" at bounding box center [276, 258] width 0 height 12
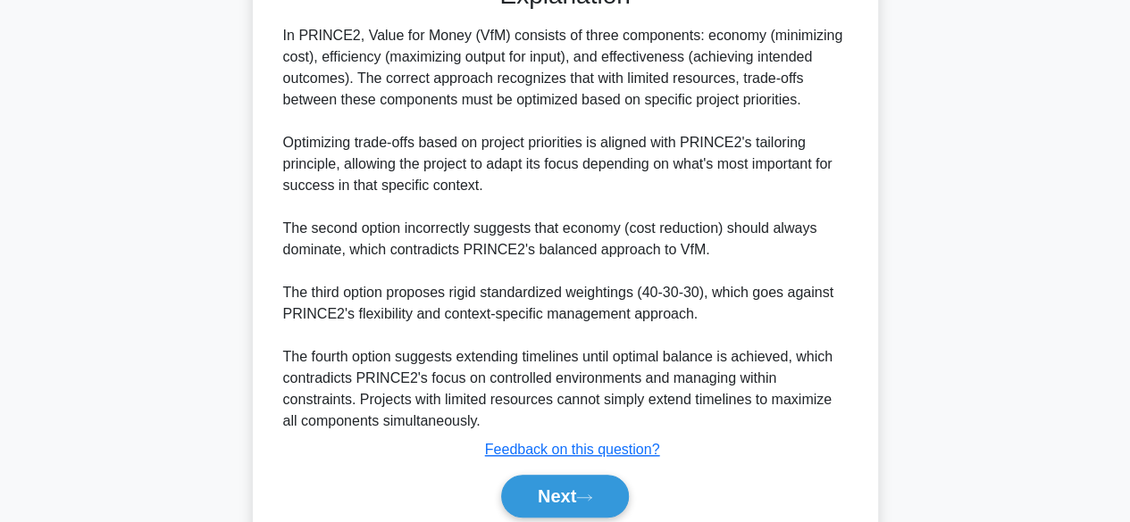
scroll to position [643, 0]
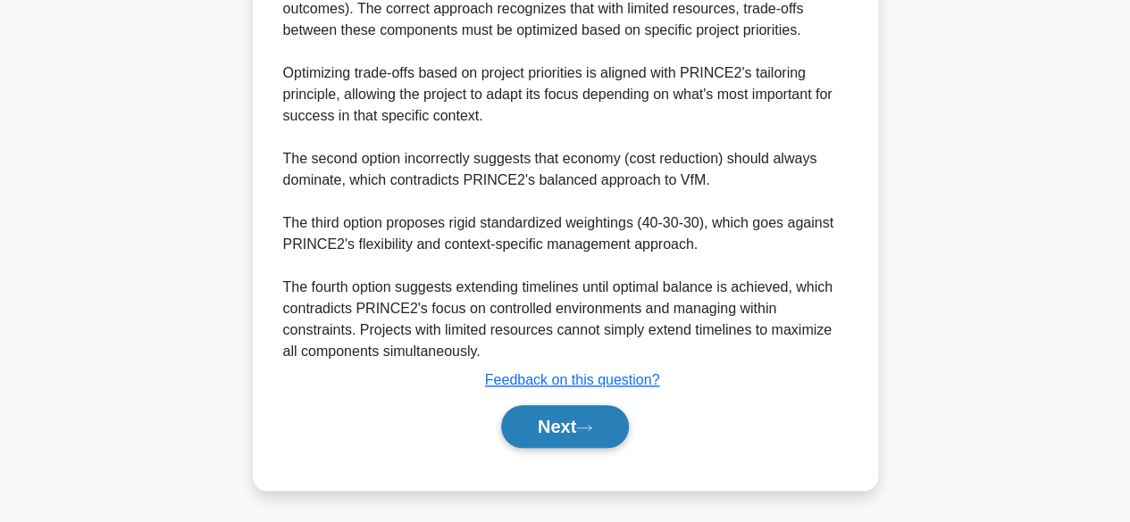
click at [567, 429] on button "Next" at bounding box center [565, 426] width 128 height 43
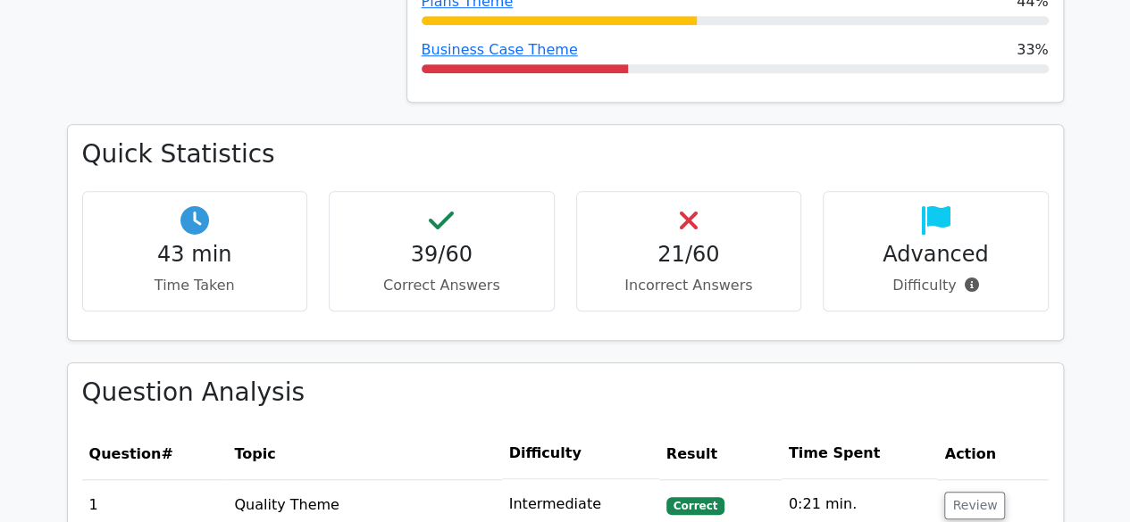
scroll to position [721, 0]
